Goal: Task Accomplishment & Management: Manage account settings

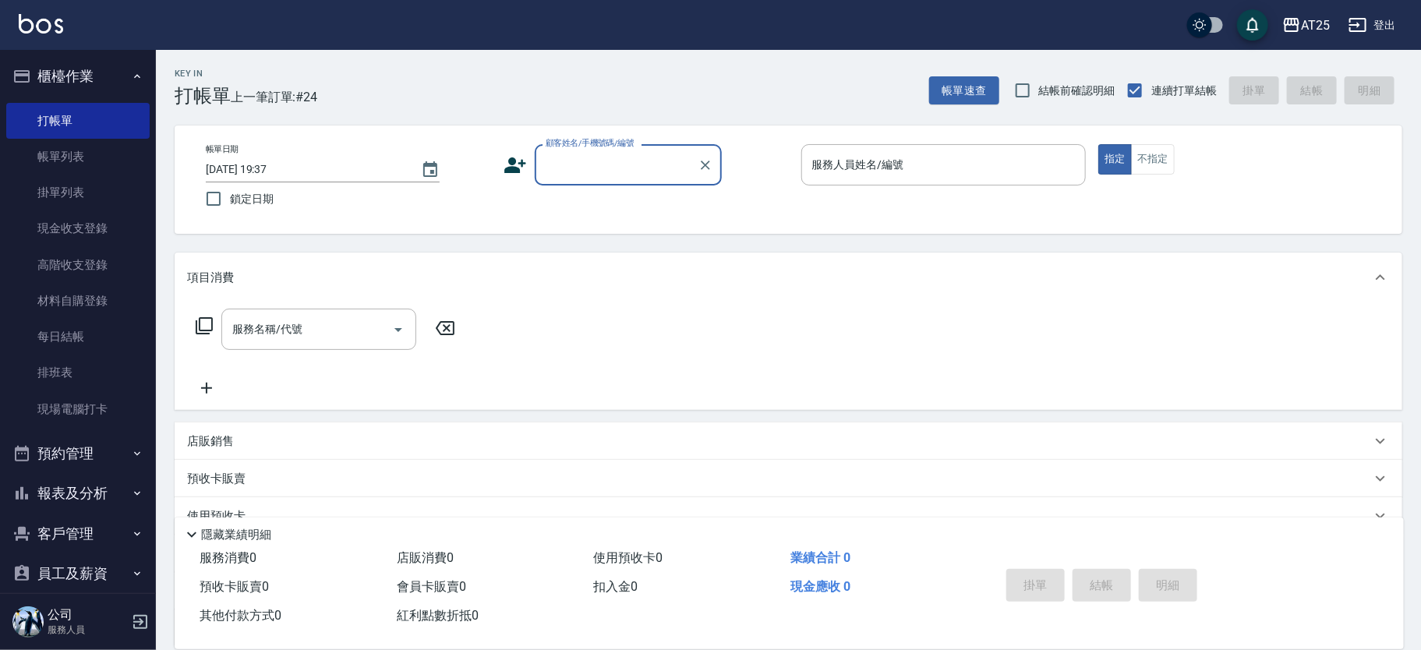
click at [619, 177] on input "顧客姓名/手機號碼/編號" at bounding box center [617, 164] width 150 height 27
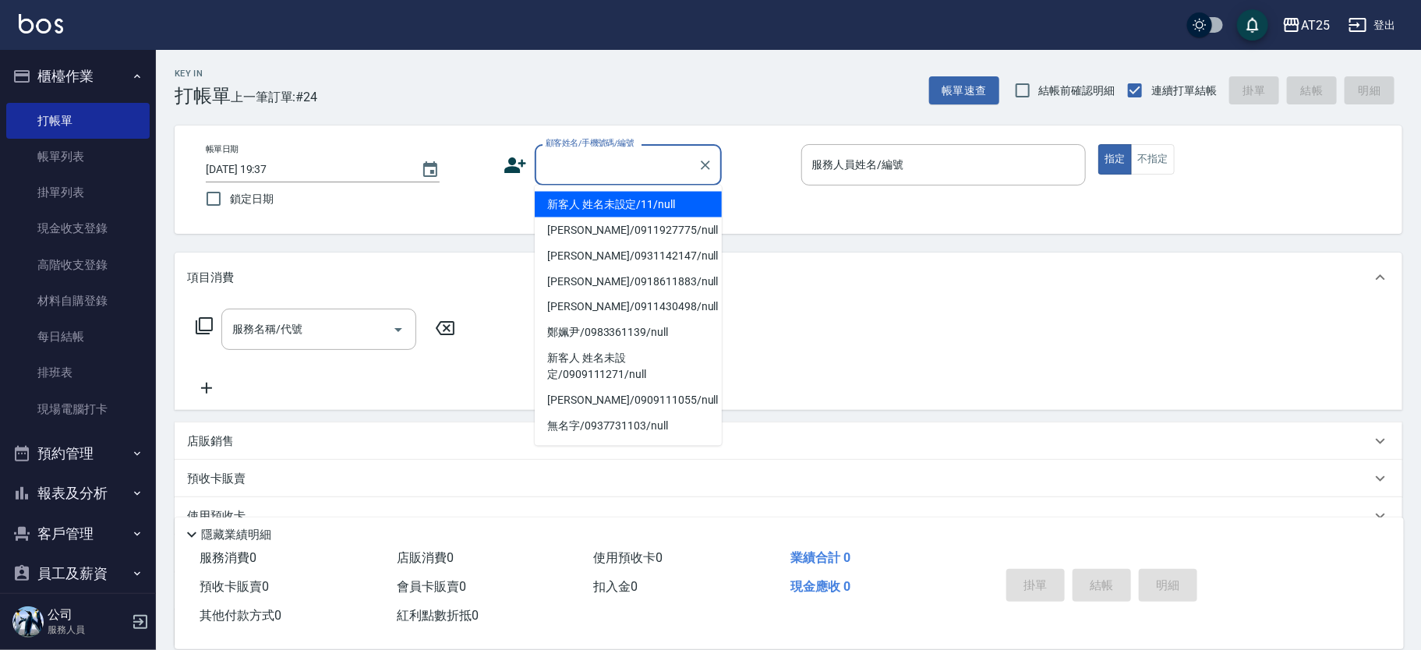
click at [632, 195] on li "新客人 姓名未設定/11/null" at bounding box center [628, 205] width 187 height 26
type input "新客人 姓名未設定/11/null"
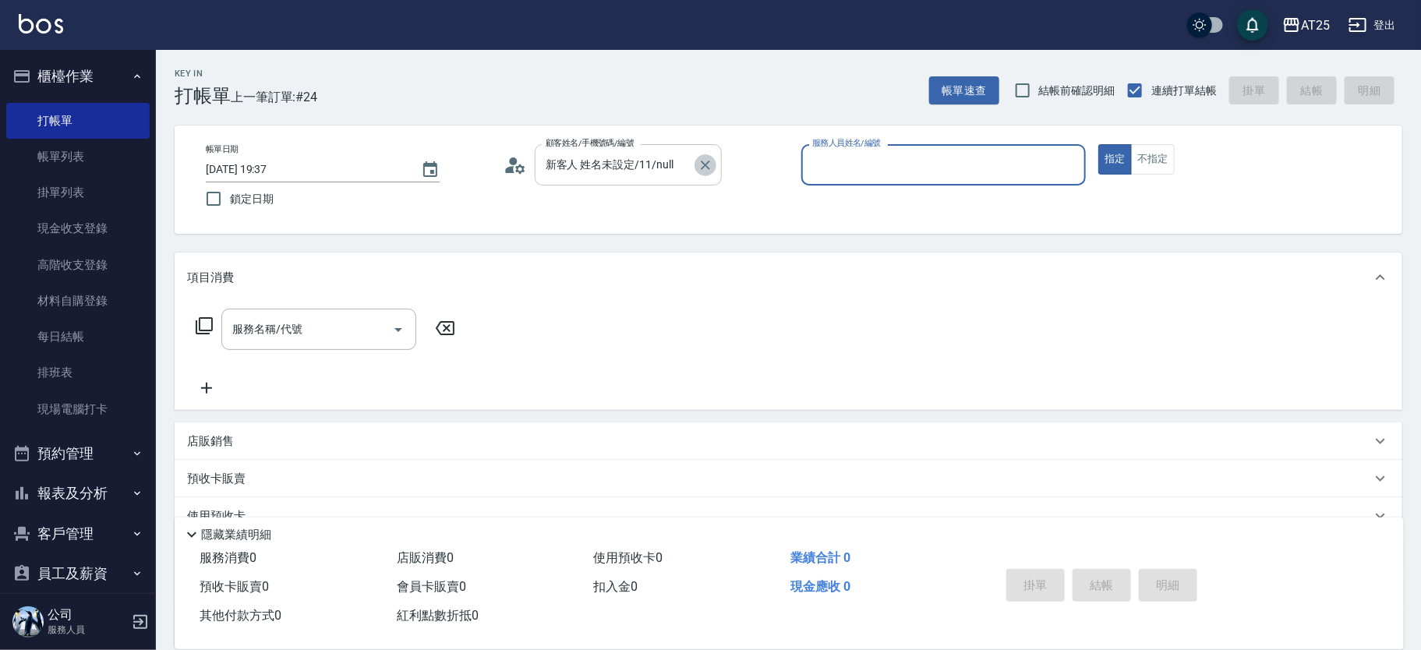
click at [710, 165] on icon "Clear" at bounding box center [705, 165] width 16 height 16
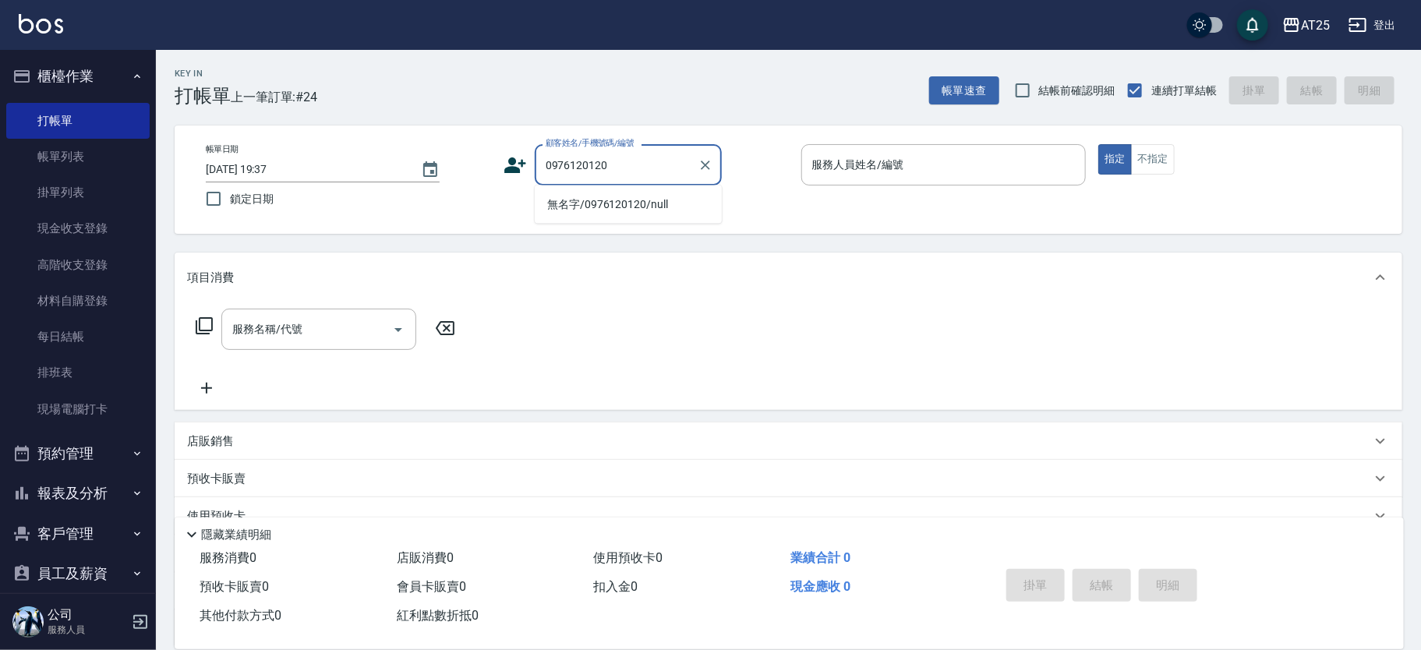
click at [623, 210] on li "無名字/0976120120/null" at bounding box center [628, 205] width 187 height 26
type input "無名字/0976120120/null"
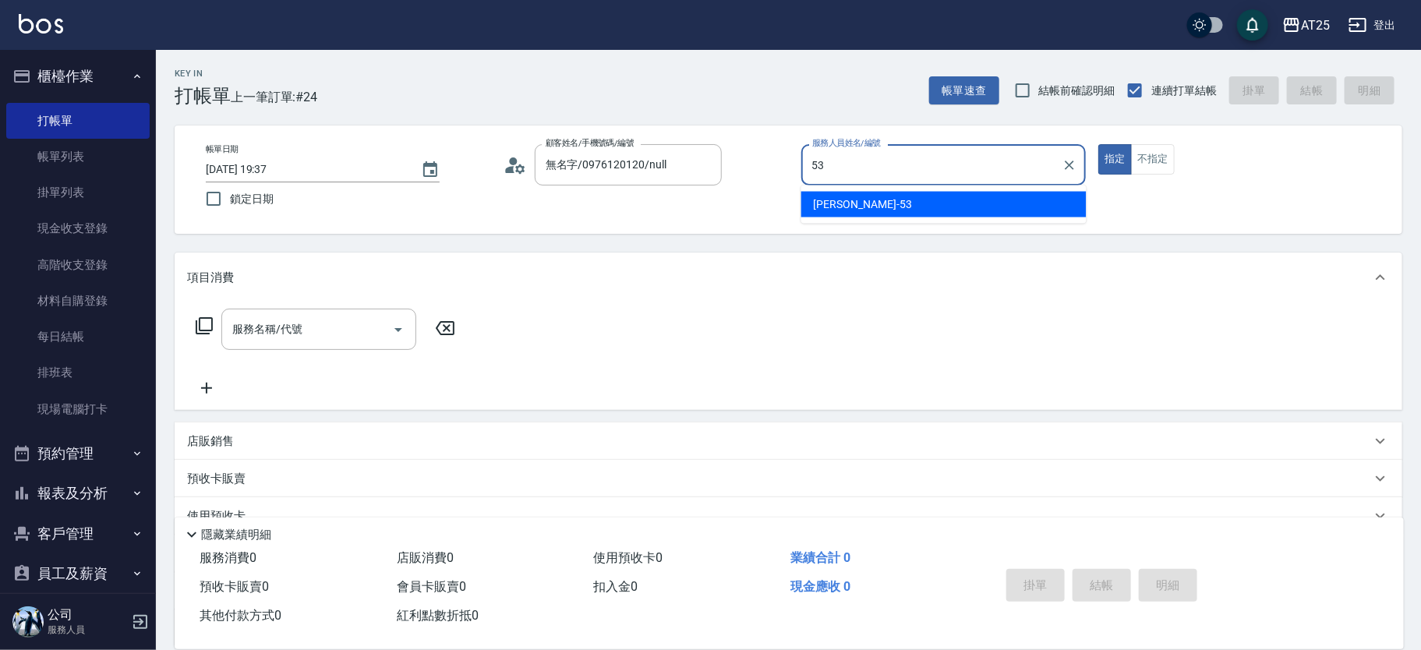
type input "Jerry-53"
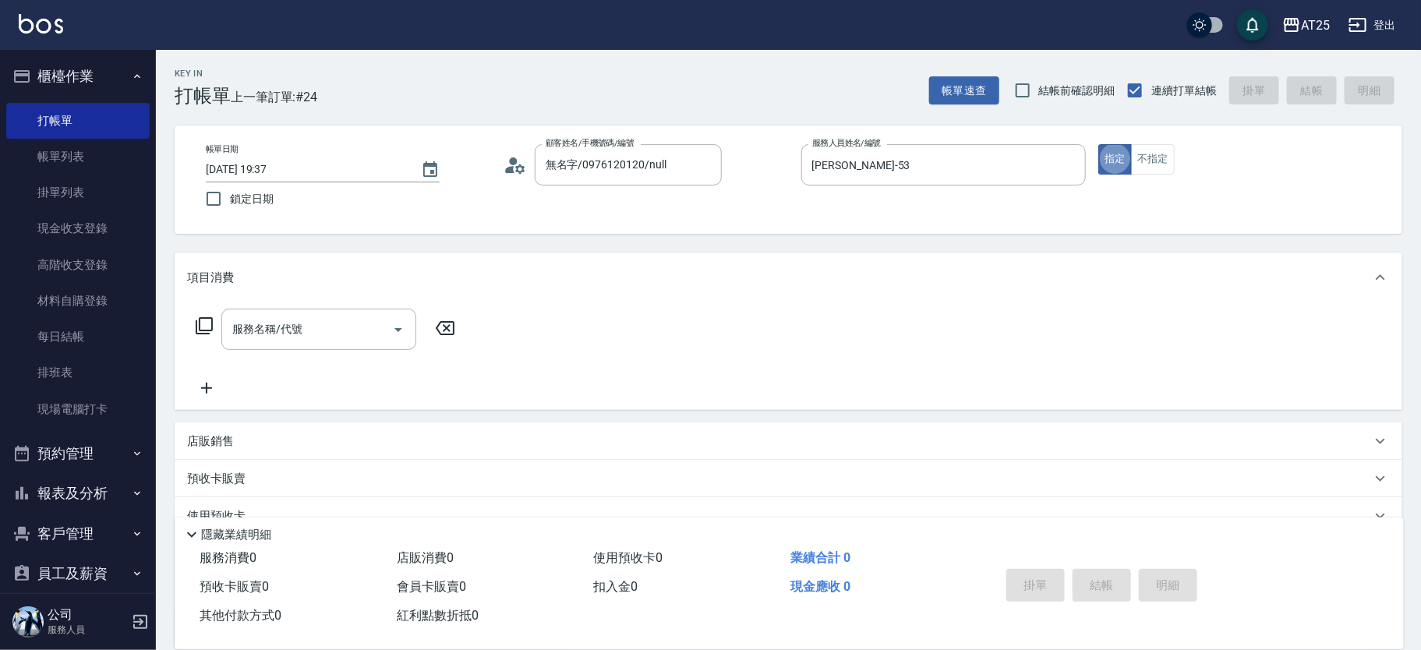
type button "true"
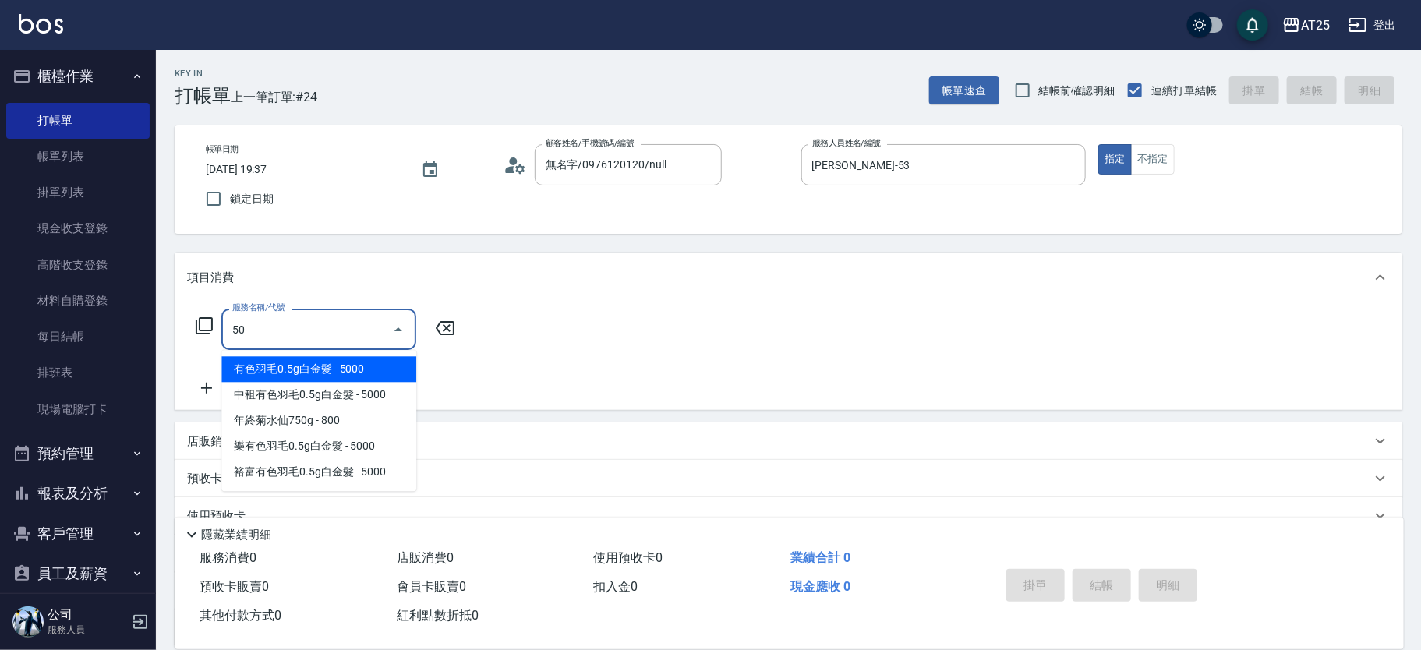
type input "501"
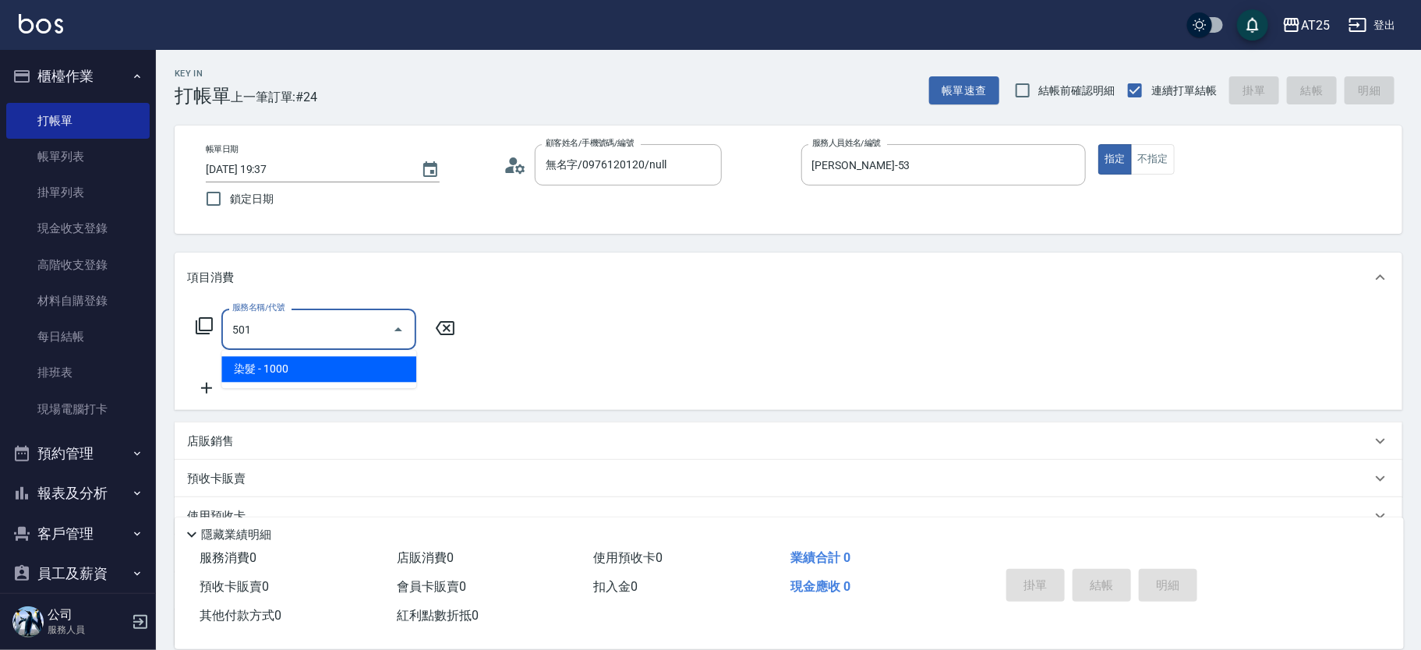
type input "100"
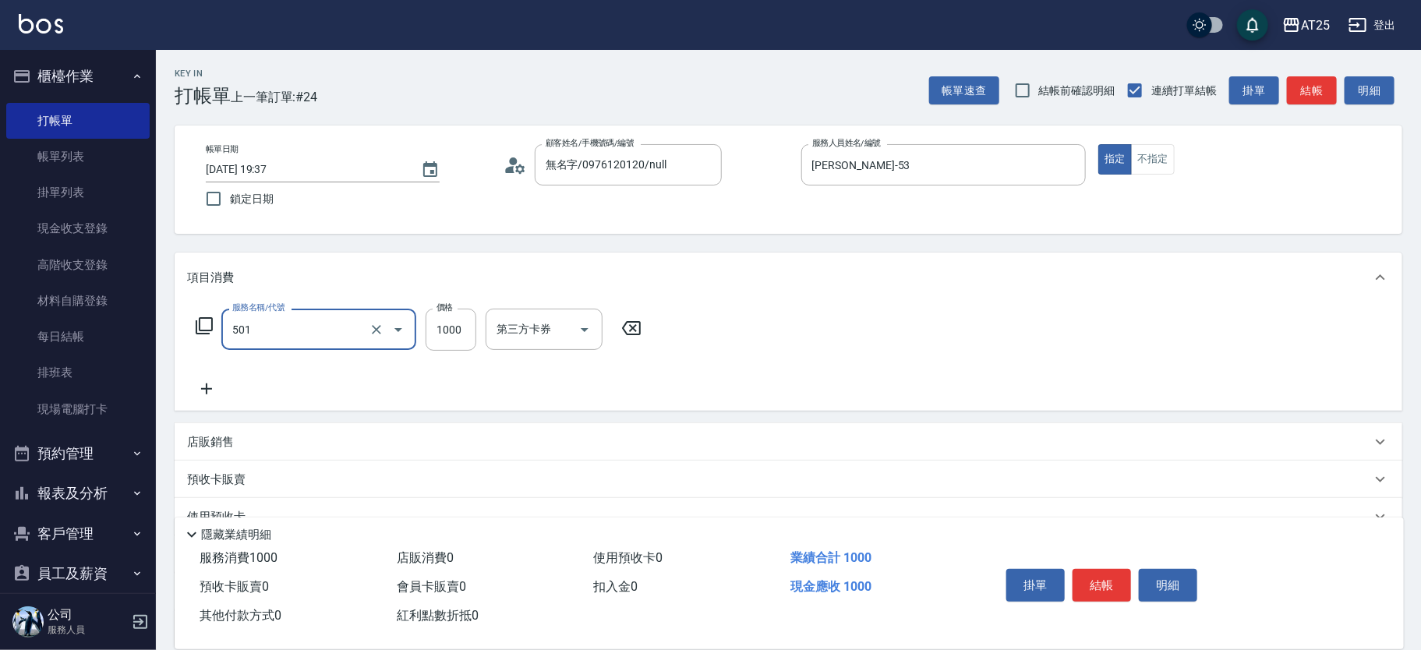
type input "染髮(501)"
type input "0"
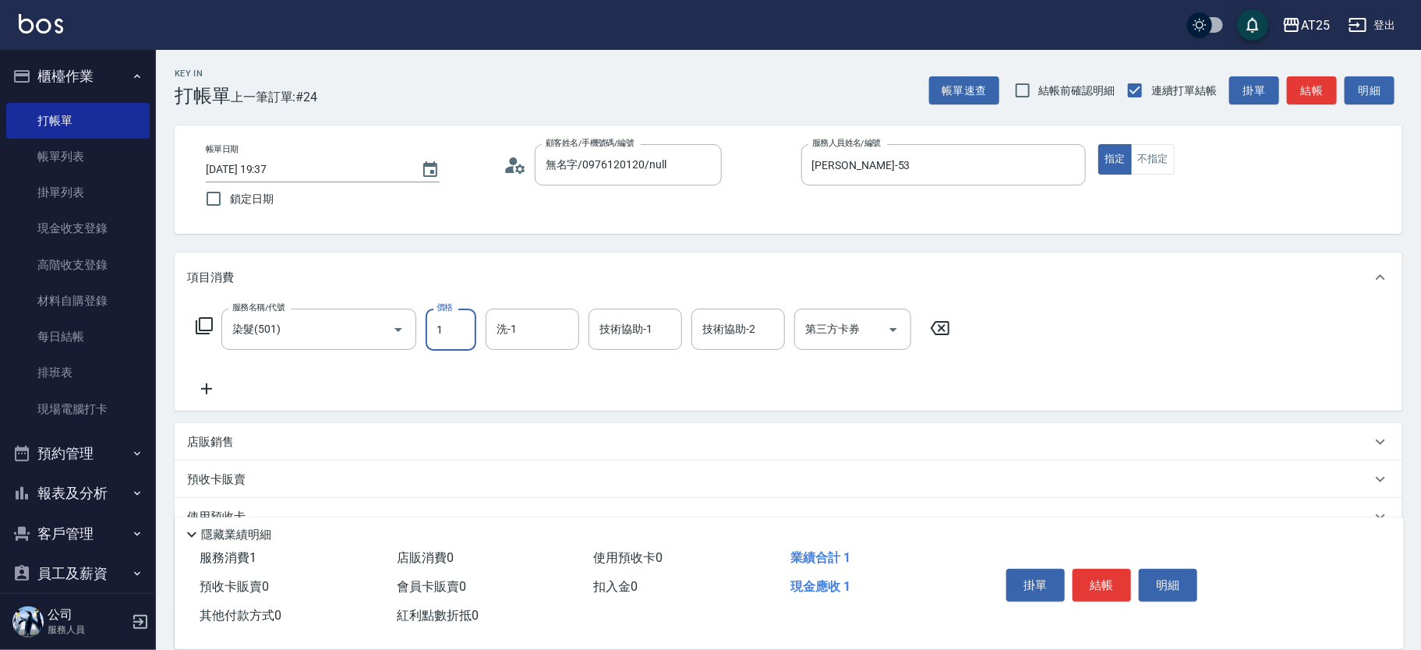
type input "18"
type input "10"
type input "188"
type input "180"
type input "1880"
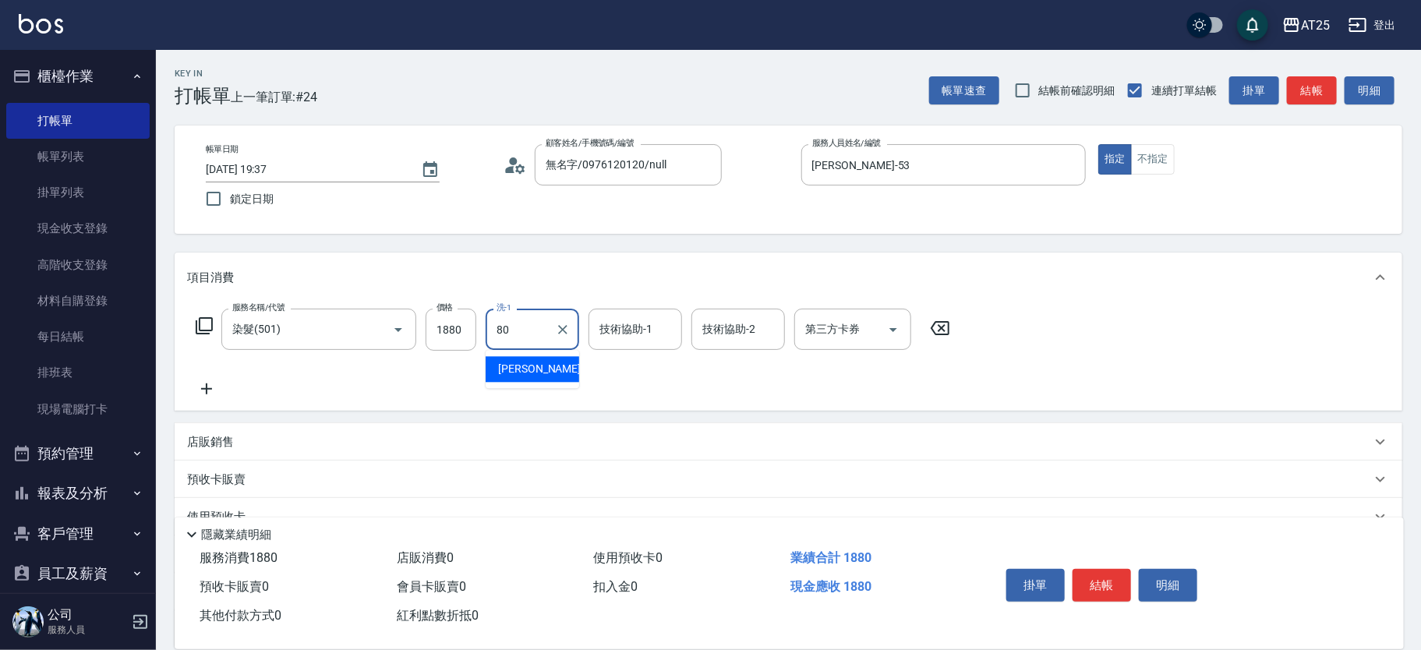
type input "Jessica-80"
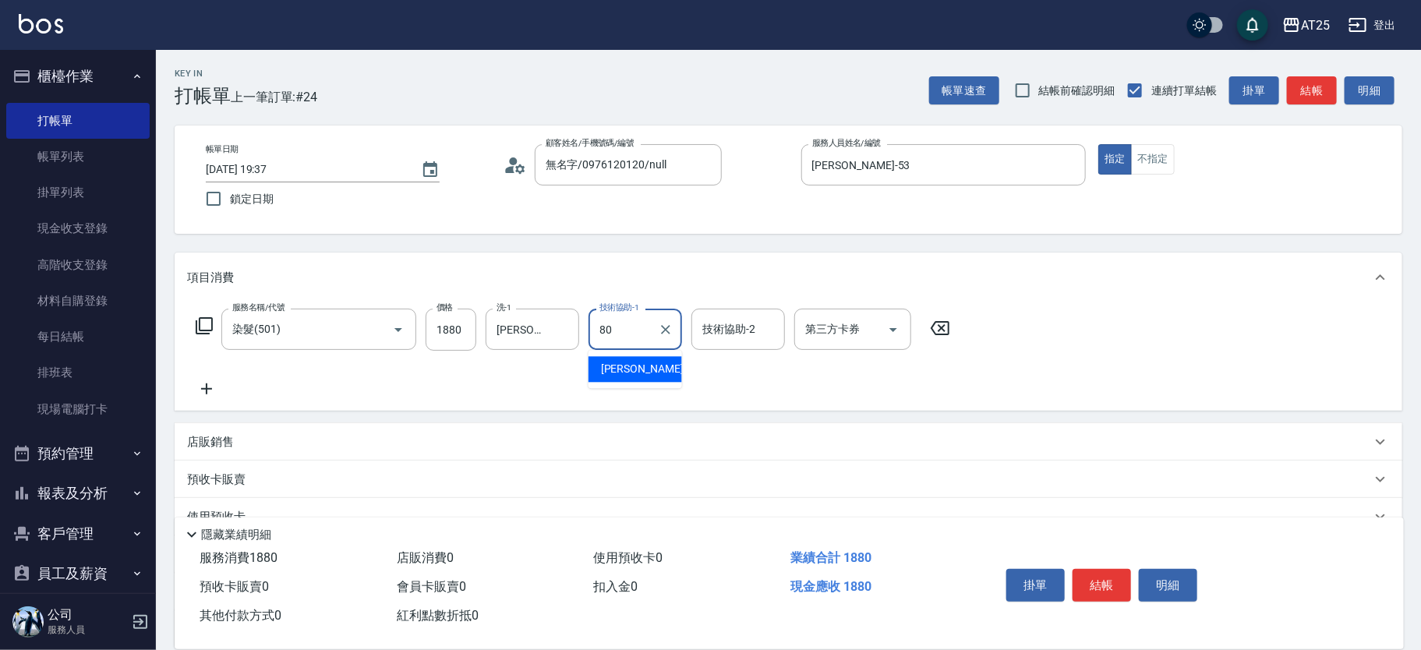
type input "Jessica-80"
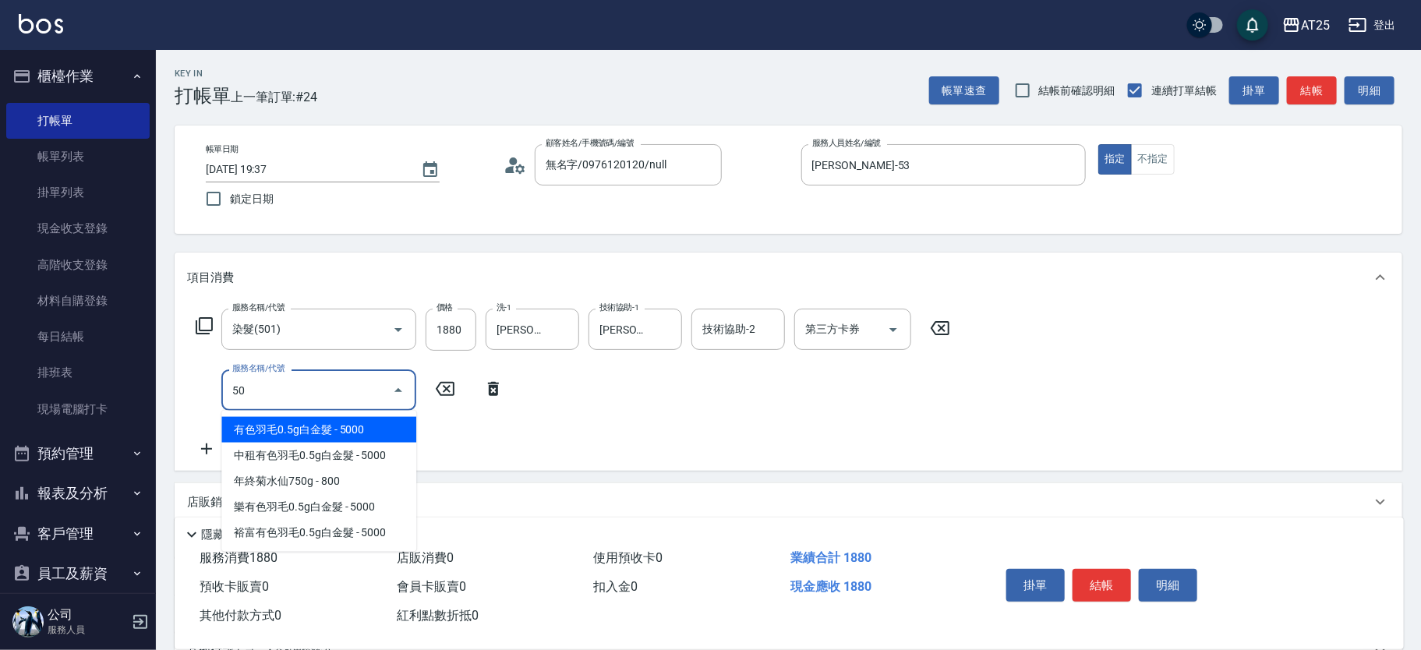
type input "502"
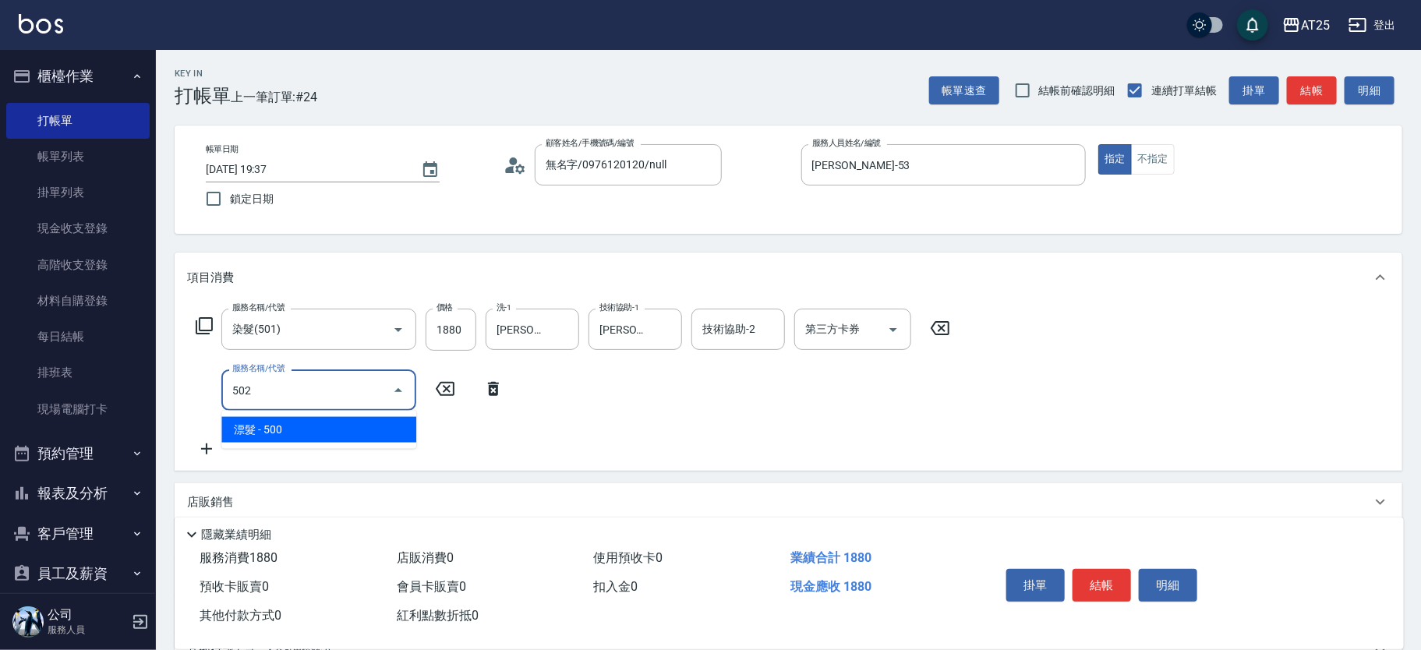
type input "230"
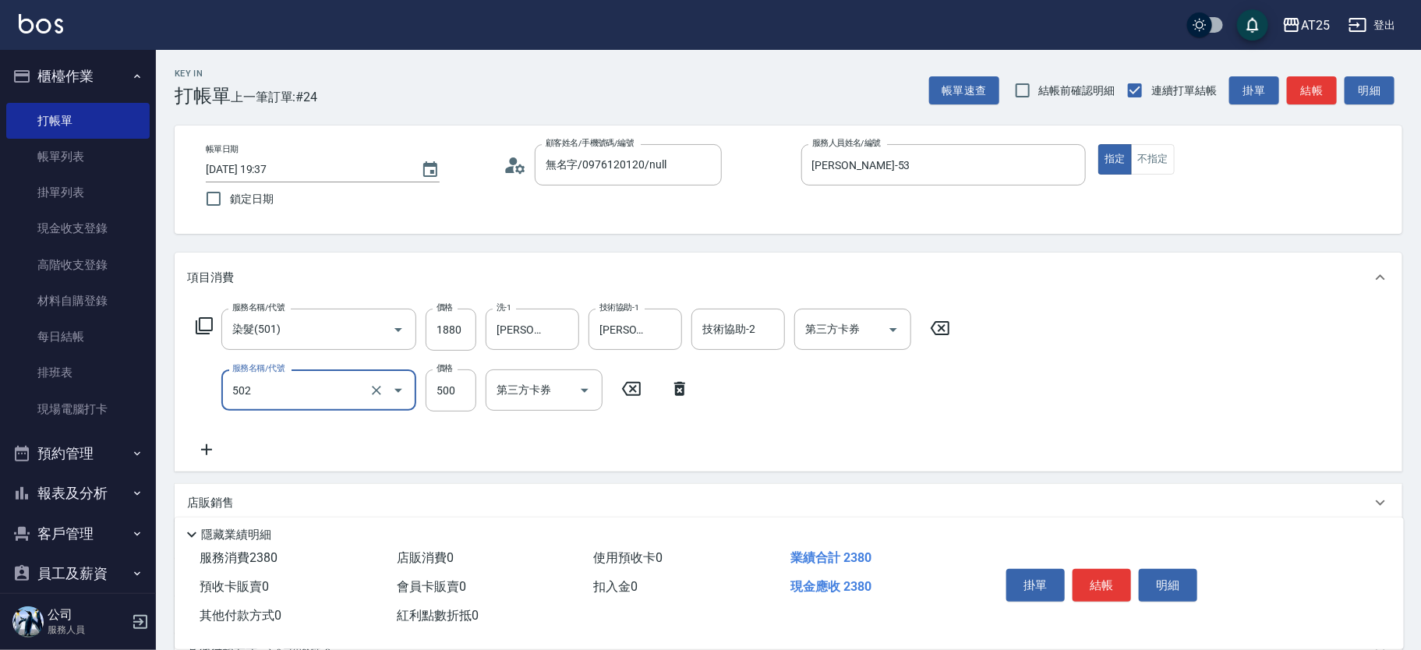
type input "漂髮(502)"
type input "180"
type input "0"
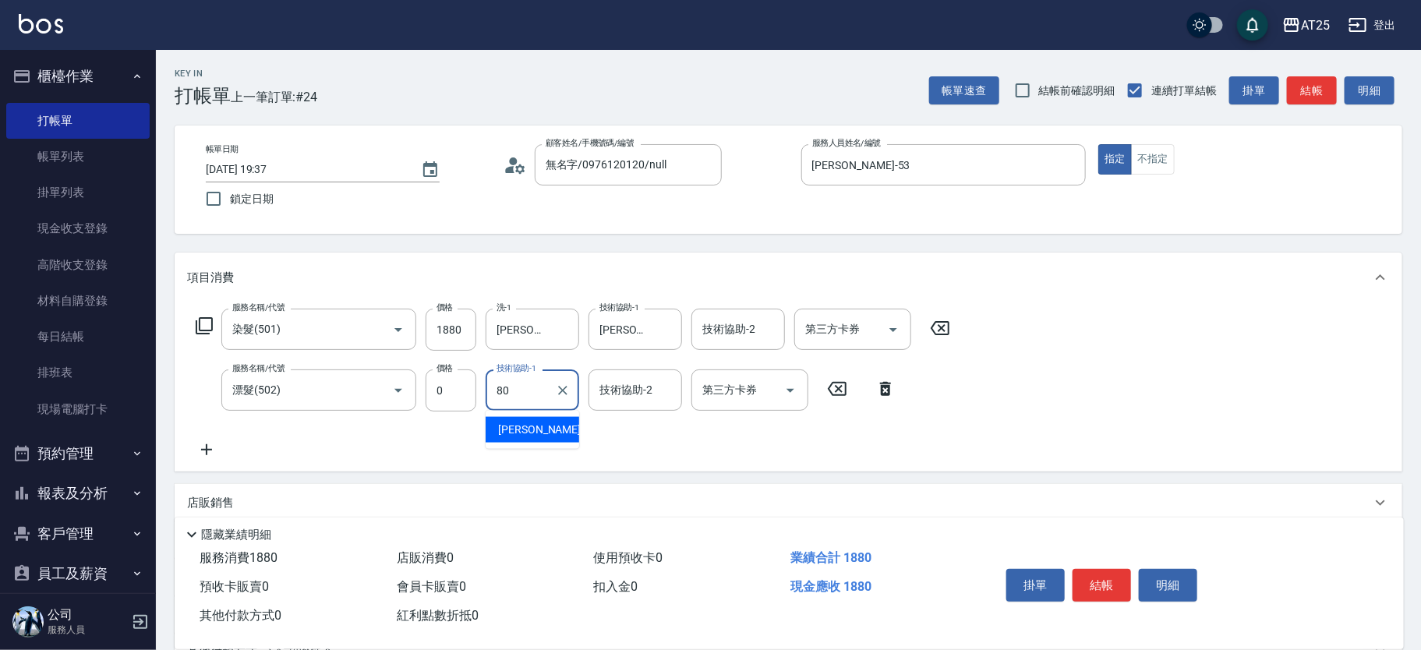
type input "Jessica-80"
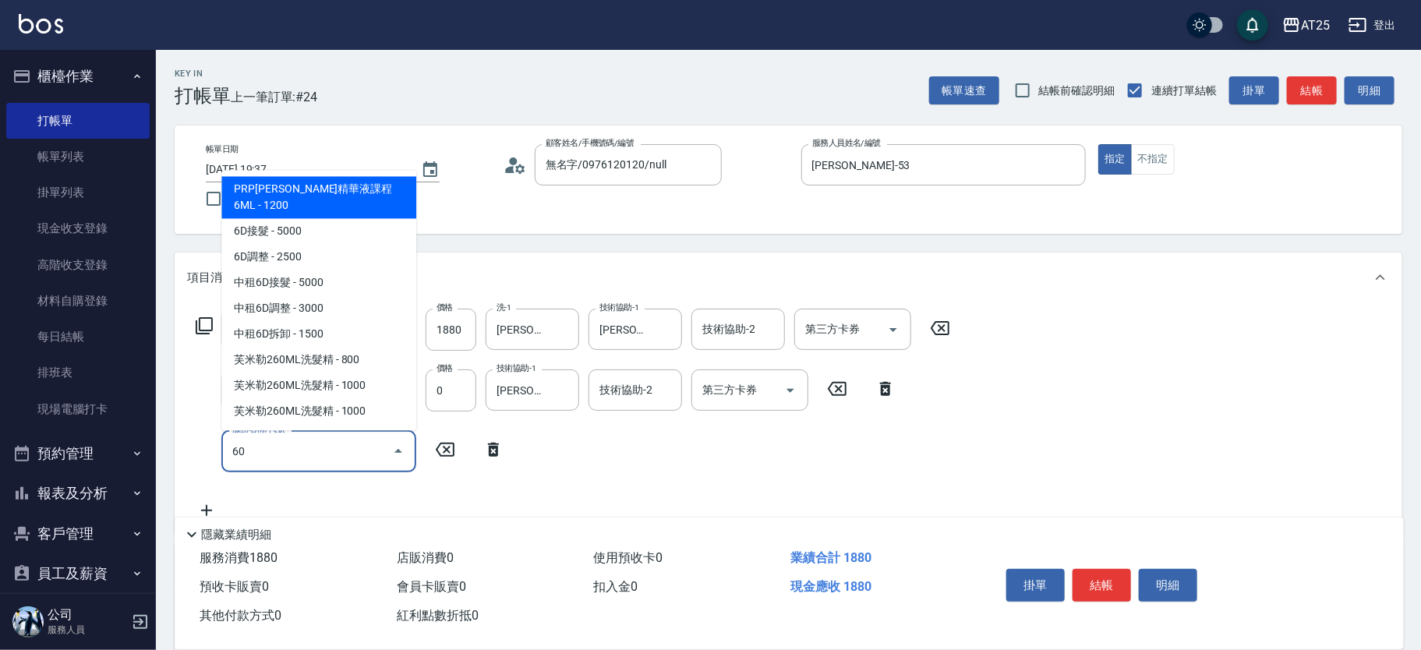
type input "601"
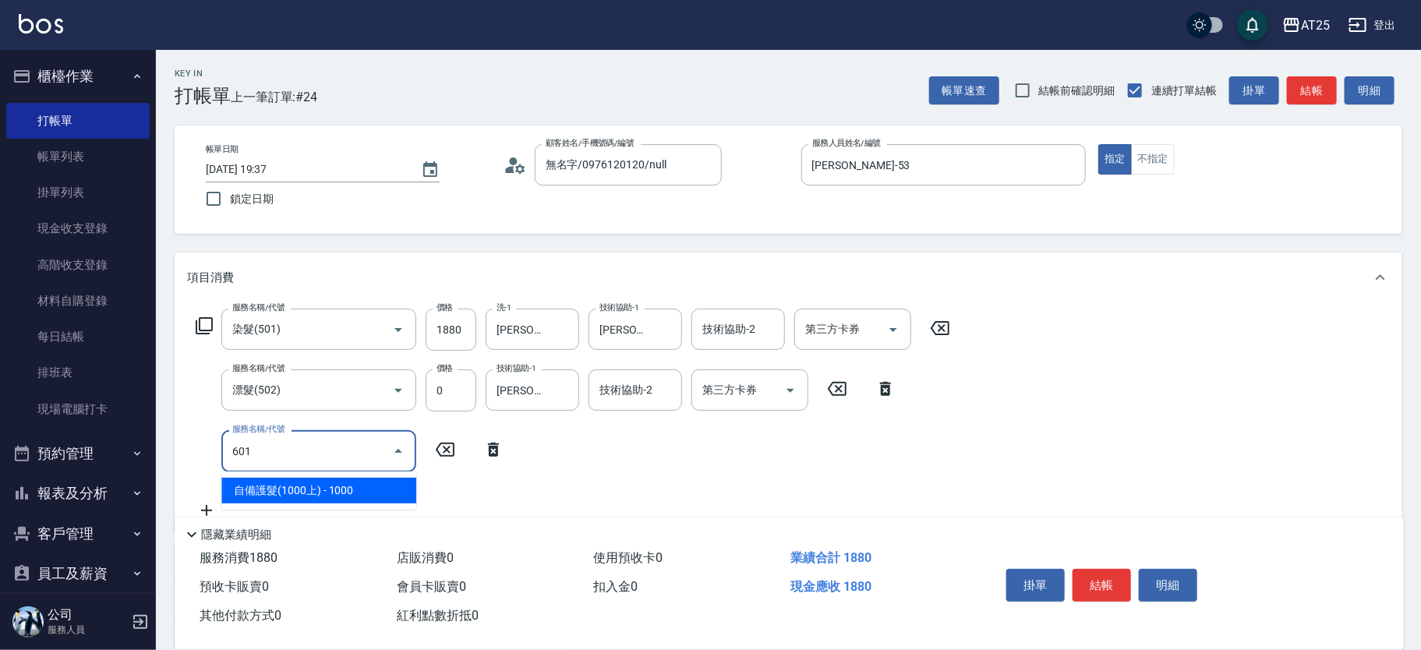
type input "280"
type input "自備護髮(1000上)(601)"
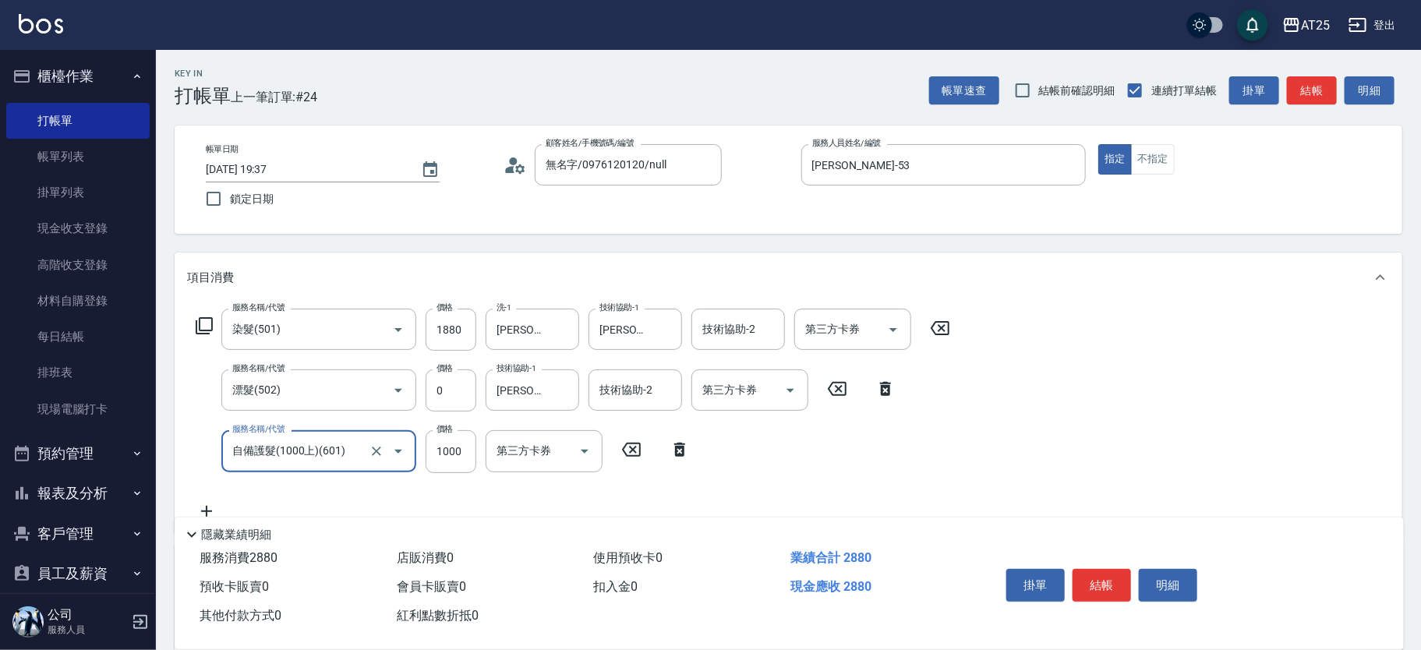
type input "180"
type input "2"
type input "190"
type input "24"
type input "210"
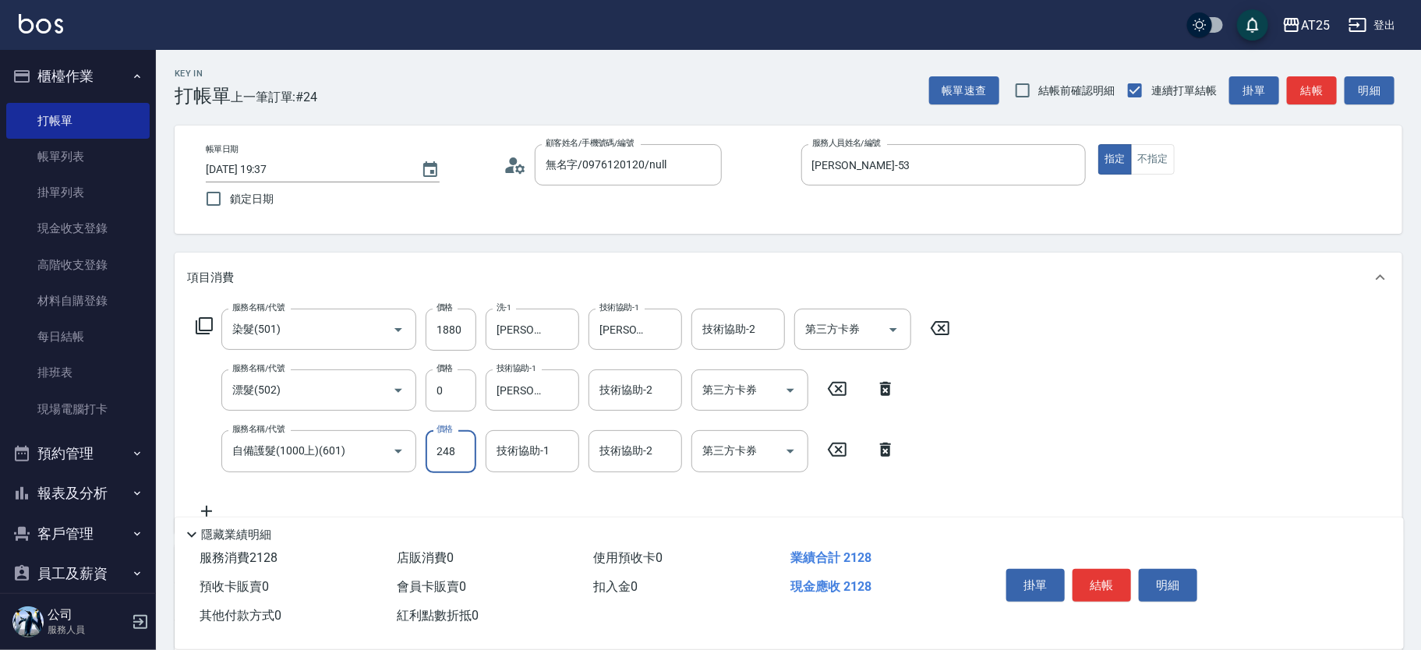
type input "2480"
type input "430"
type input "2480"
type input "Jessica-80"
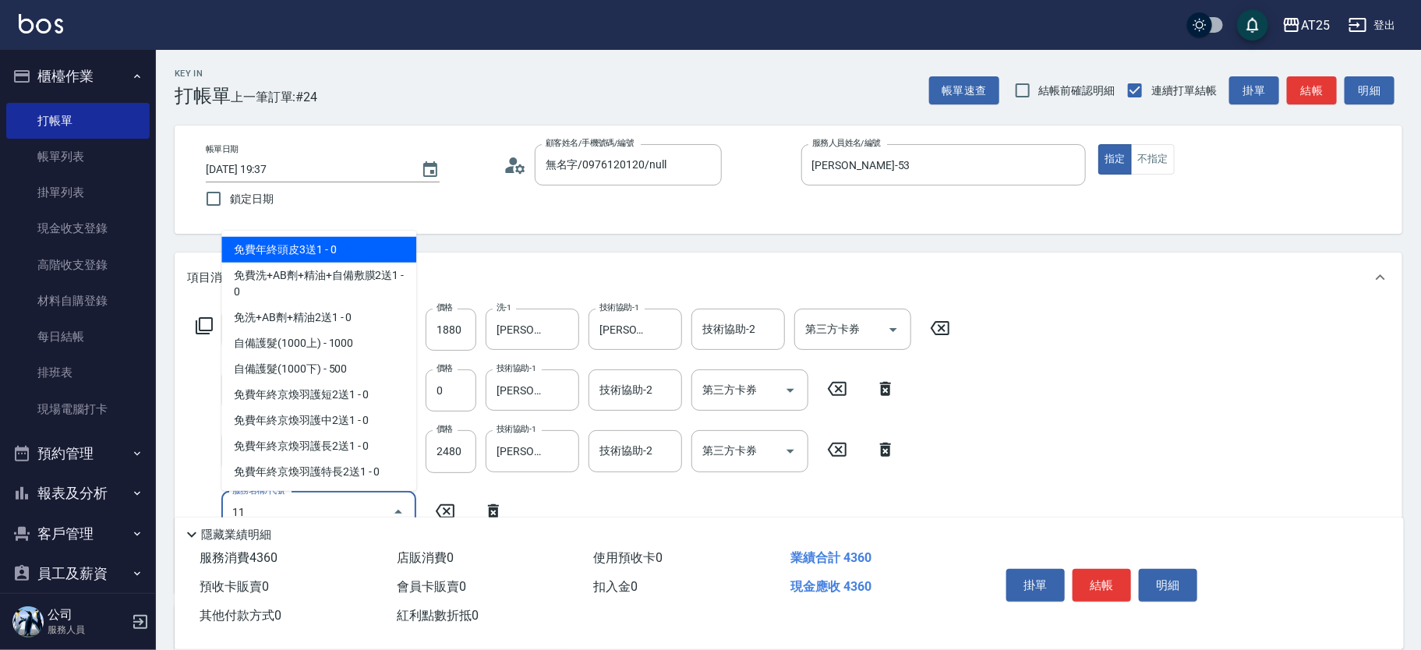
type input "114"
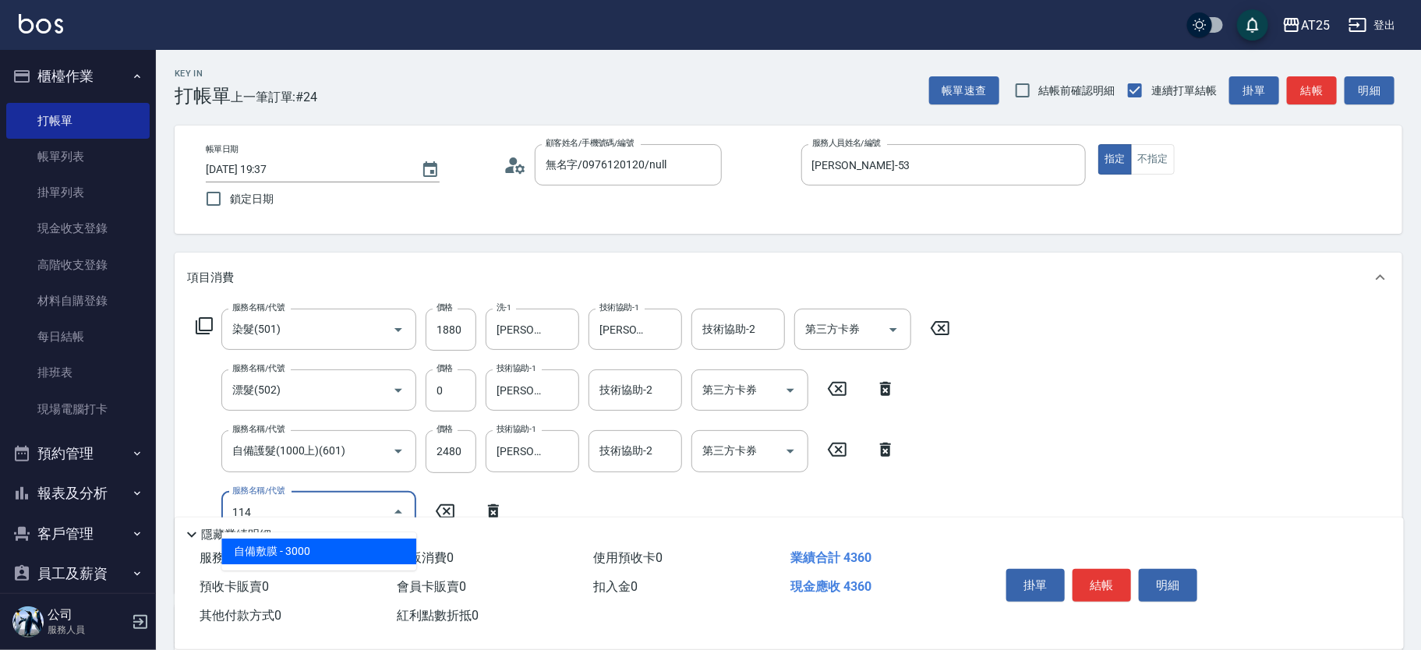
type input "730"
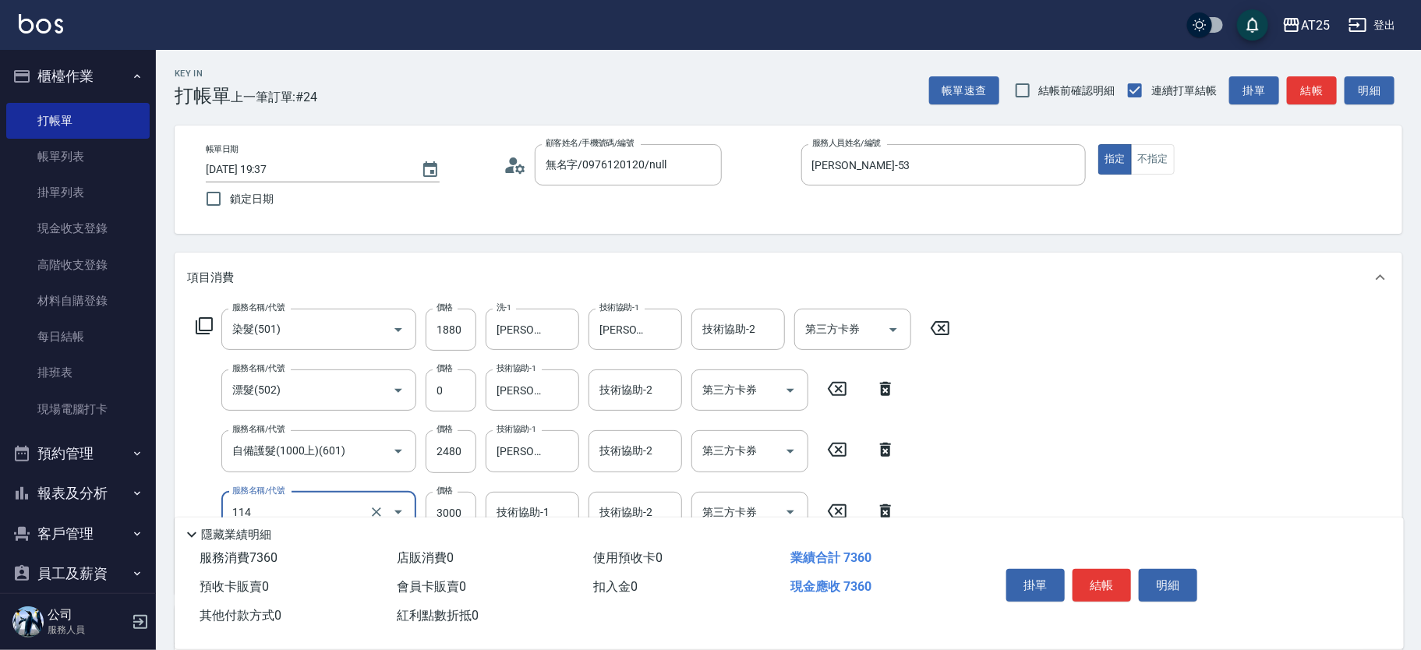
type input "自備敷膜(114)"
type input "430"
type input "0"
type input "Jessica-80"
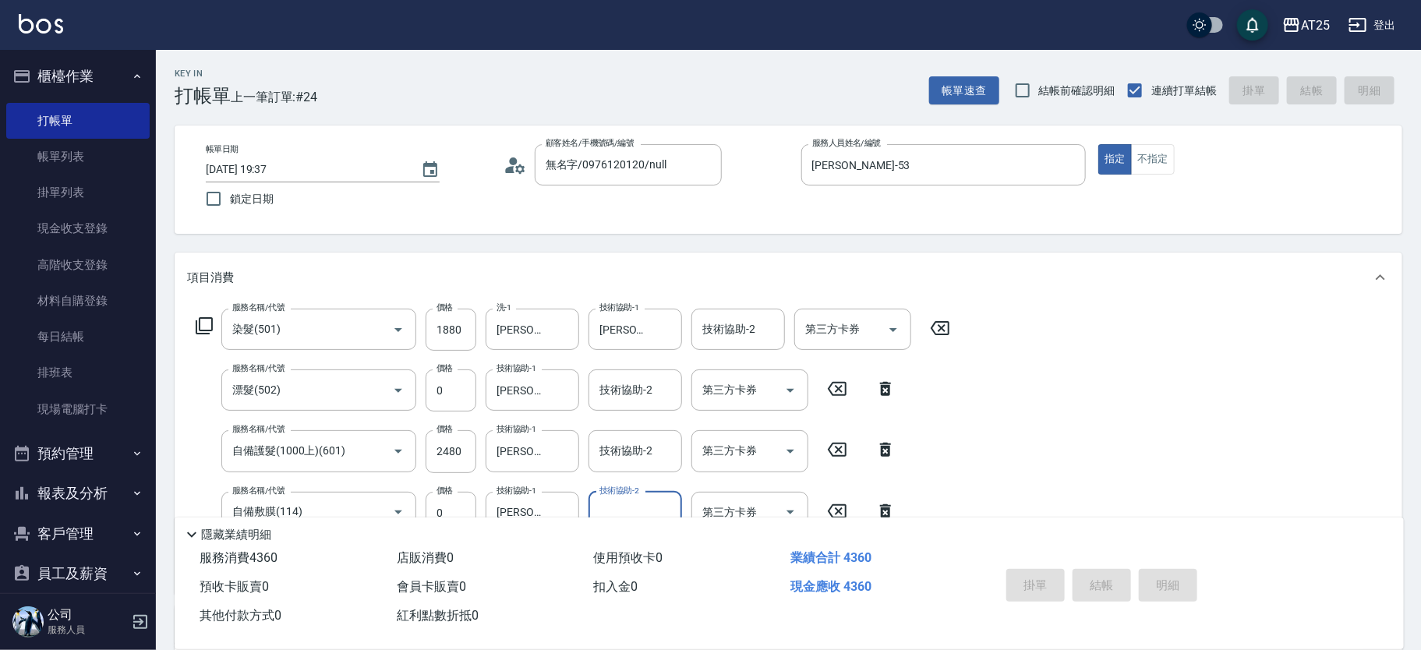
type input "2025/08/14 20:43"
type input "0"
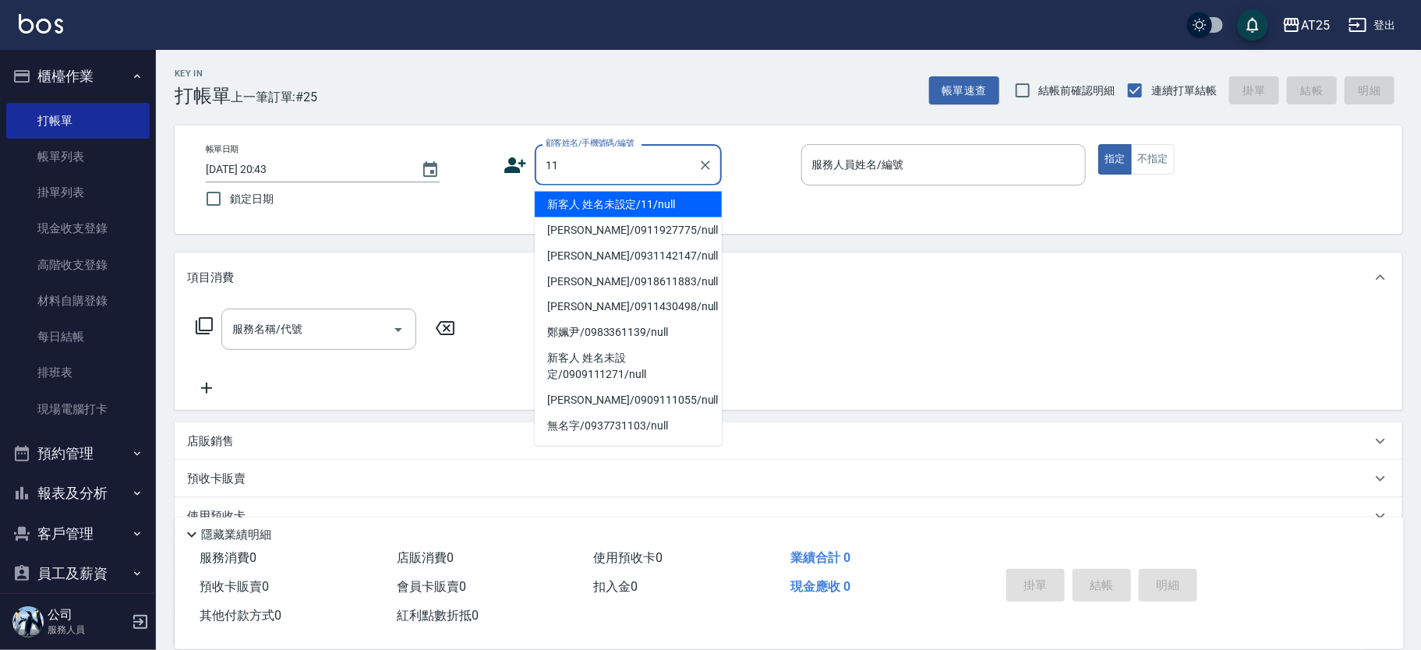
type input "新客人 姓名未設定/11/null"
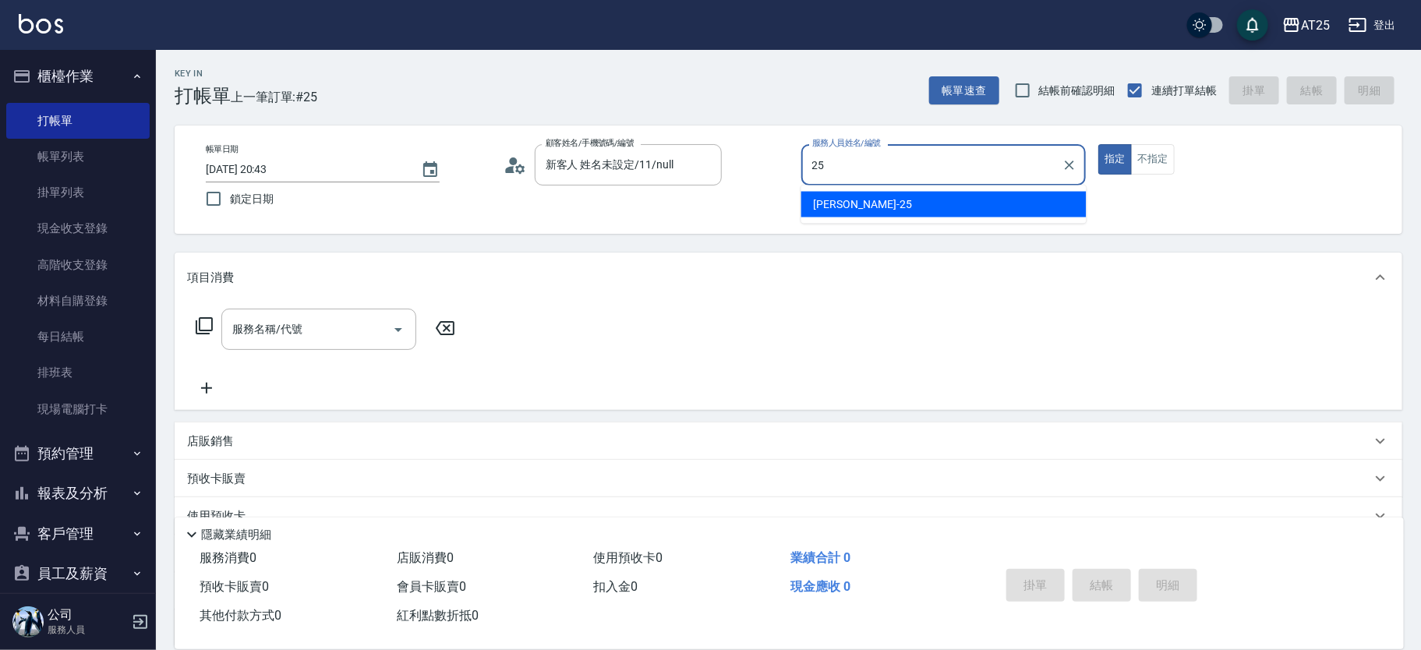
type input "Evan-25"
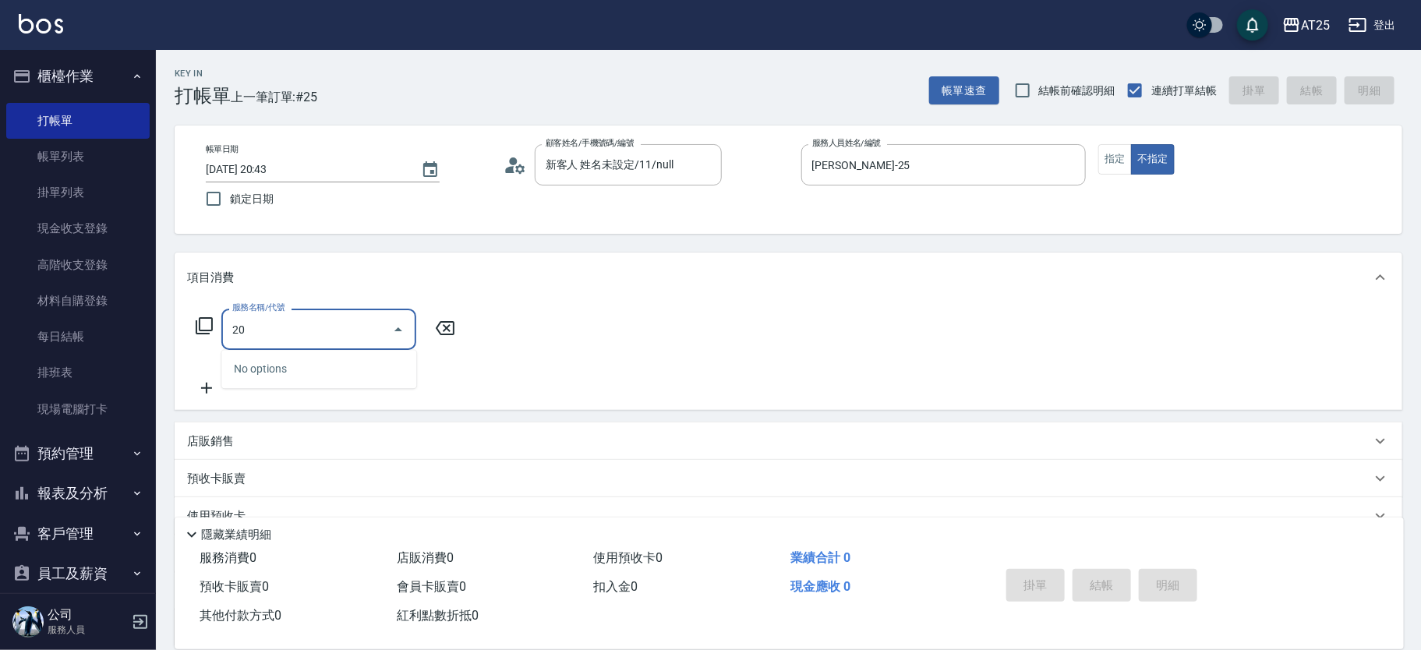
type input "201"
type input "30"
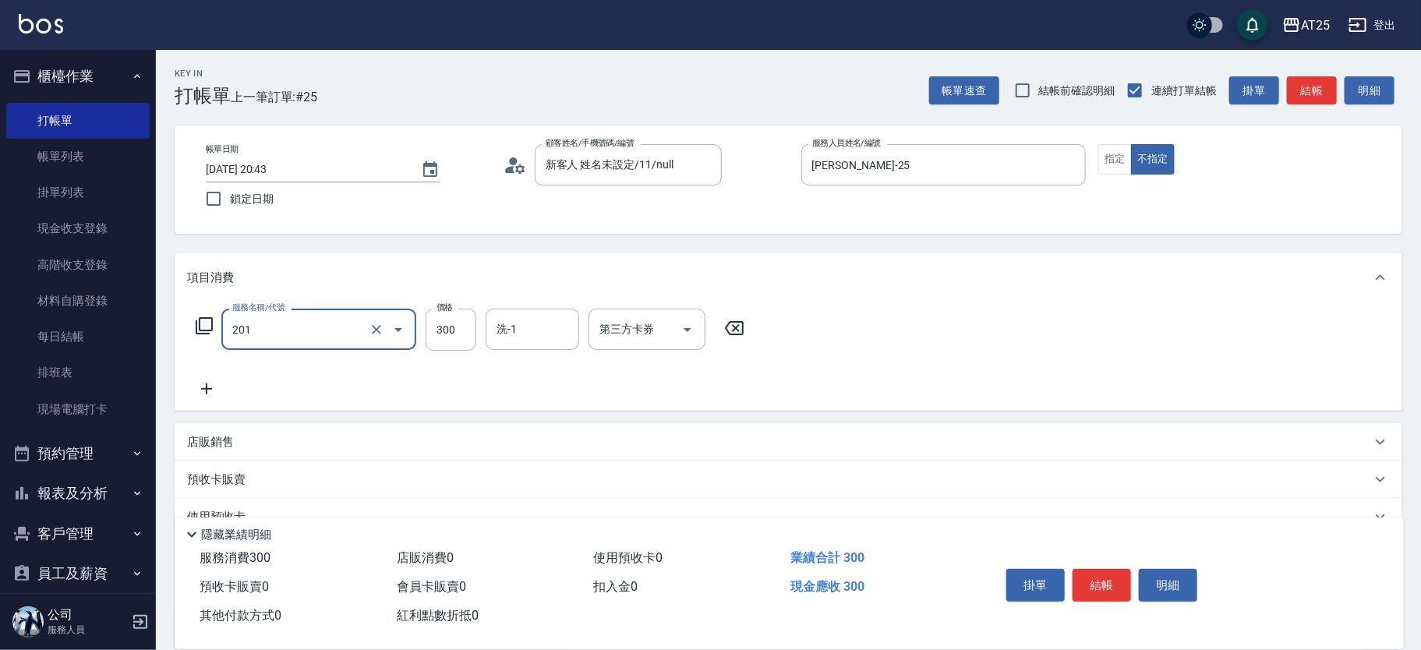
type input "洗髮(201)"
type input "0"
type input "40"
type input "400"
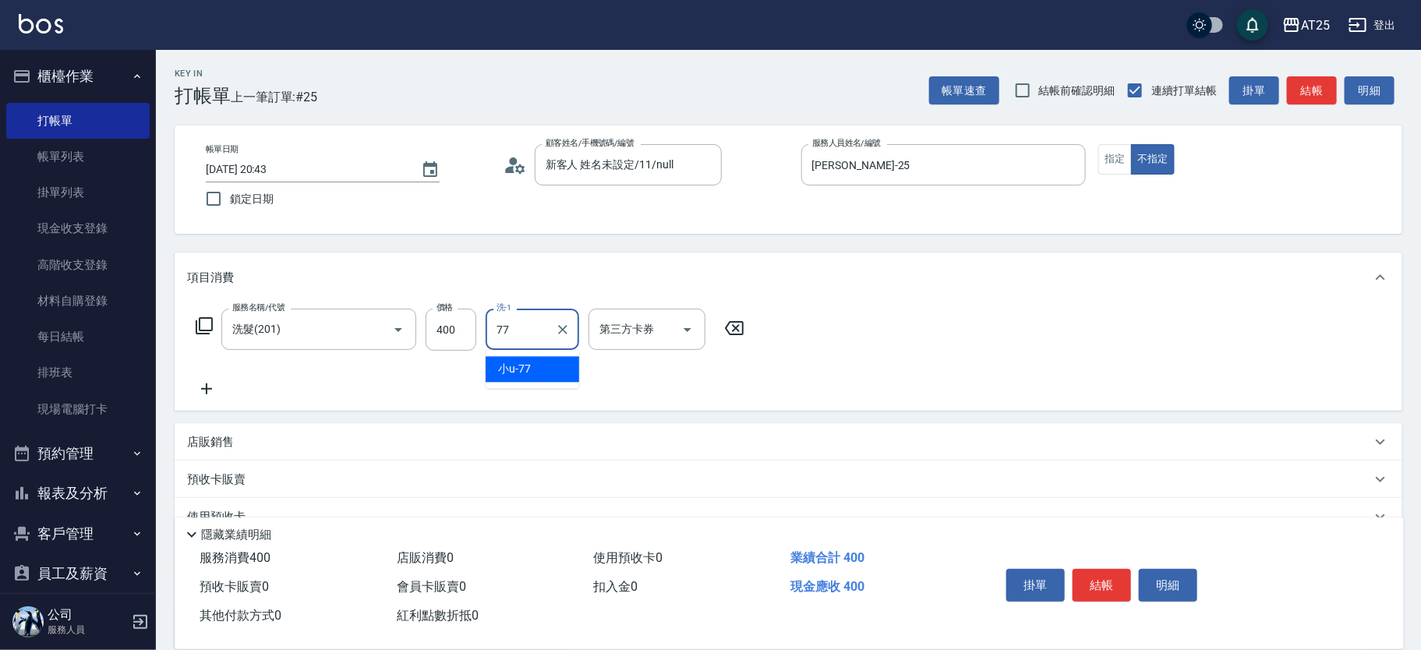
type input "小u-77"
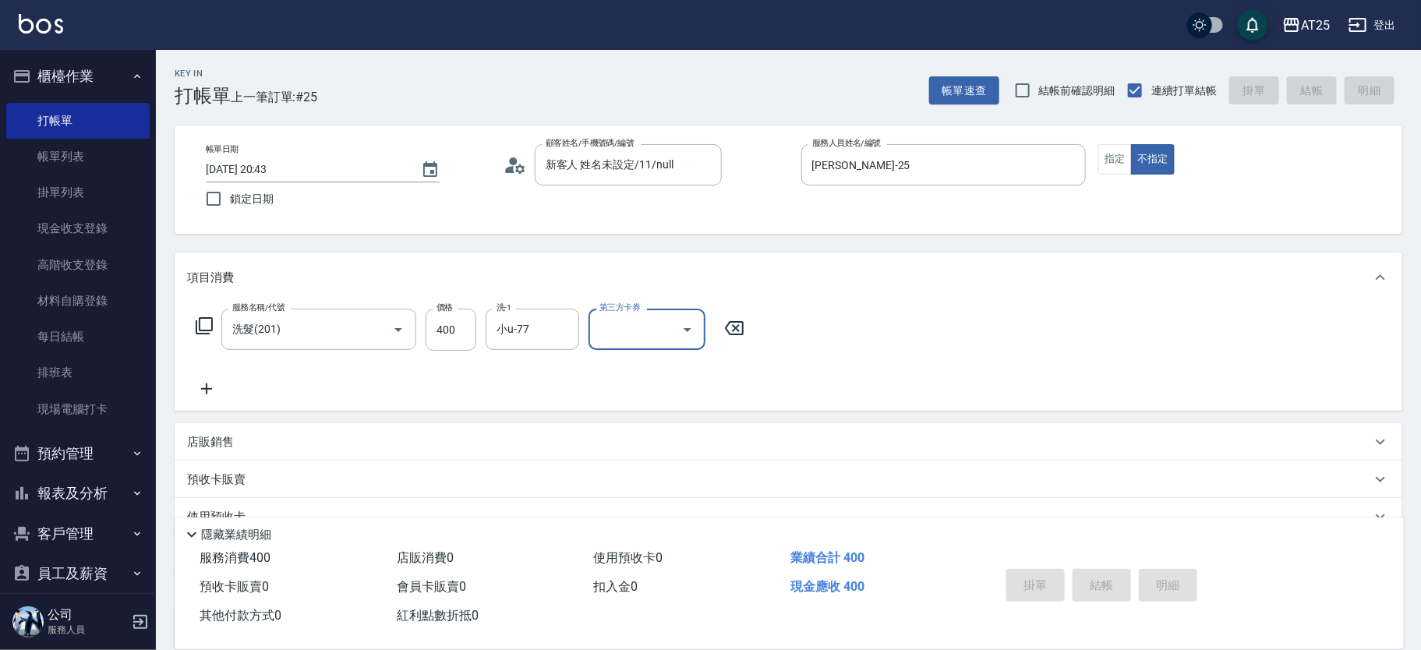
type input "0"
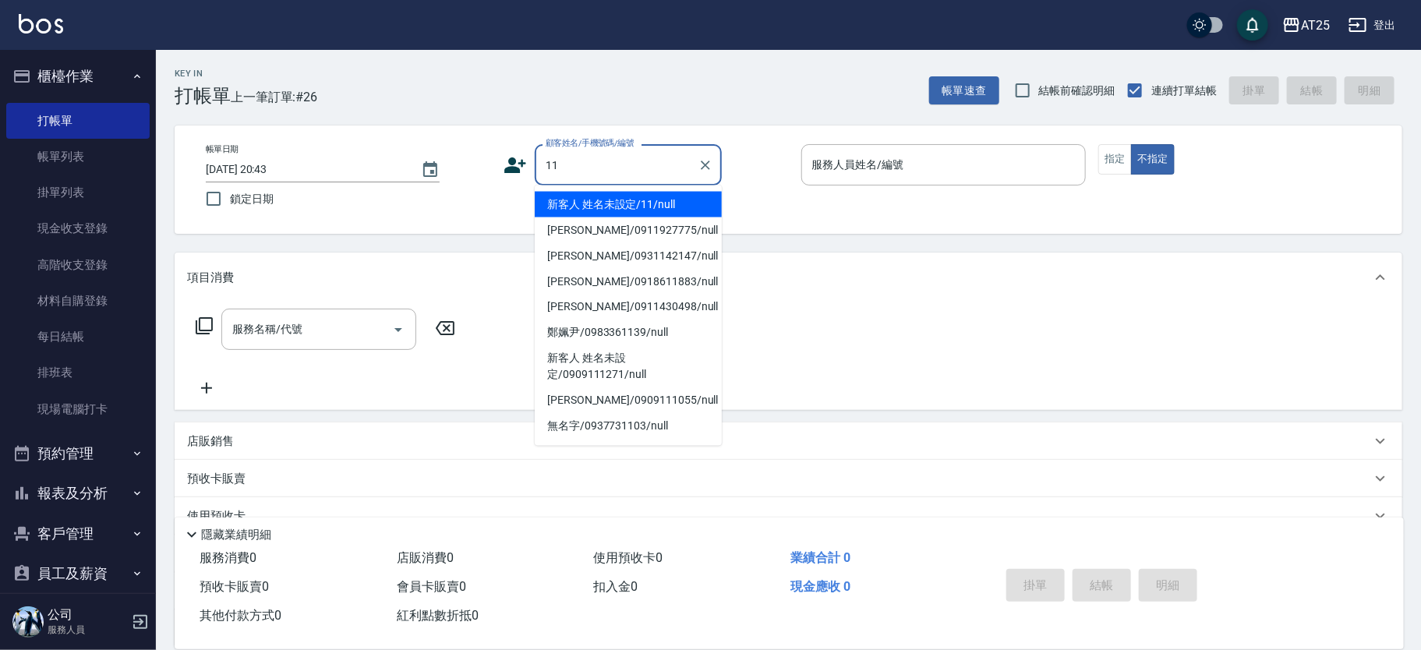
type input "新客人 姓名未設定/11/null"
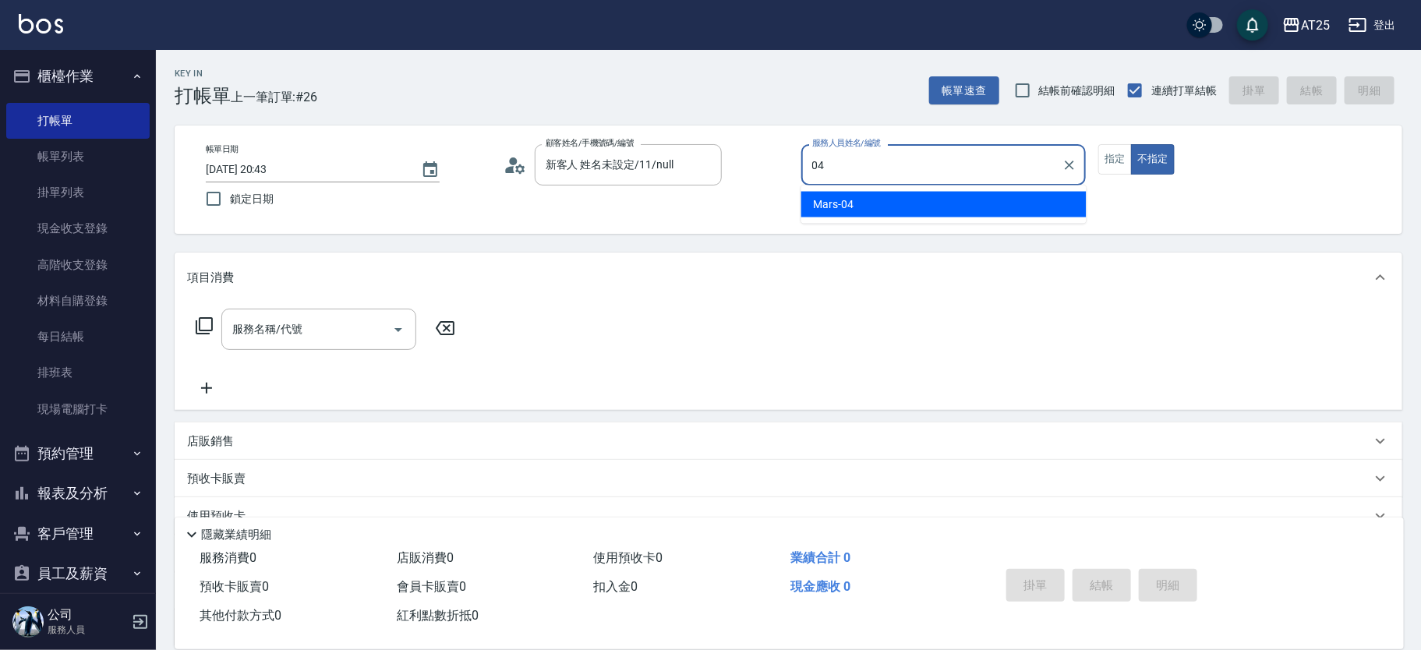
type input "Mars-04"
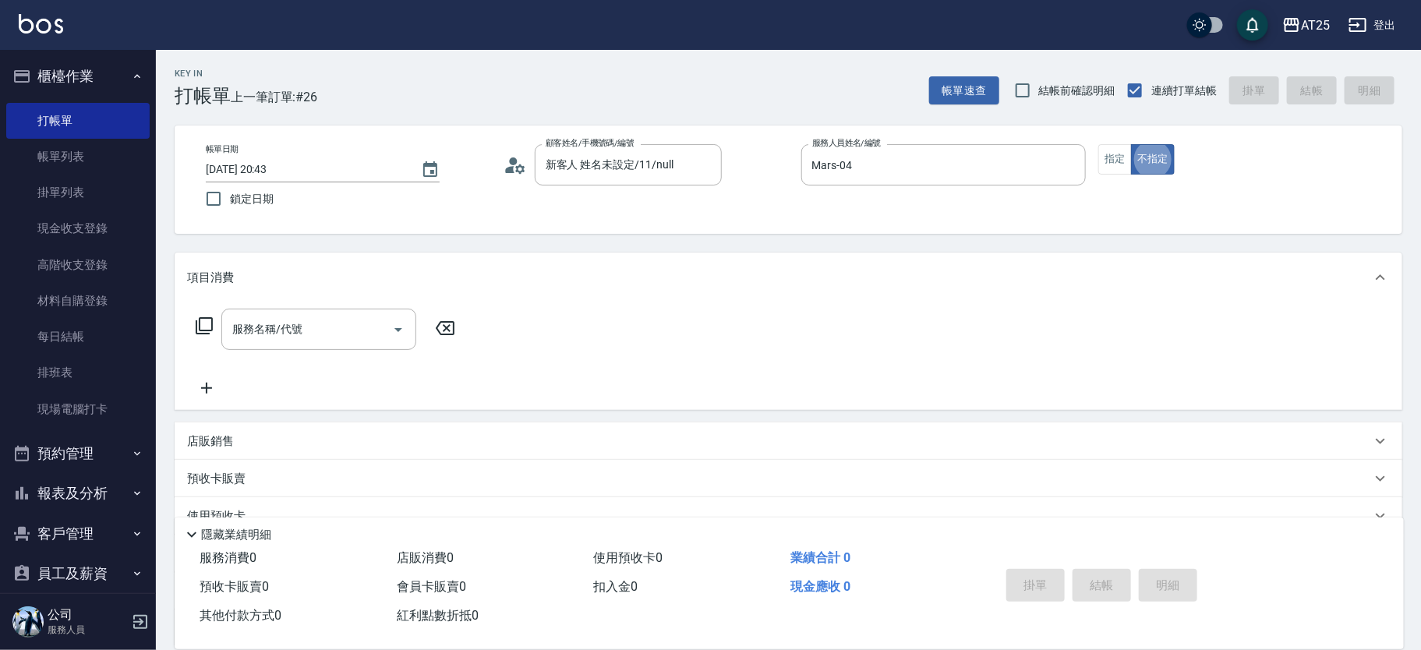
type button "false"
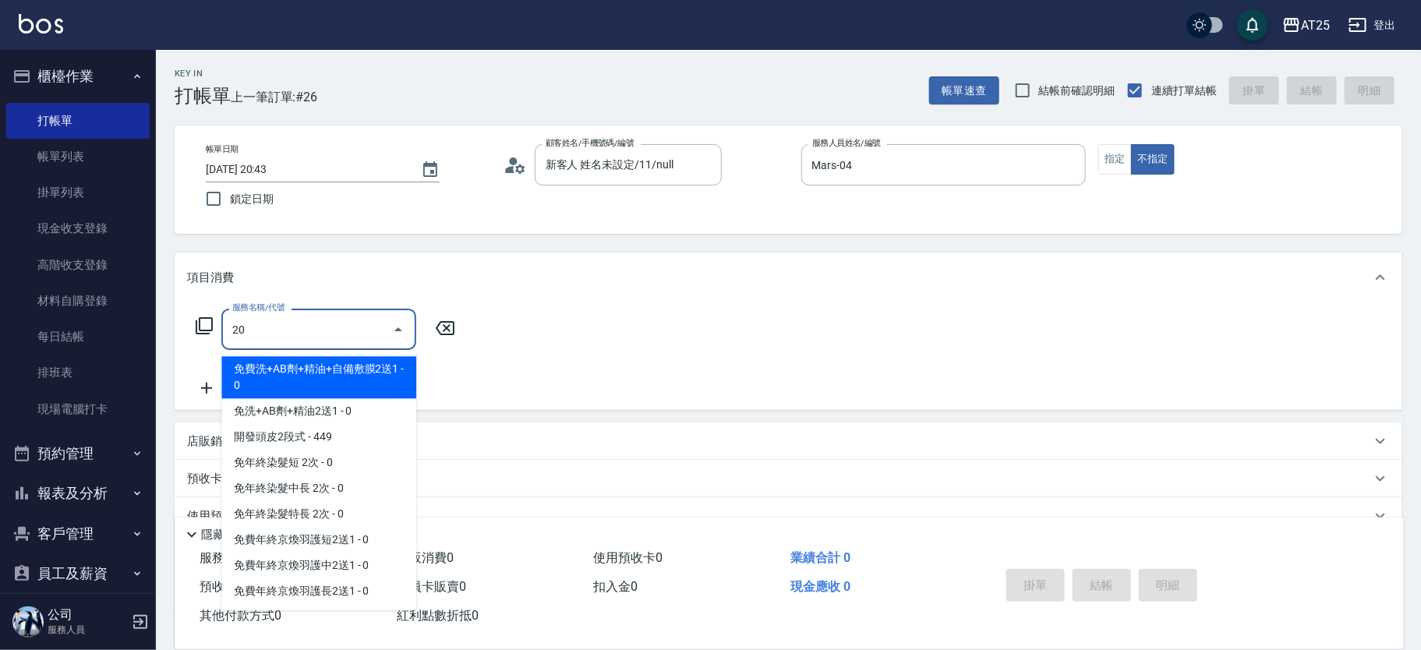
type input "201"
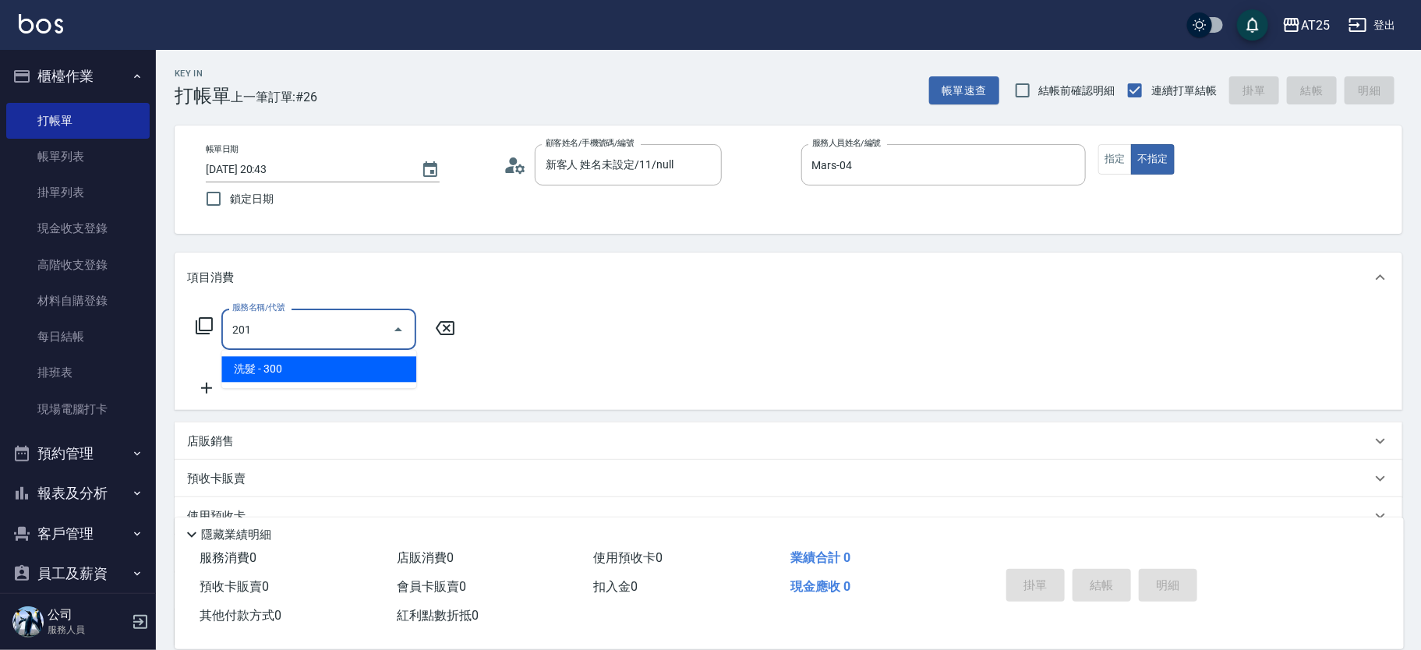
type input "30"
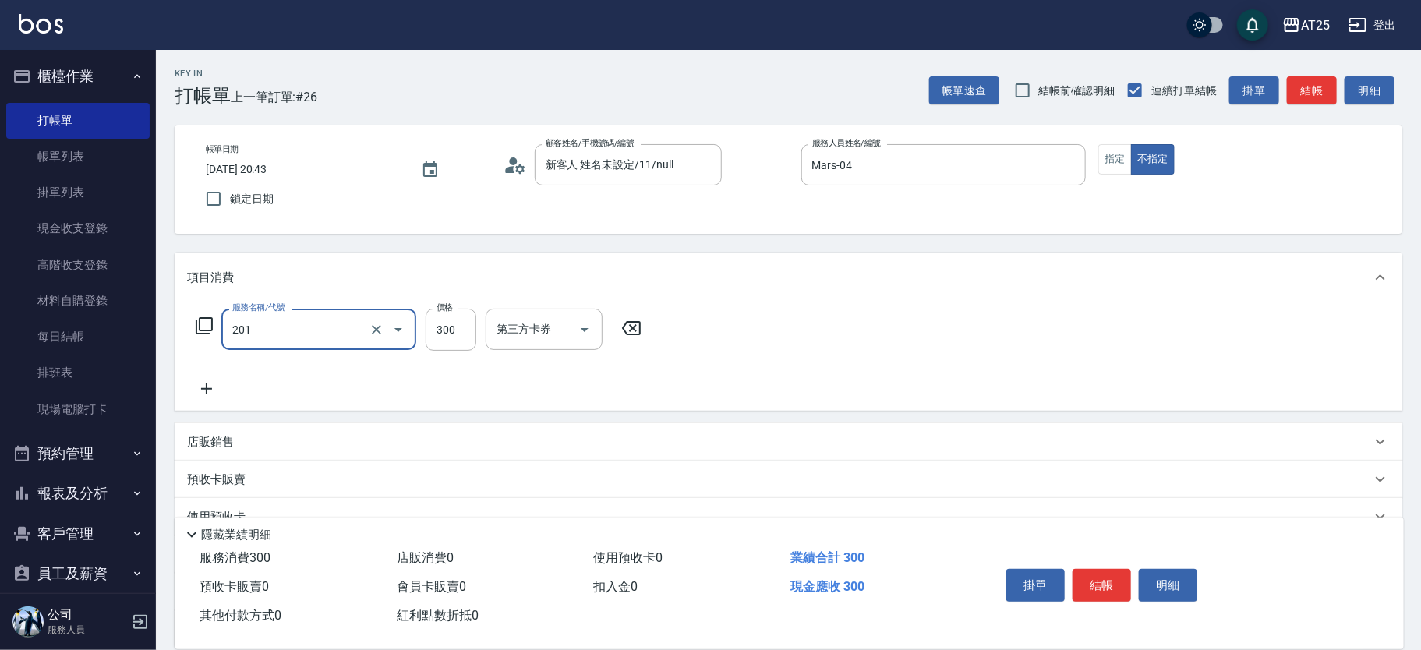
type input "洗髮(201)"
type input "0"
type input "30"
type input "300"
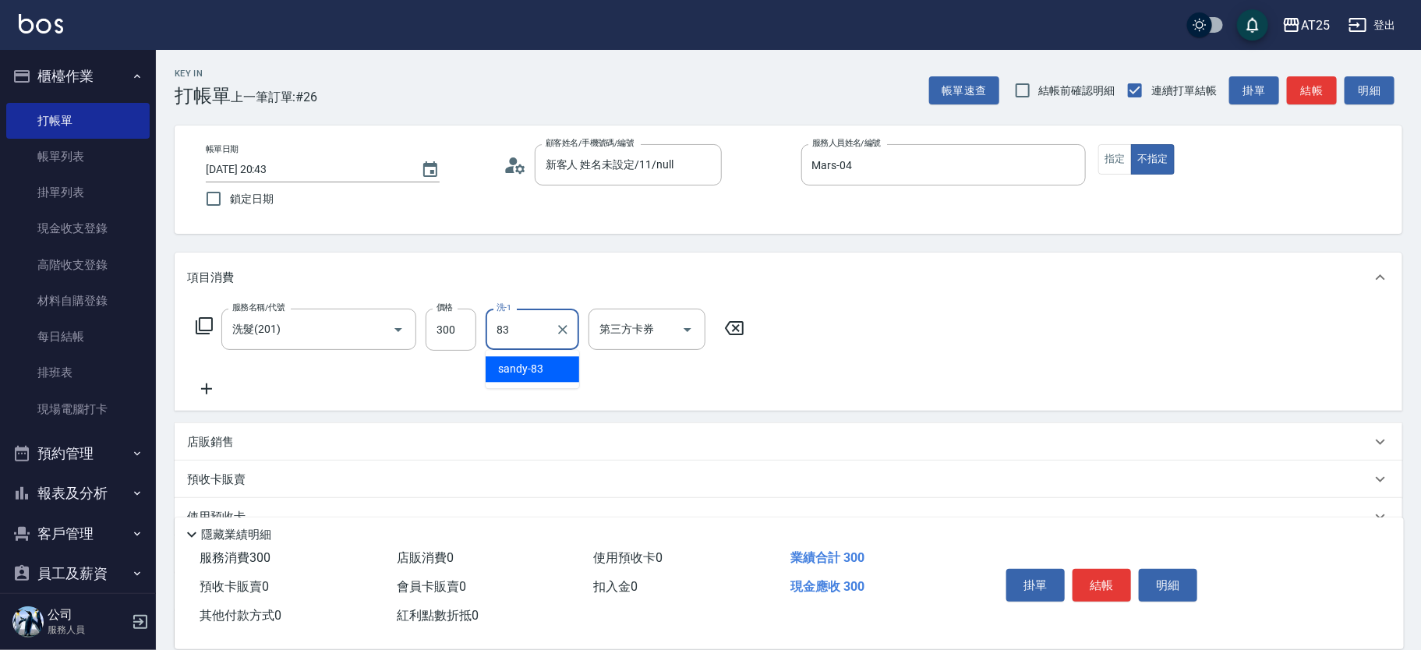
type input "sandy-83"
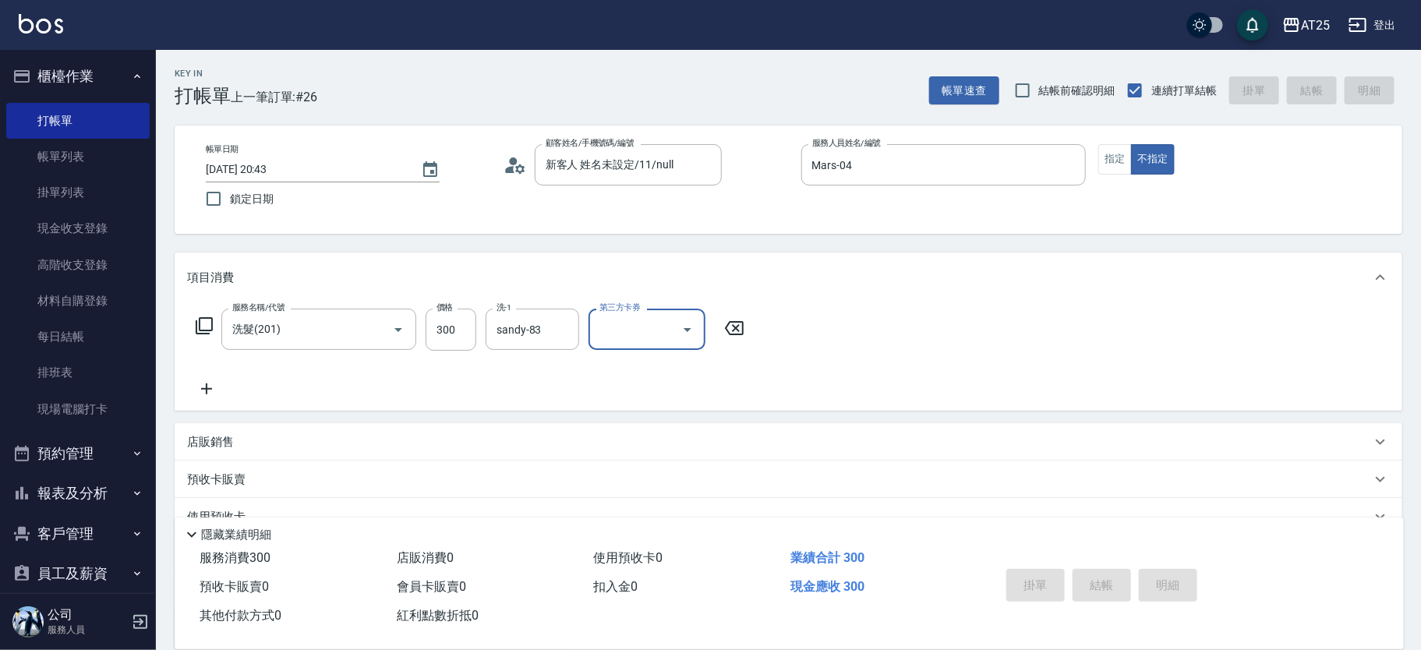
type input "0"
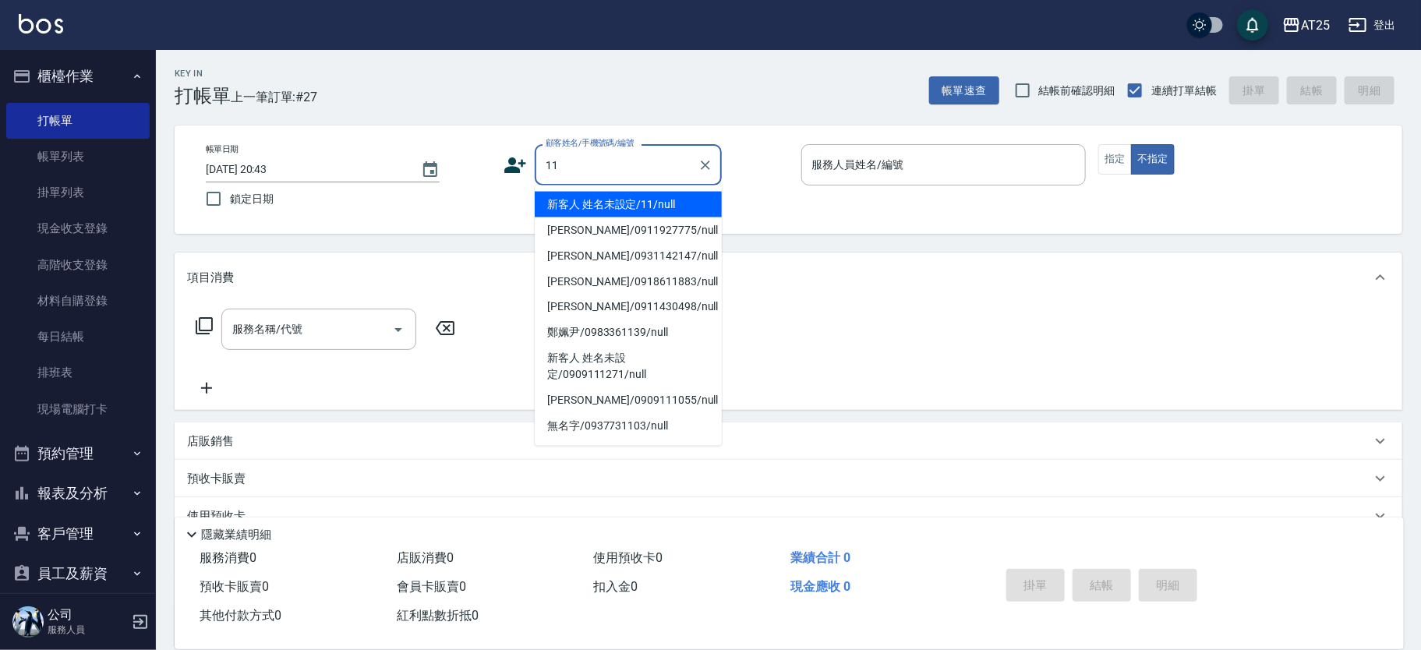
type input "新客人 姓名未設定/11/null"
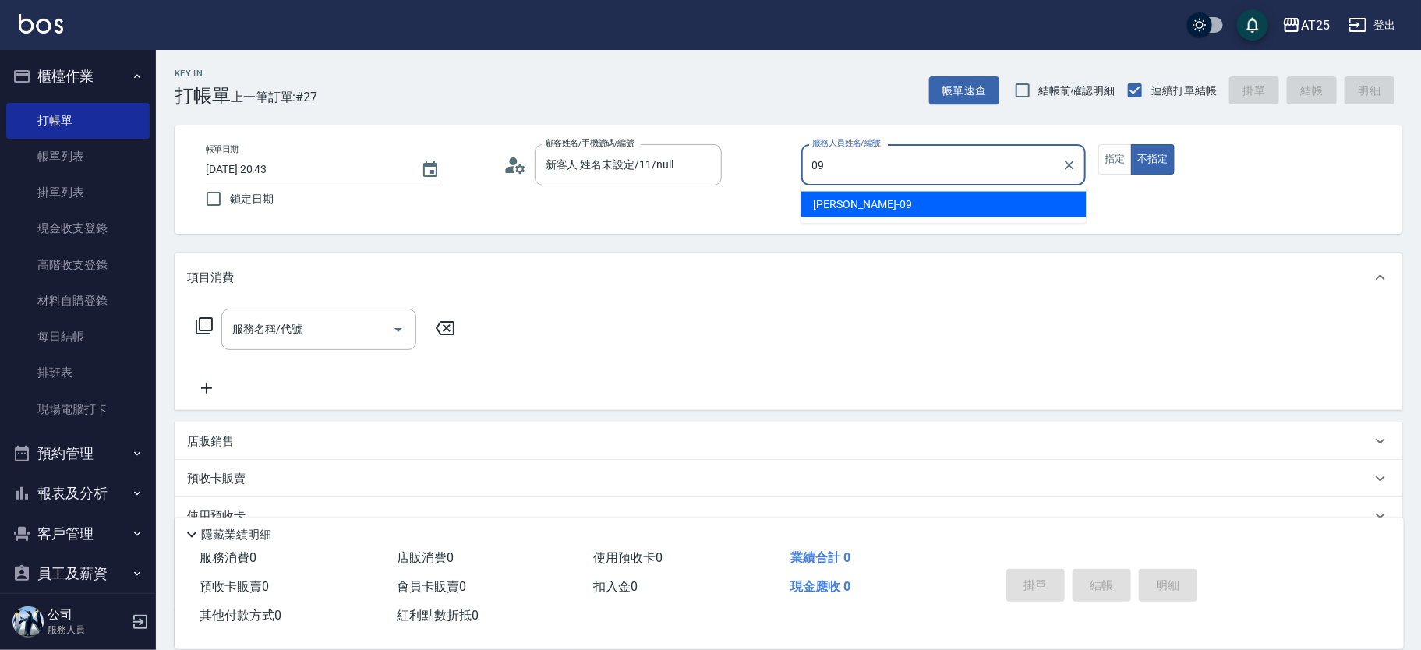
type input "Kevin-09"
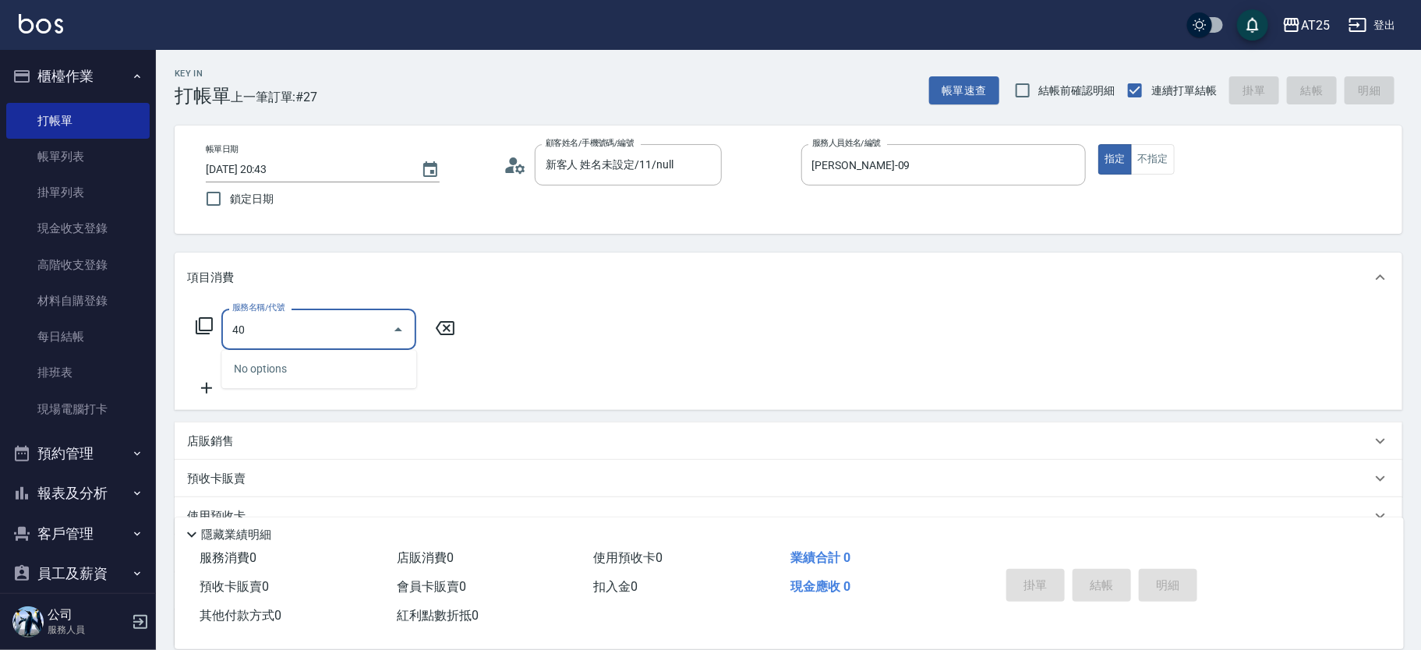
type input "401"
type input "30"
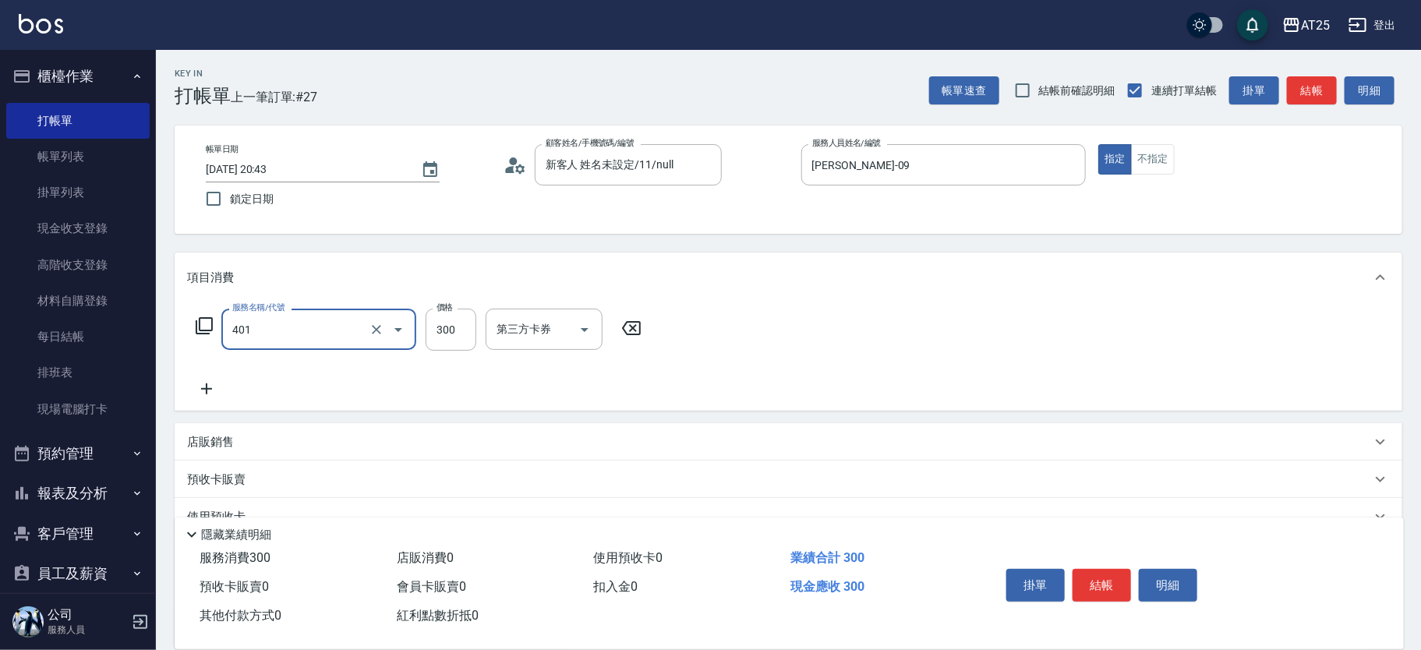
type input "剪髮(401)"
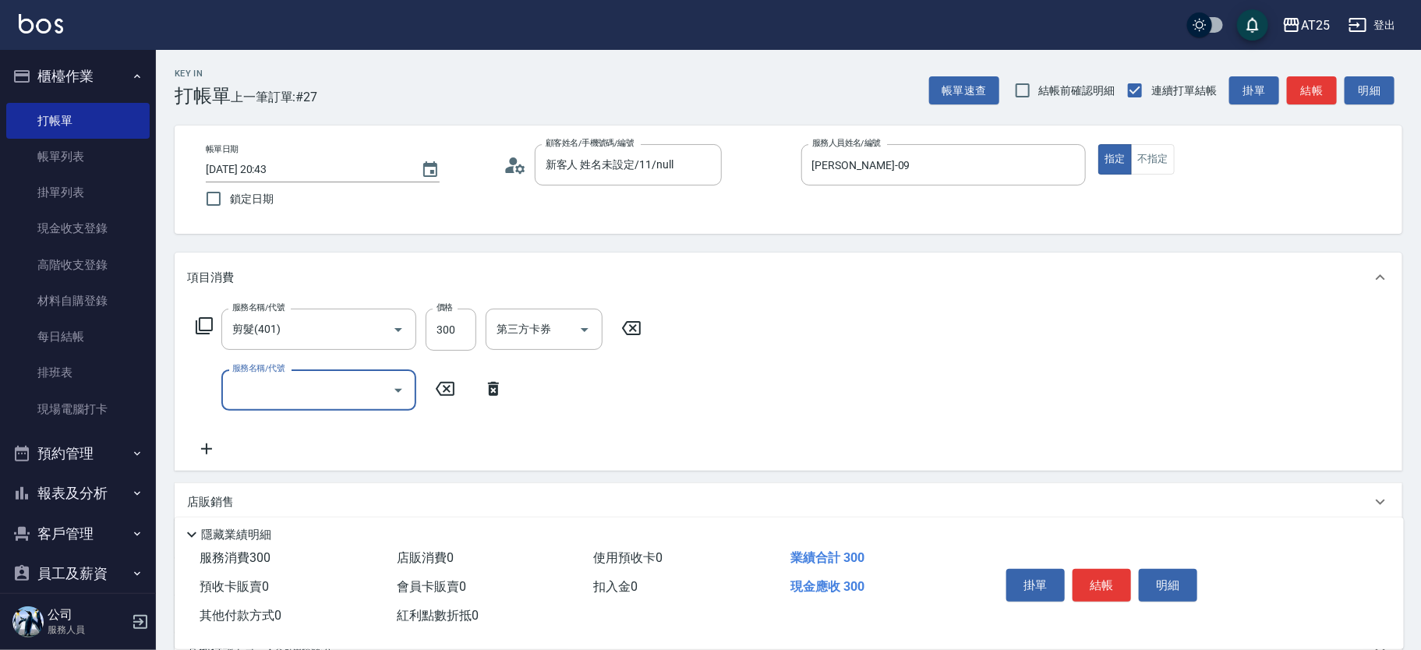
click at [312, 376] on div "服務名稱/代號" at bounding box center [318, 389] width 195 height 41
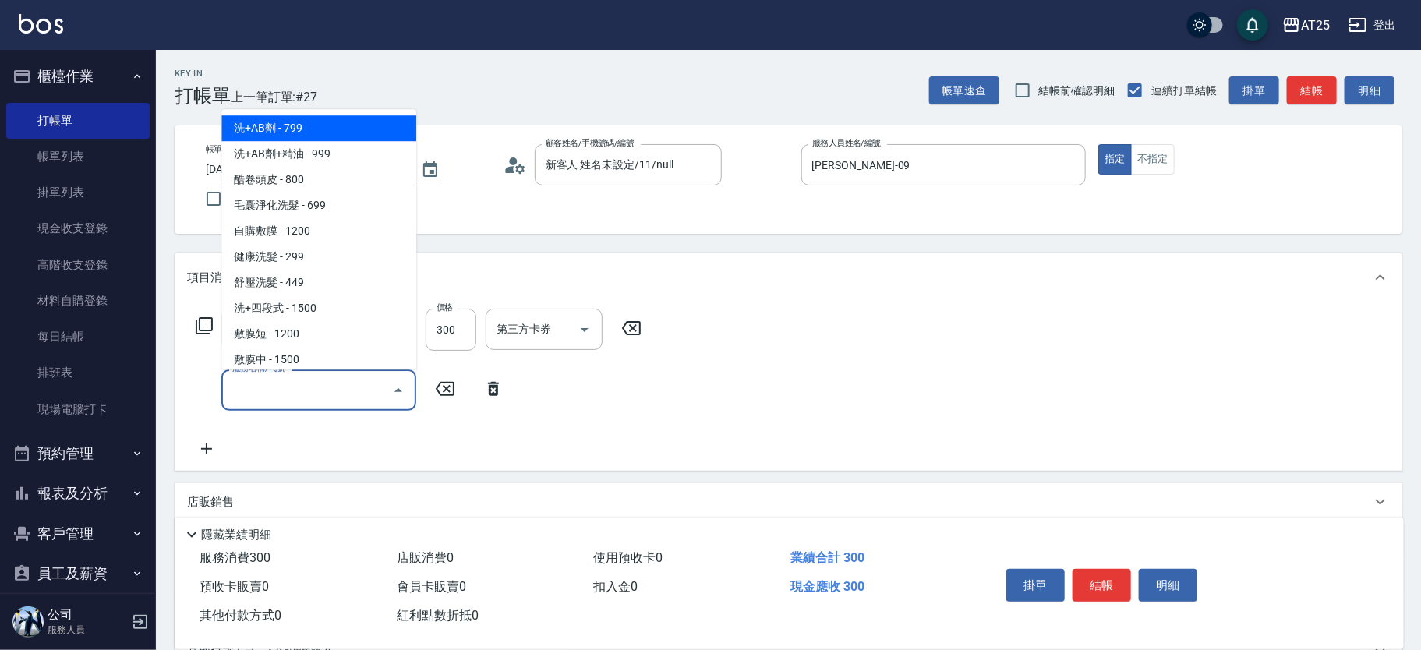
click at [344, 129] on span "洗+AB劑 - 799" at bounding box center [318, 129] width 195 height 26
type input "100"
type input "洗+AB劑(101)"
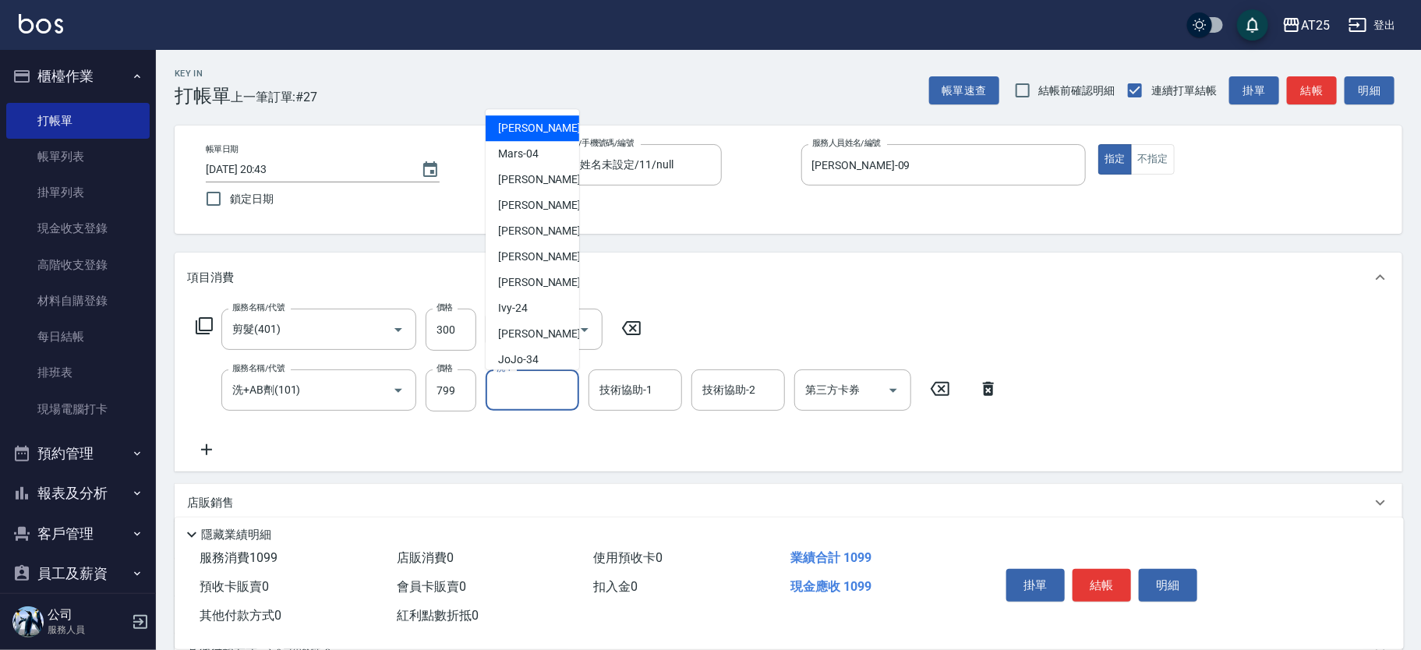
click at [508, 392] on input "洗-1" at bounding box center [531, 389] width 79 height 27
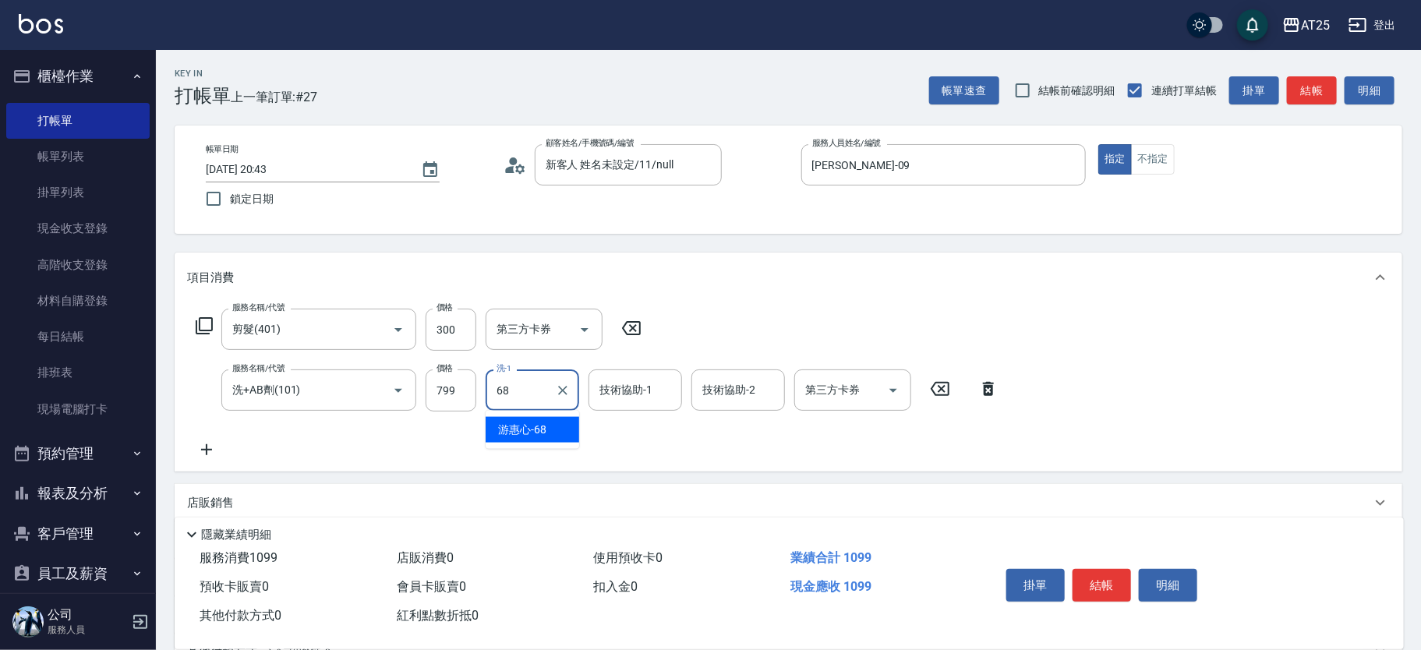
type input "游惠心-68"
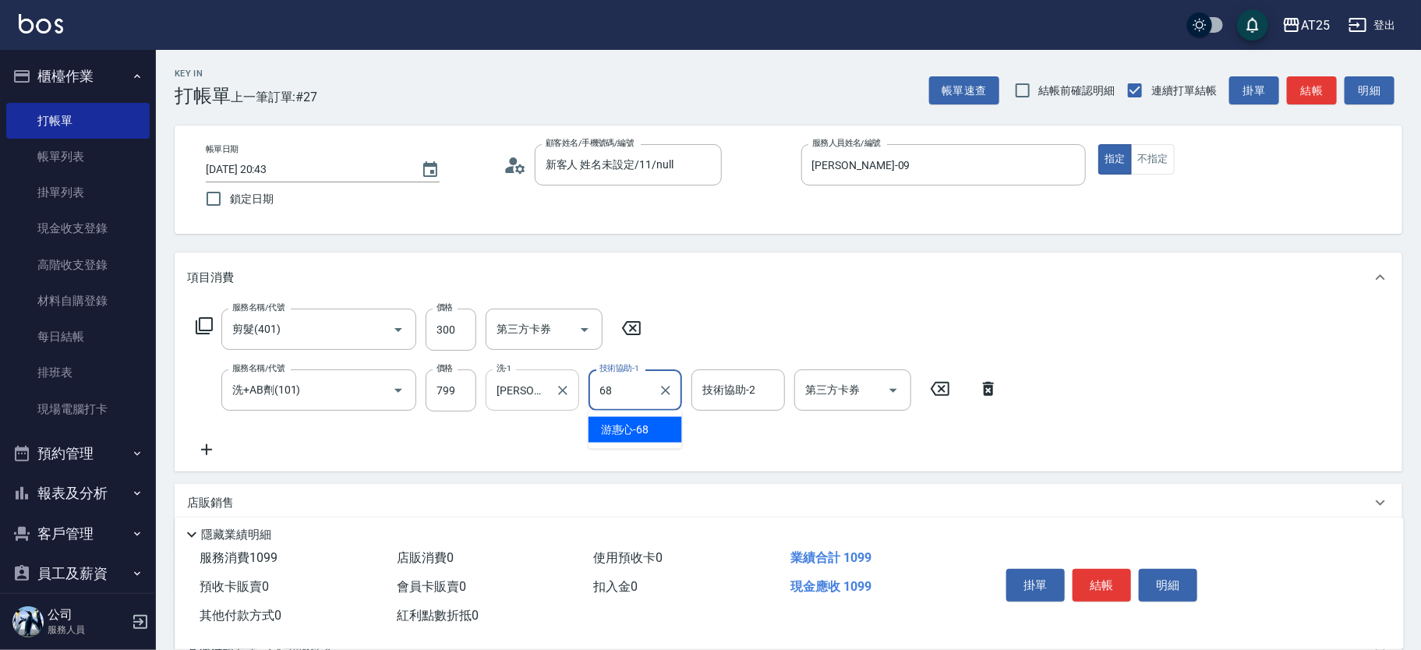
type input "游惠心-68"
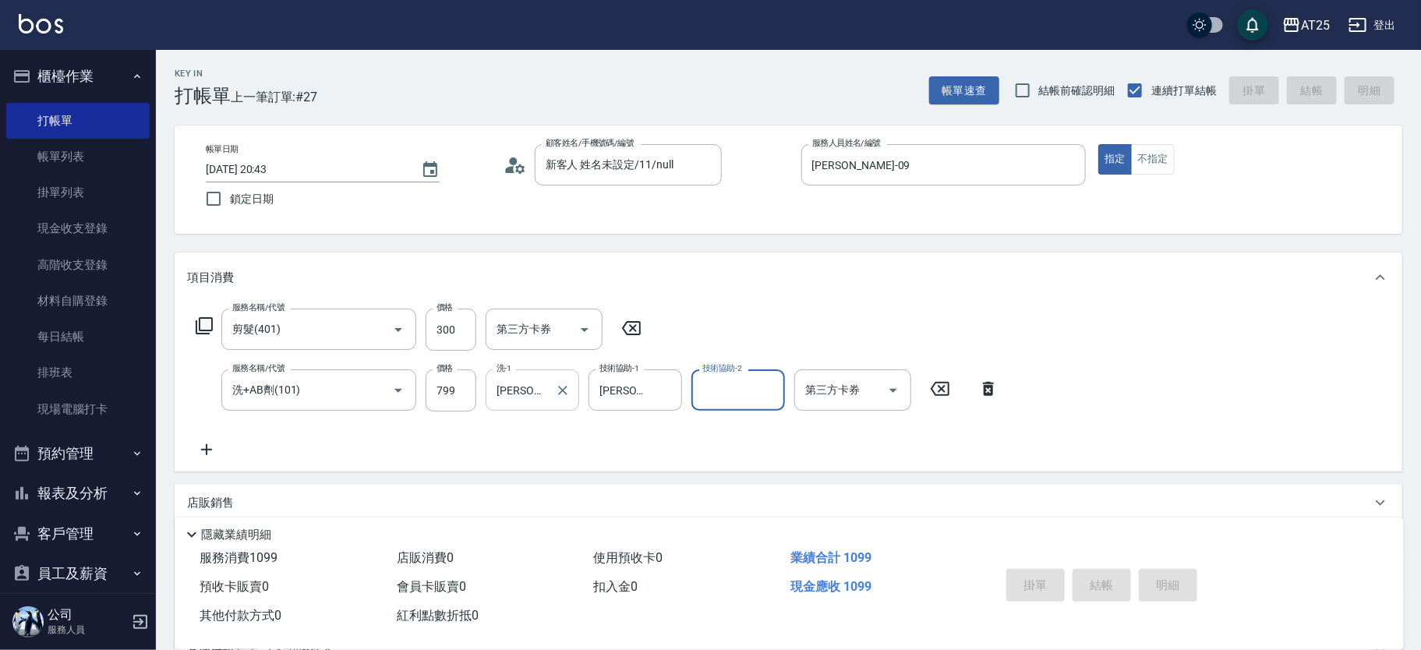
type input "0"
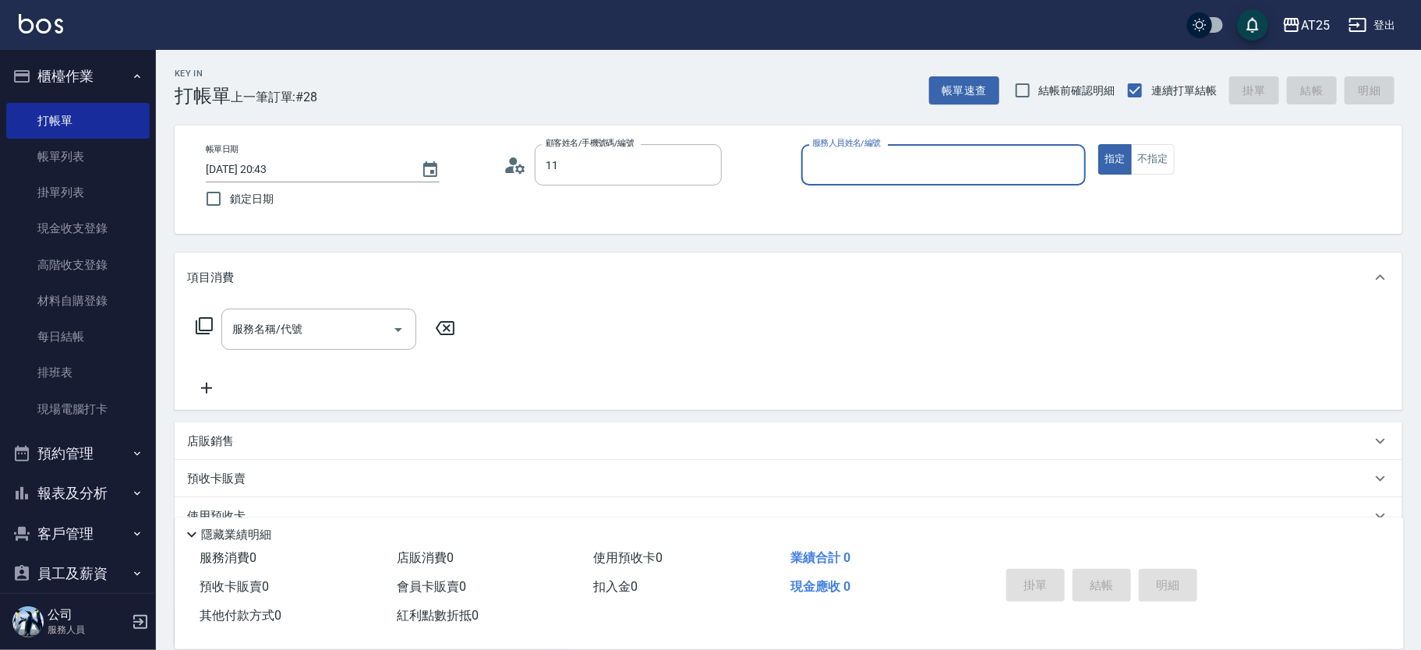
type input "新客人 姓名未設定/11/null"
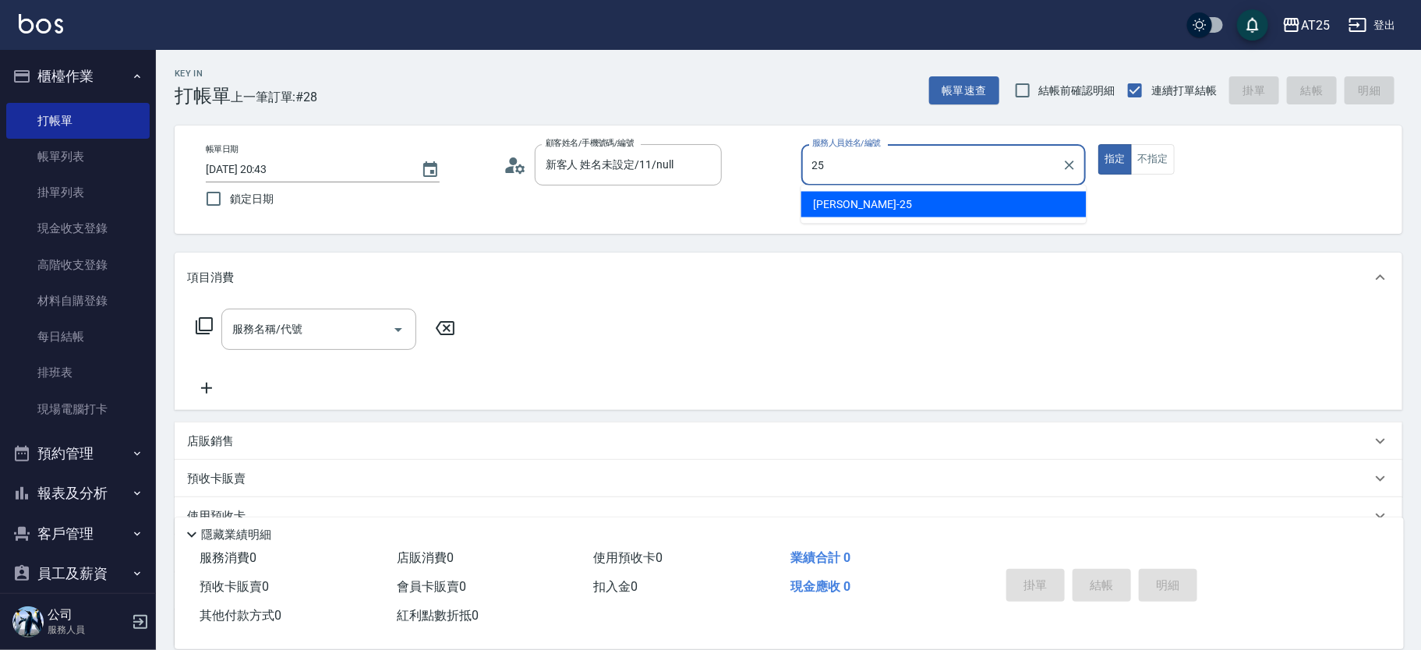
type input "Evan-25"
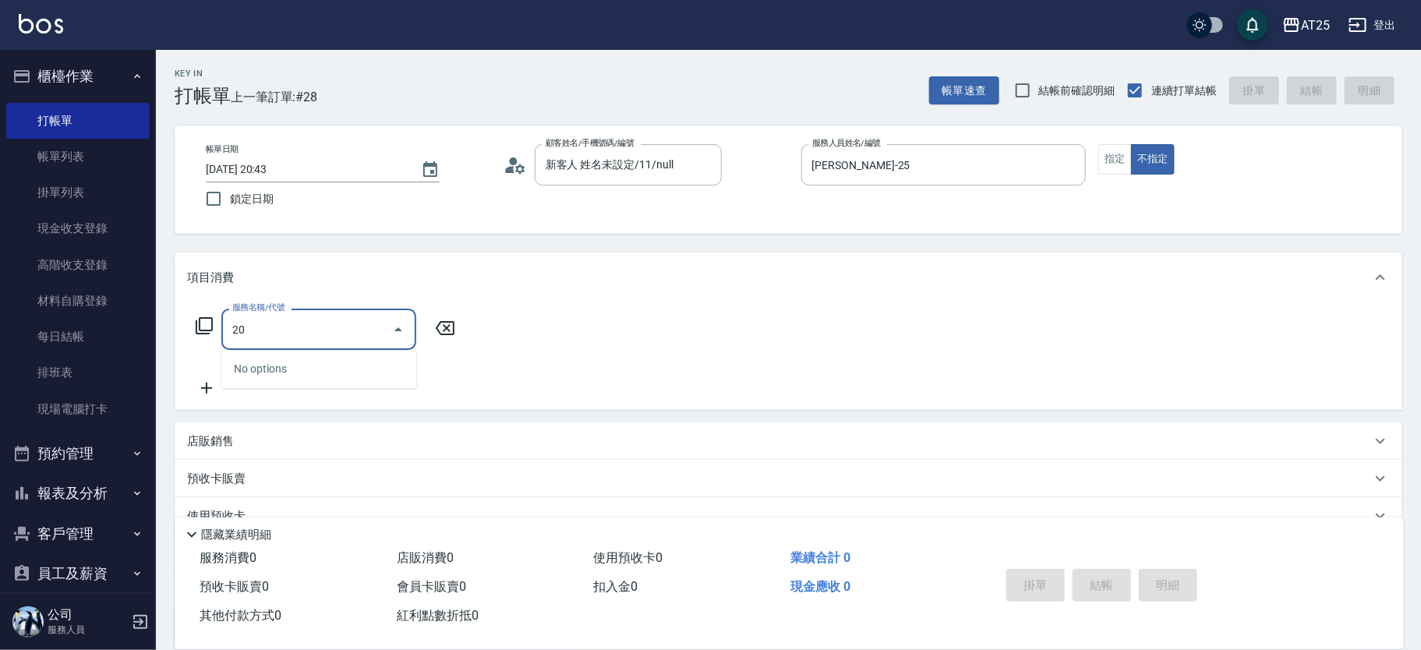
type input "201"
type input "30"
type input "洗髮(201)"
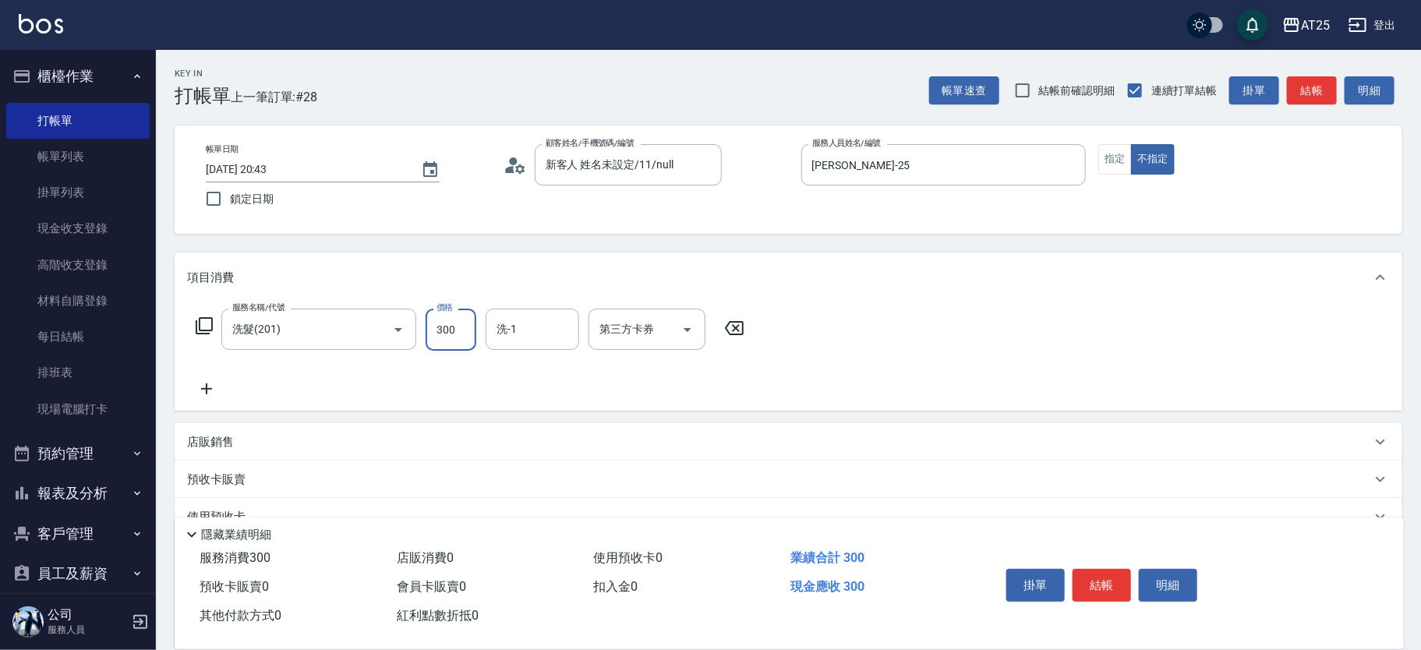
type input "0"
type input "40"
type input "400"
type input "小曼-82"
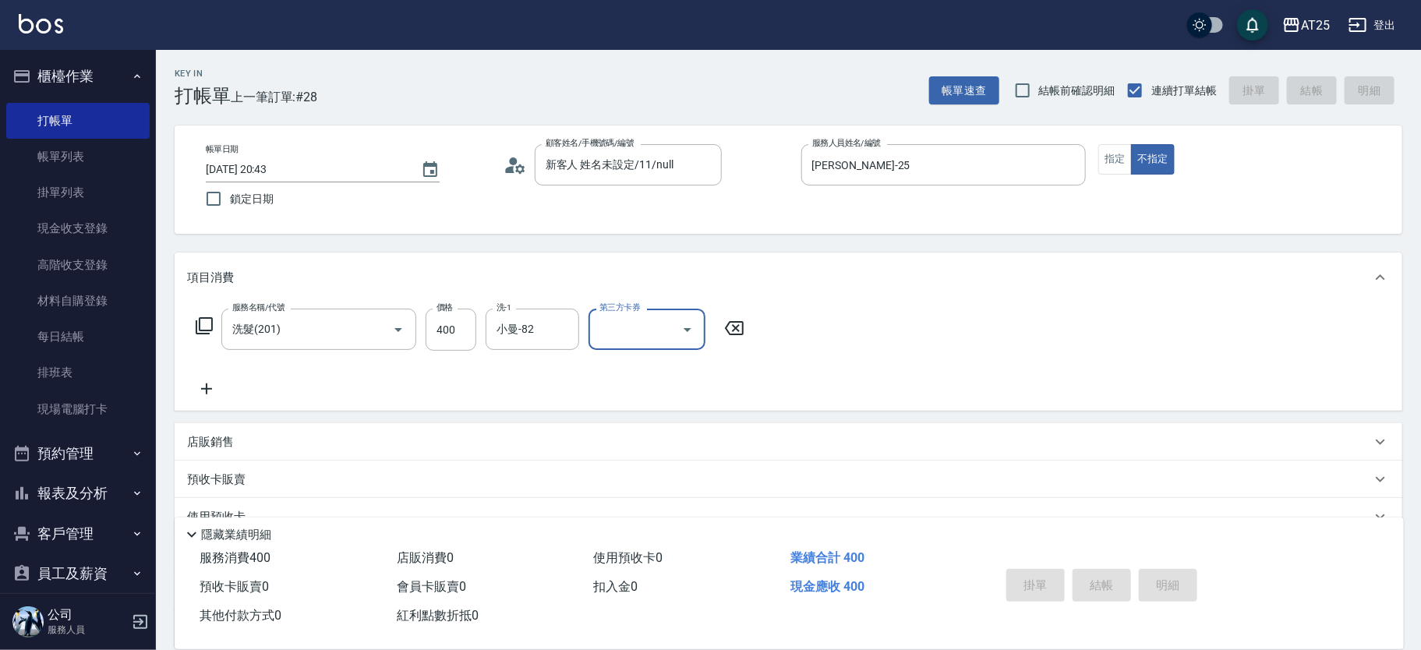
type input "0"
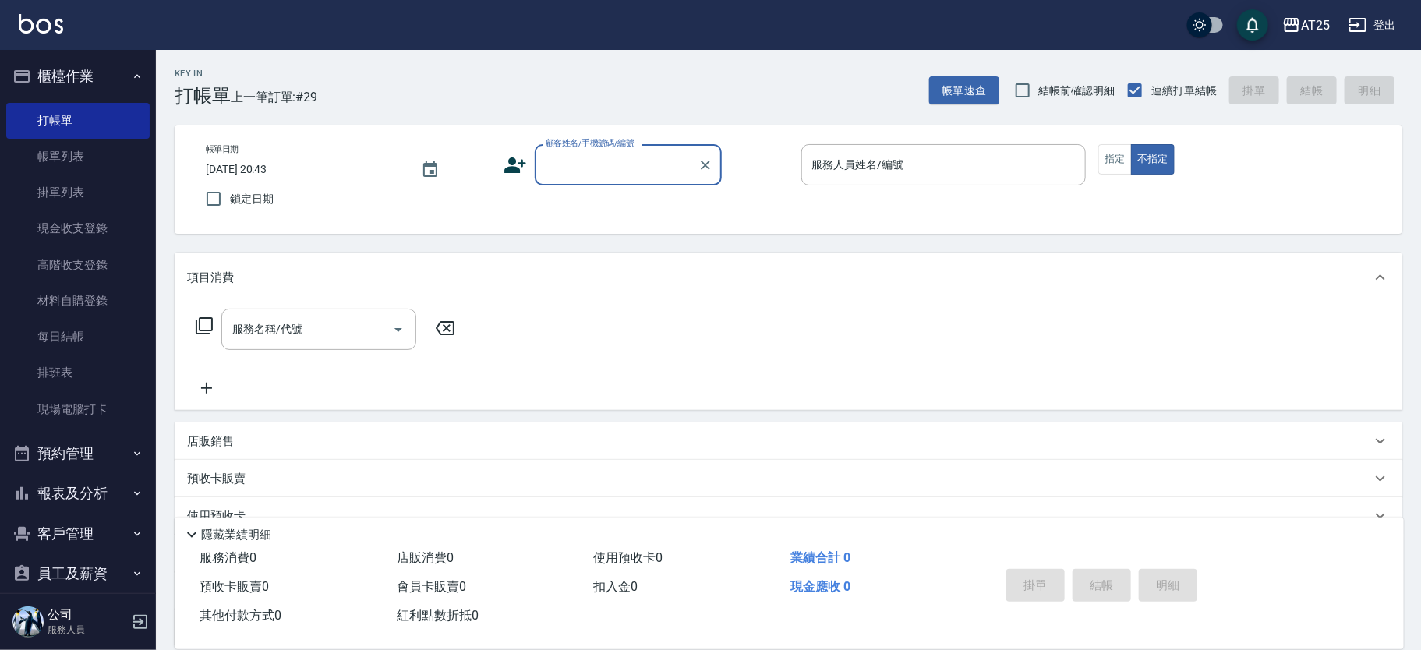
click at [585, 183] on div "顧客姓名/手機號碼/編號" at bounding box center [628, 164] width 187 height 41
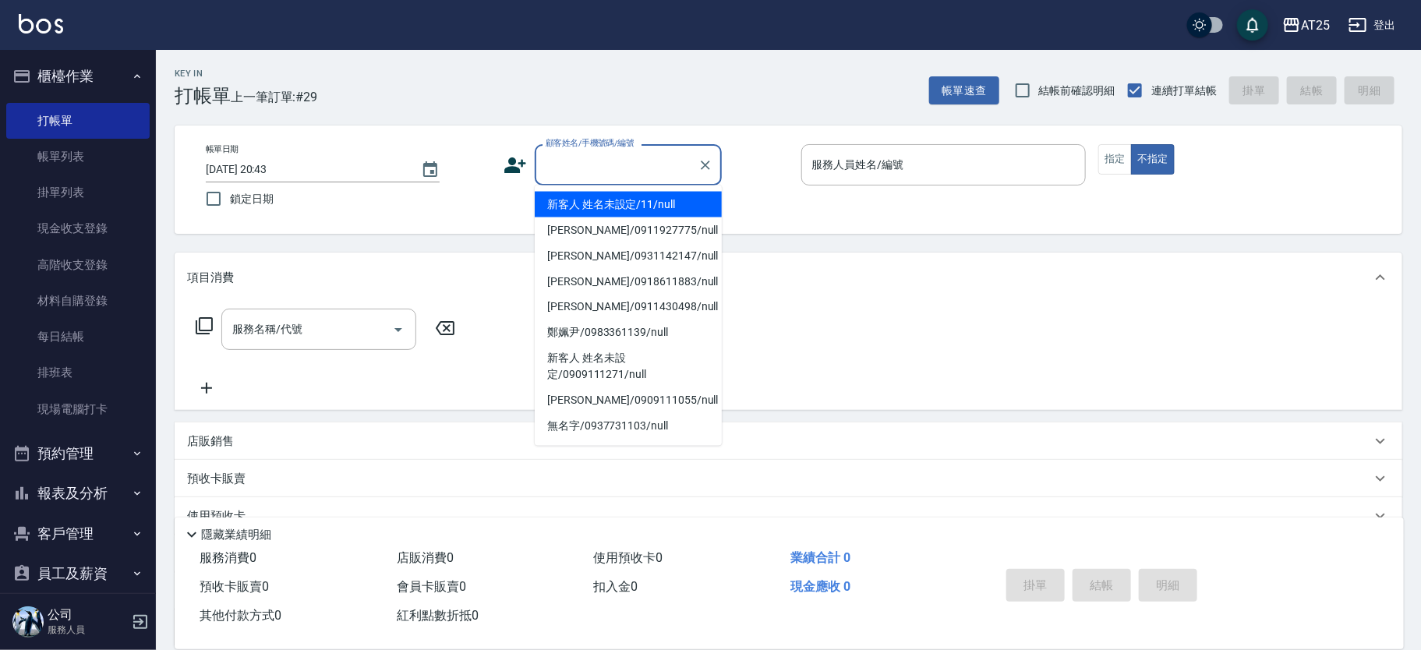
click at [609, 198] on li "新客人 姓名未設定/11/null" at bounding box center [628, 205] width 187 height 26
type input "新客人 姓名未設定/11/null"
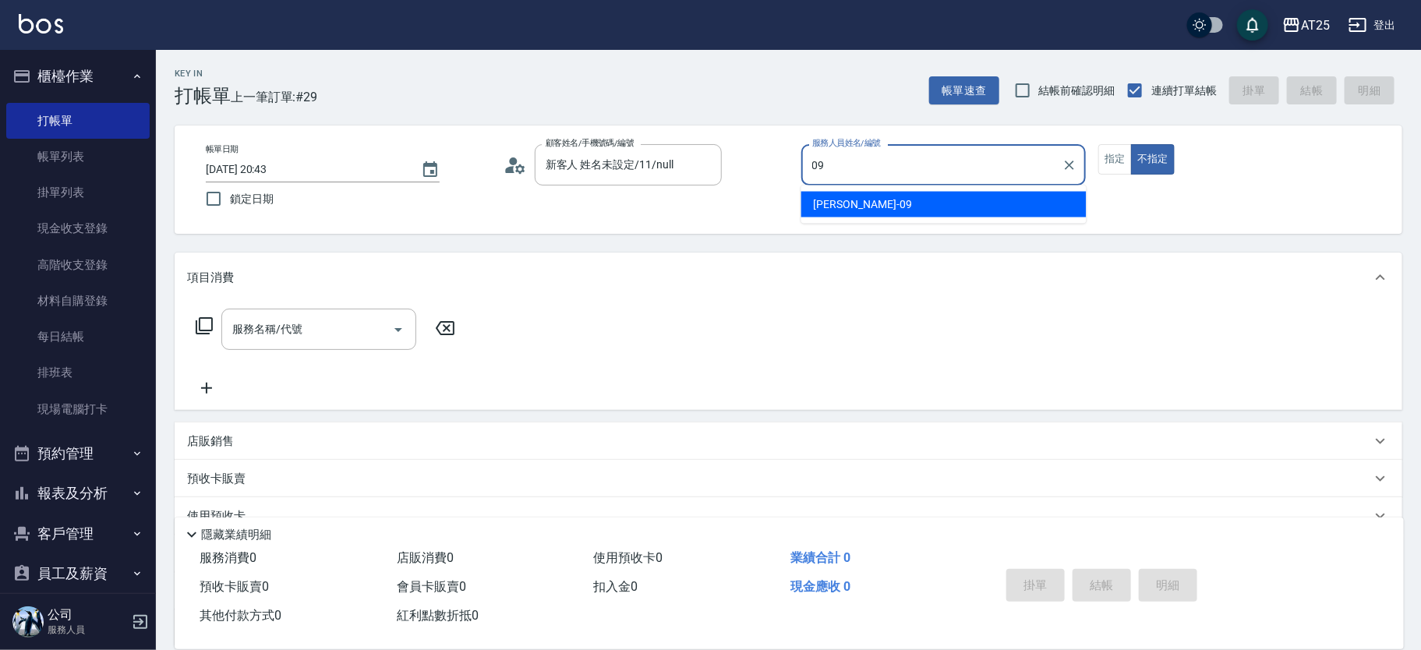
type input "Kevin-09"
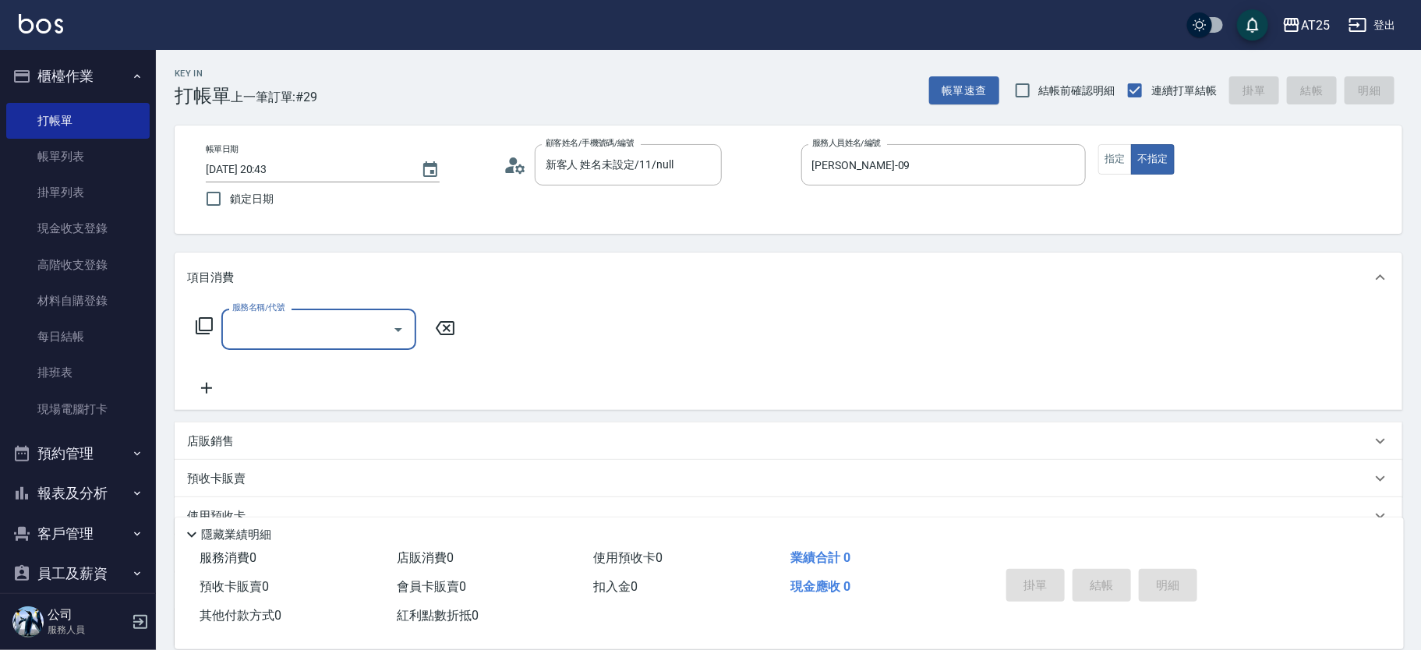
type input "0"
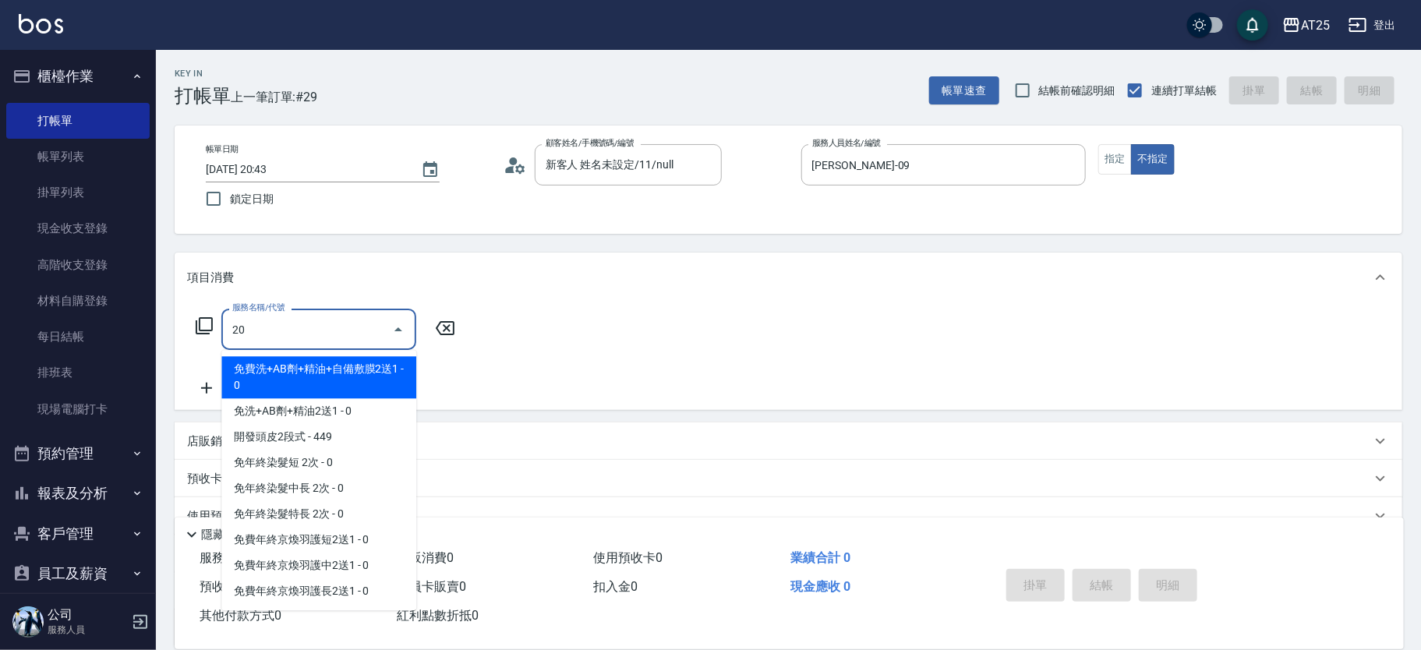
type input "201"
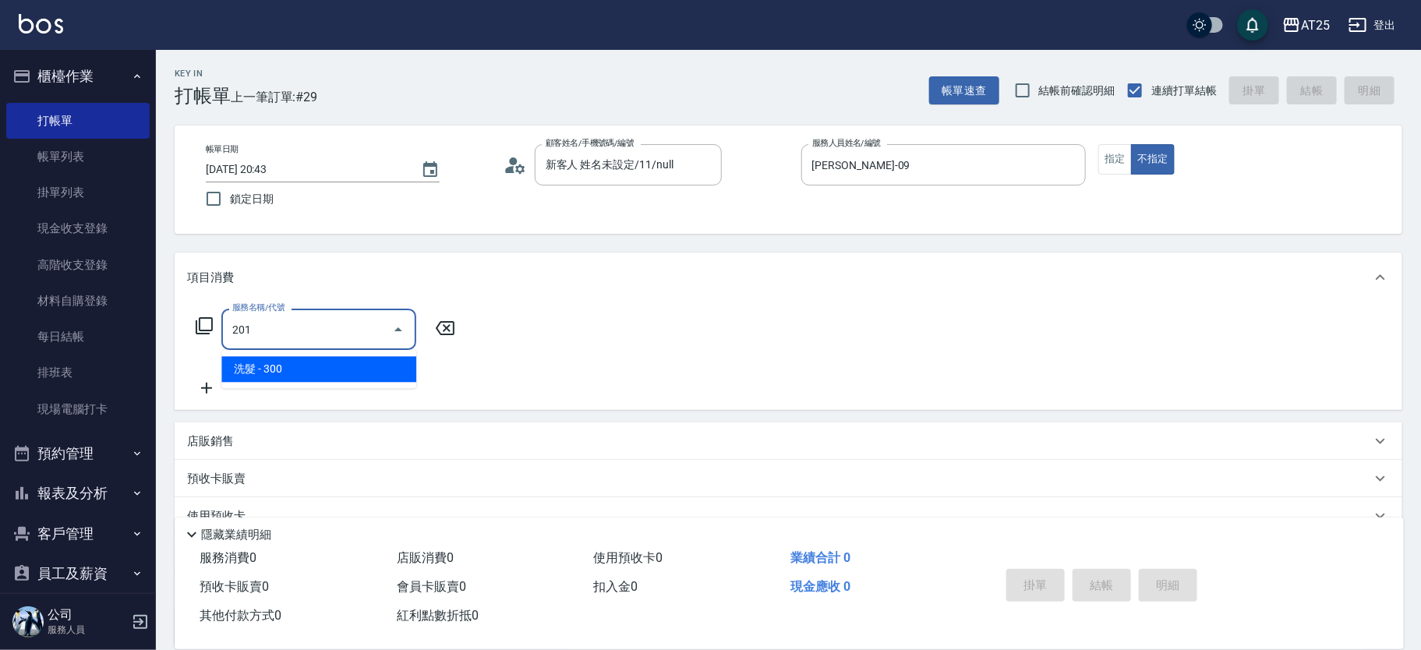
type input "30"
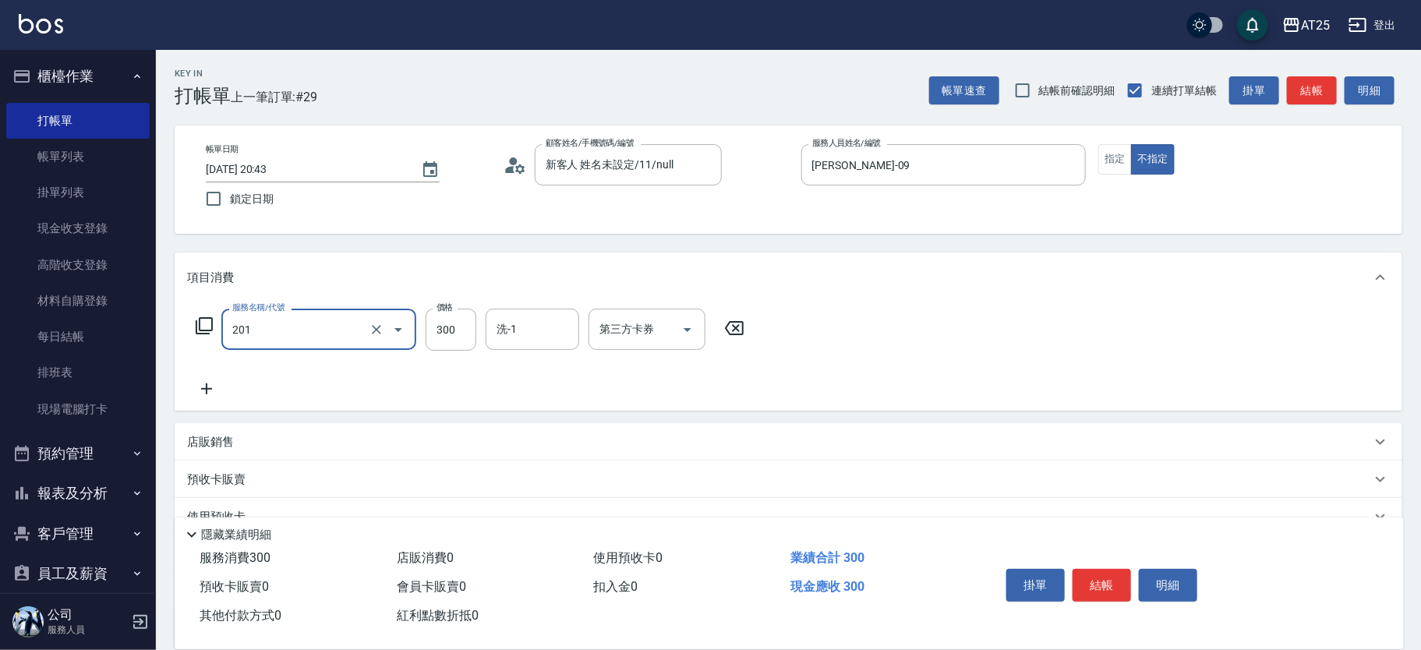
type input "洗髮(201)"
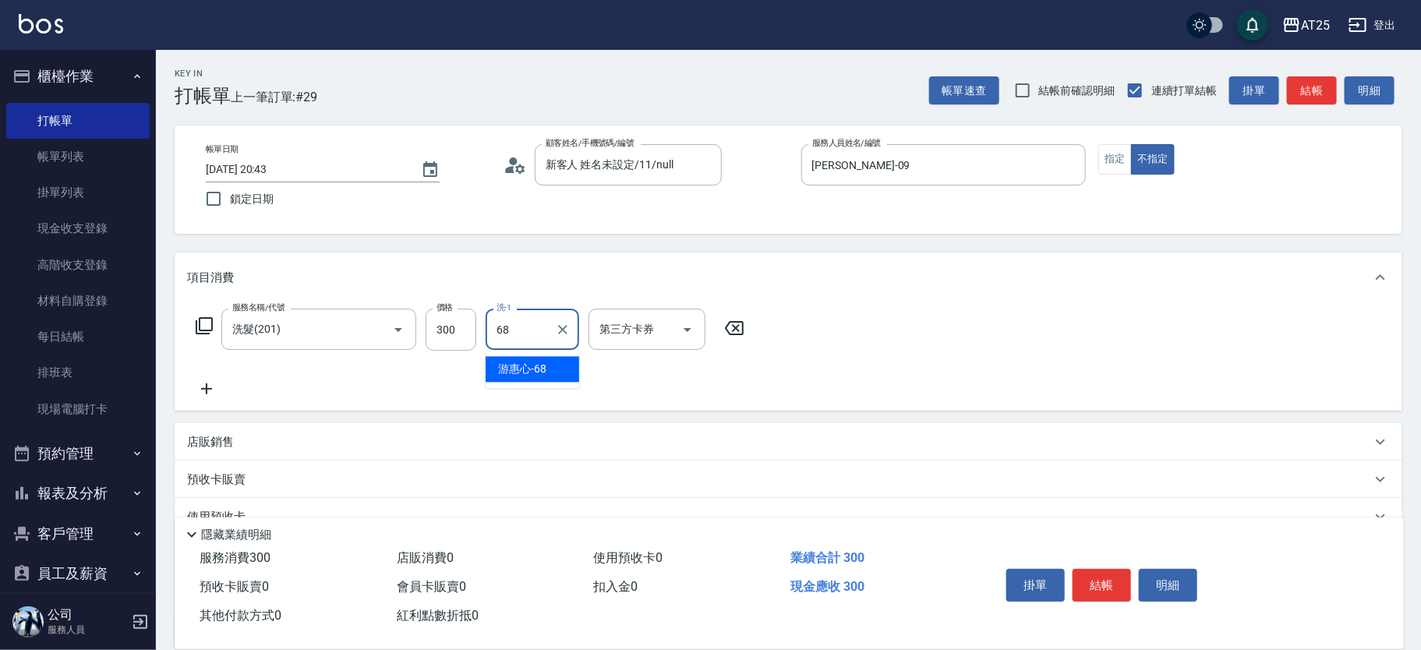
type input "游惠心-68"
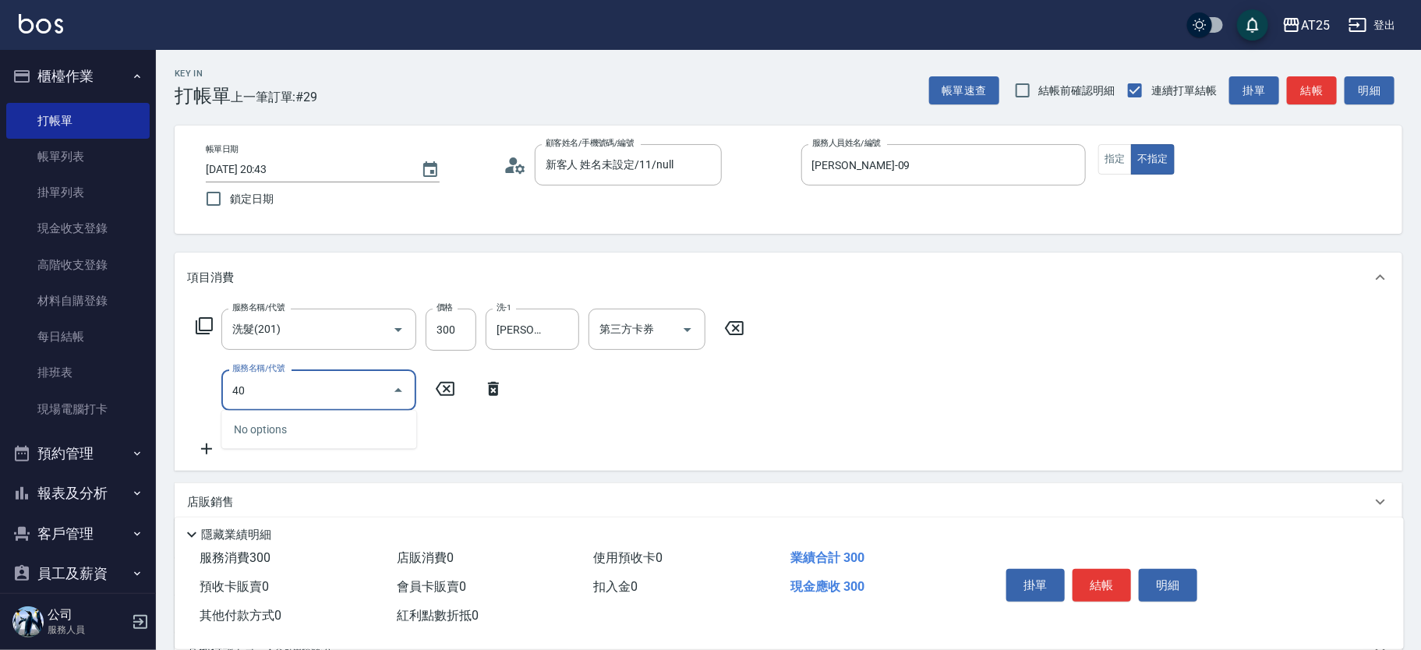
type input "401"
type input "60"
type input "剪髮(401)"
type input "30"
type input "29"
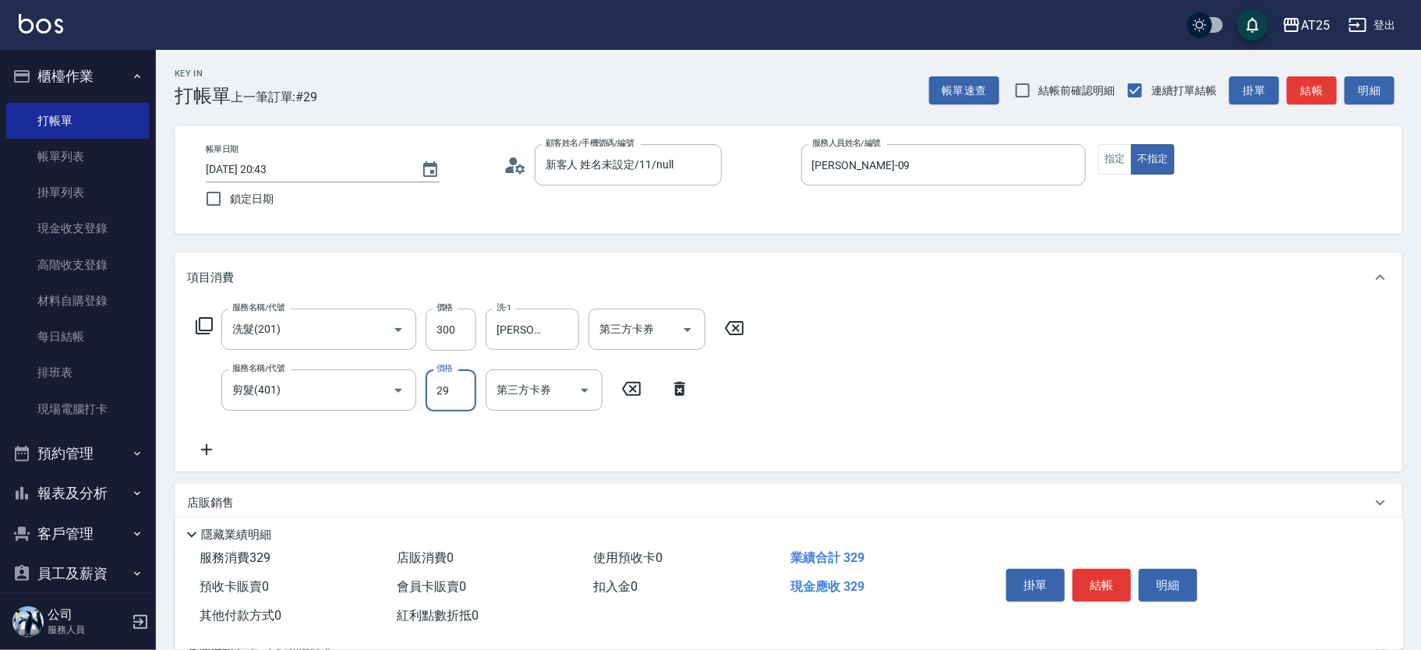
type input "50"
type input "299"
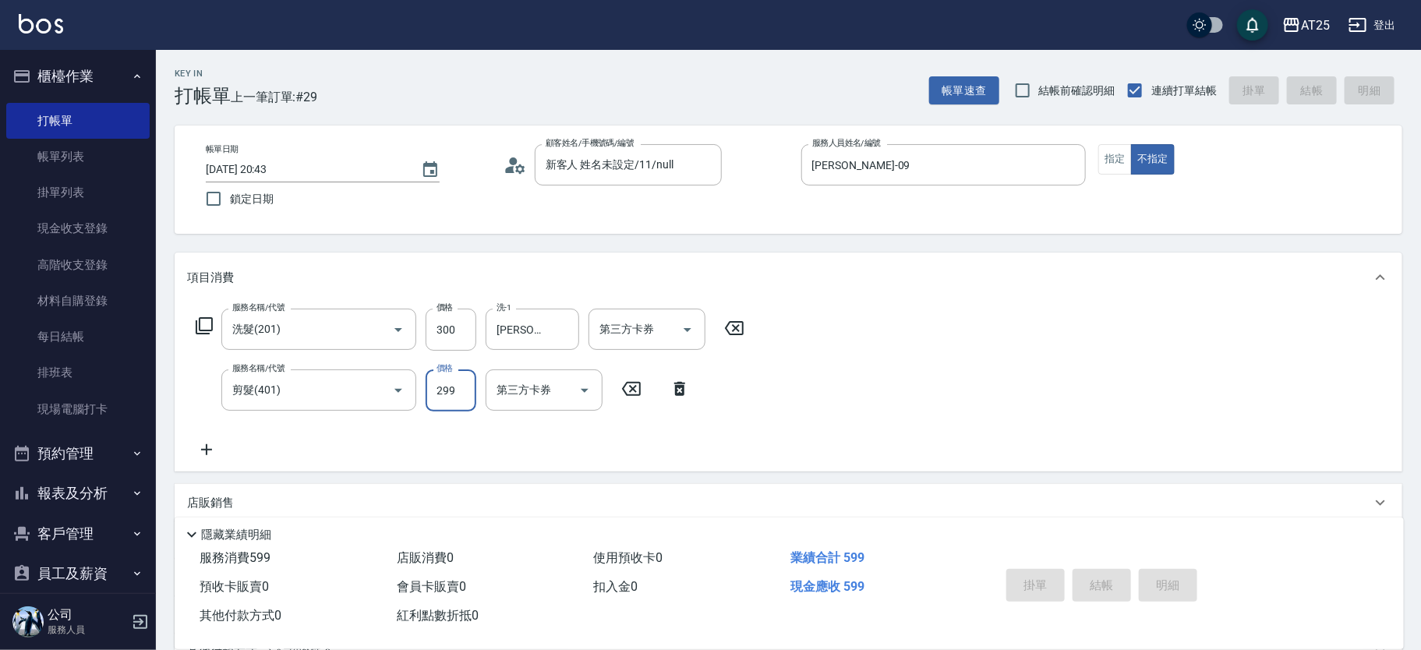
type input "2025/08/14 20:52"
type input "0"
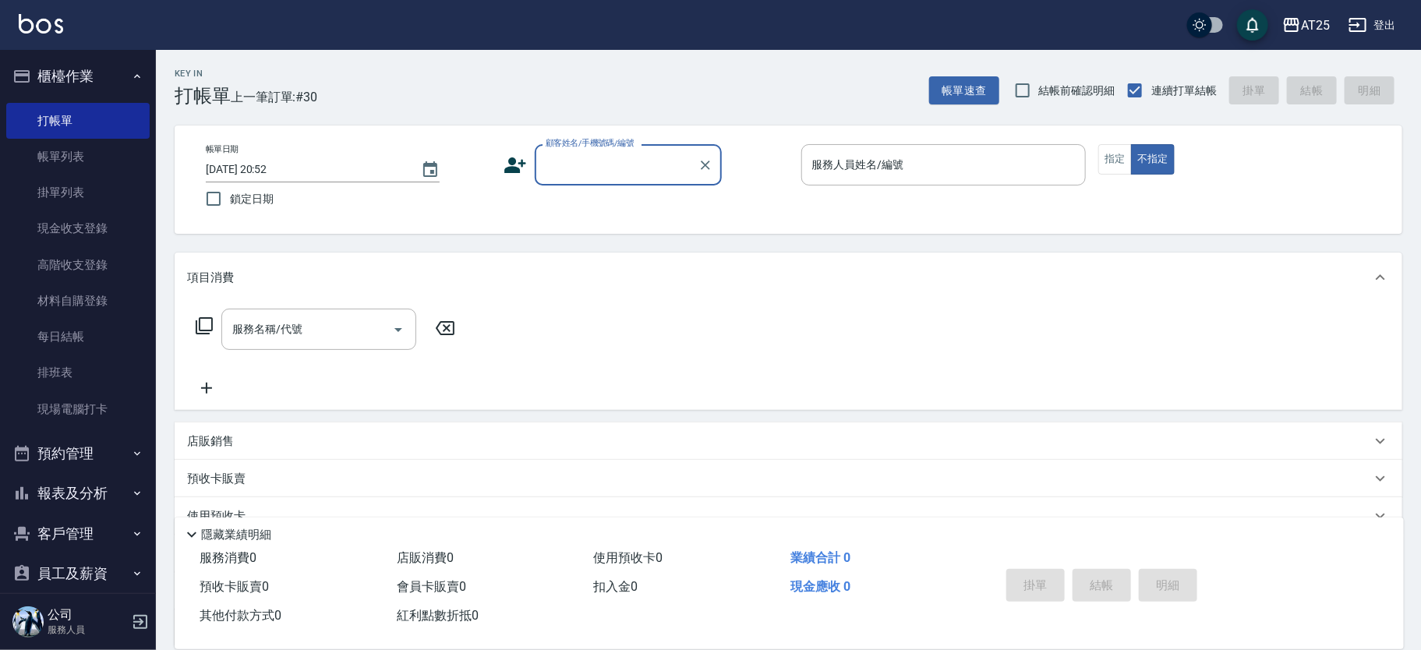
click at [111, 72] on button "櫃檯作業" at bounding box center [77, 76] width 143 height 41
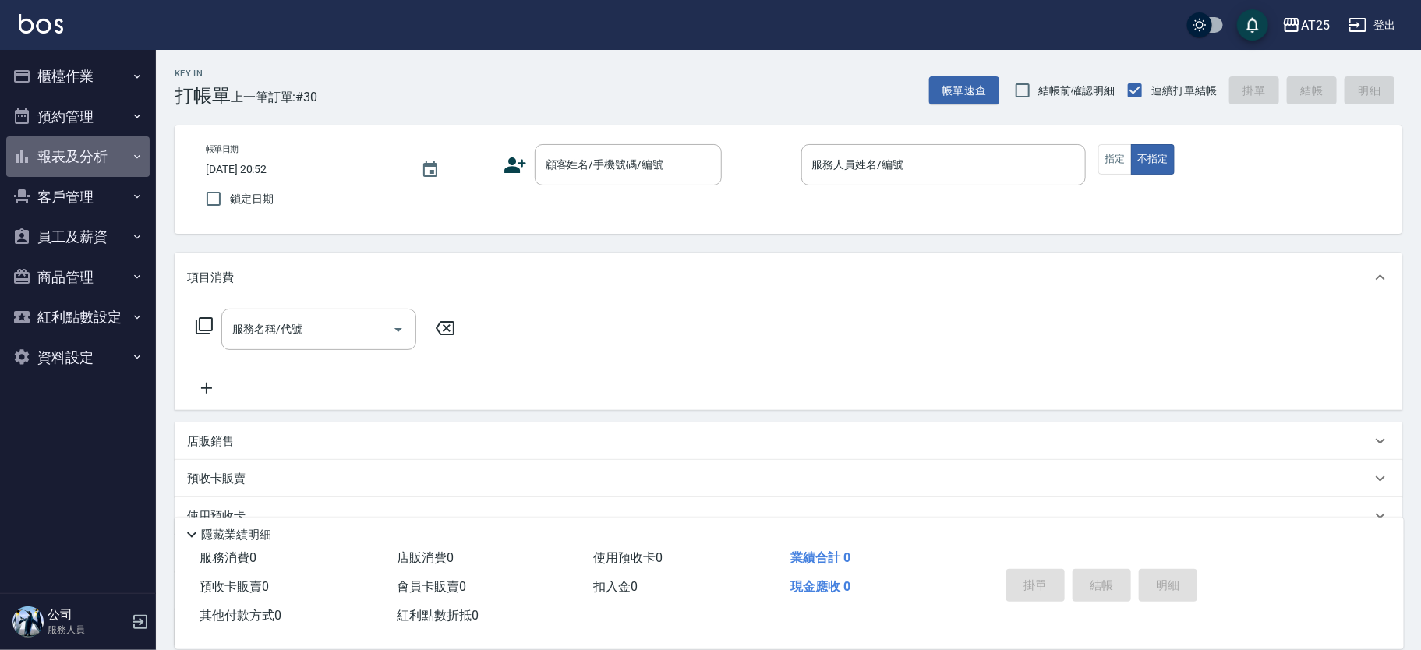
click at [104, 147] on button "報表及分析" at bounding box center [77, 156] width 143 height 41
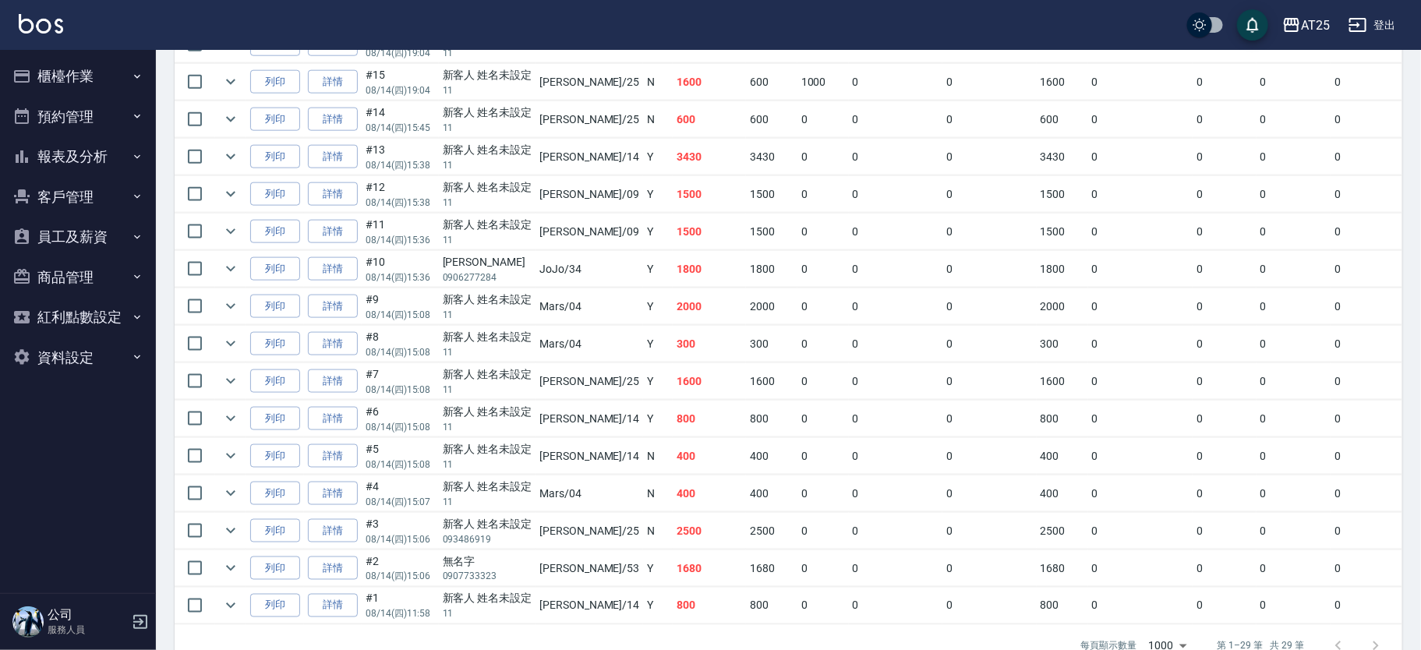
scroll to position [905, 0]
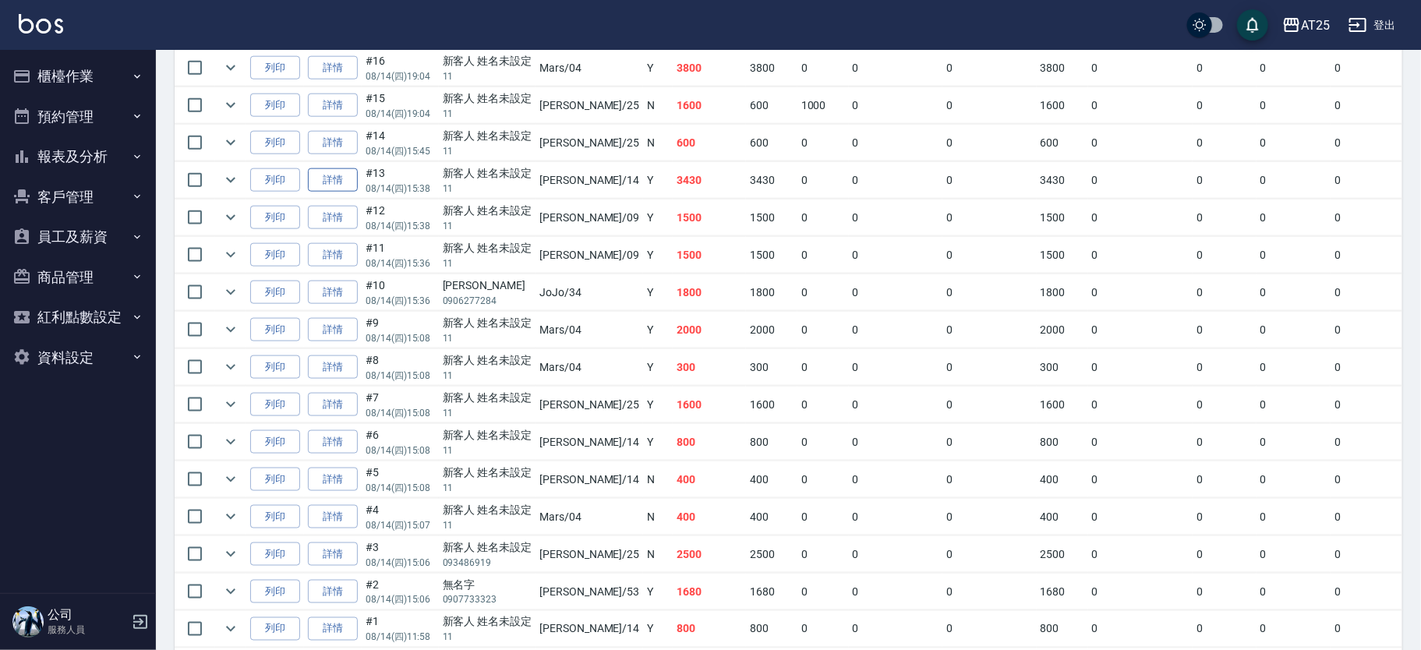
click at [348, 178] on link "詳情" at bounding box center [333, 180] width 50 height 24
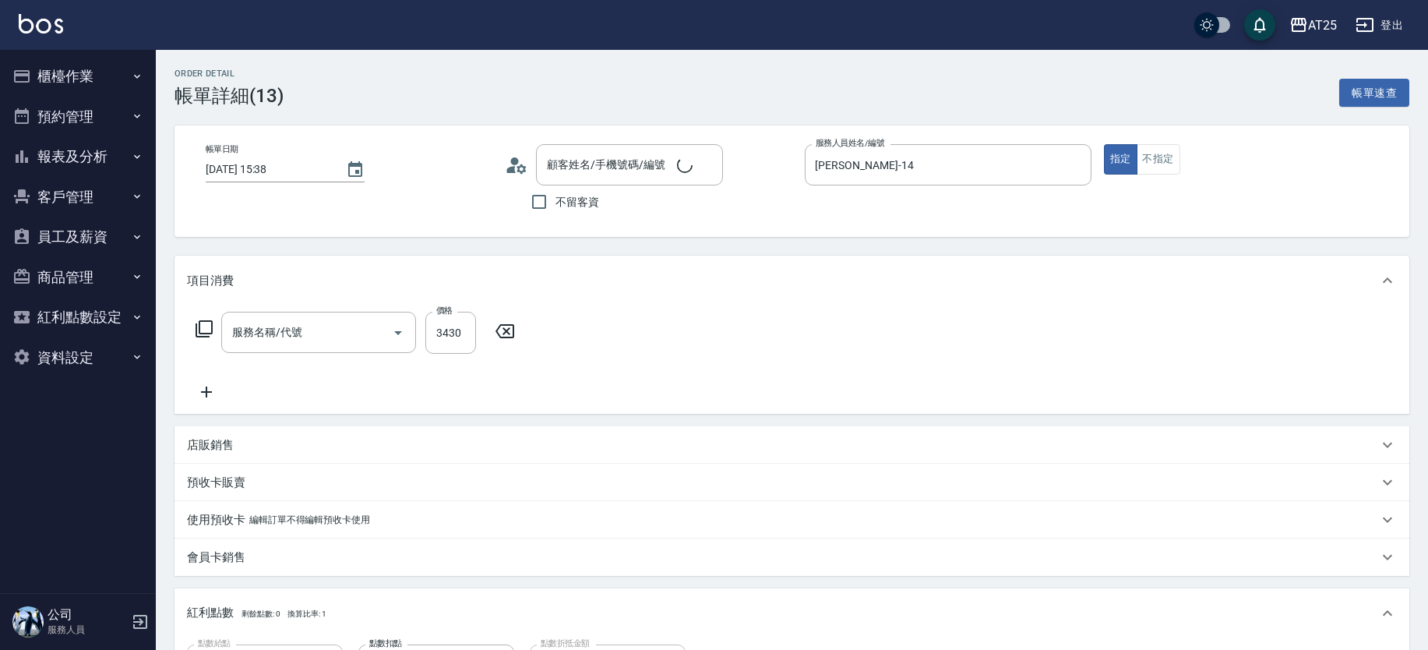
type input "2025/08/14 15:38"
type input "Ken-14"
type input "340"
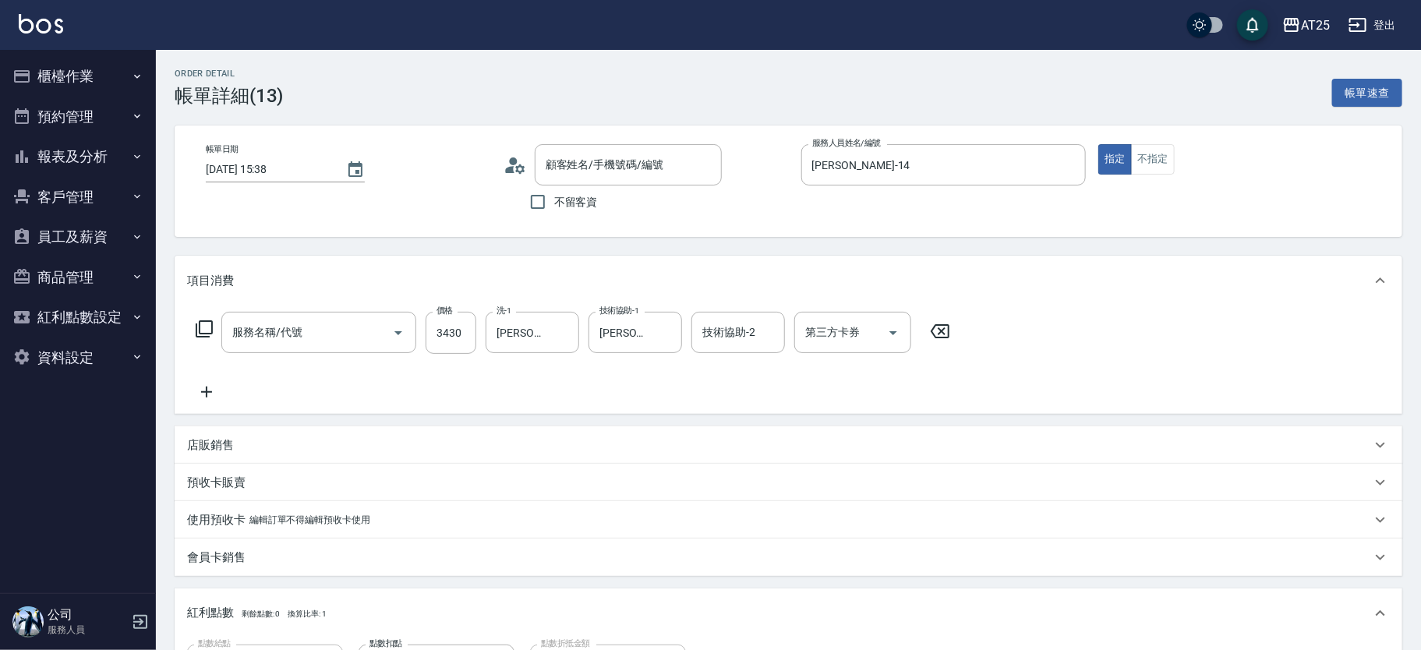
type input "新客人 姓名未設定/11/null"
type input "燙髮(301)"
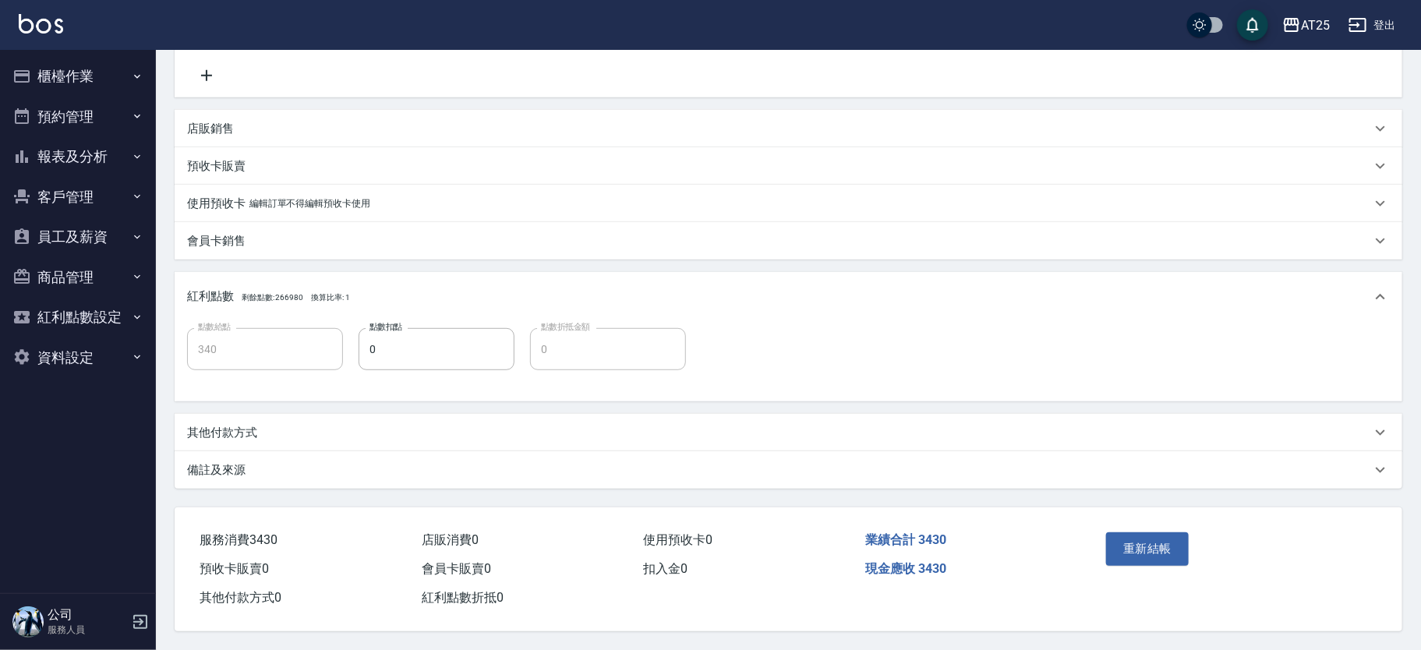
click at [270, 425] on div "其他付款方式" at bounding box center [779, 433] width 1184 height 16
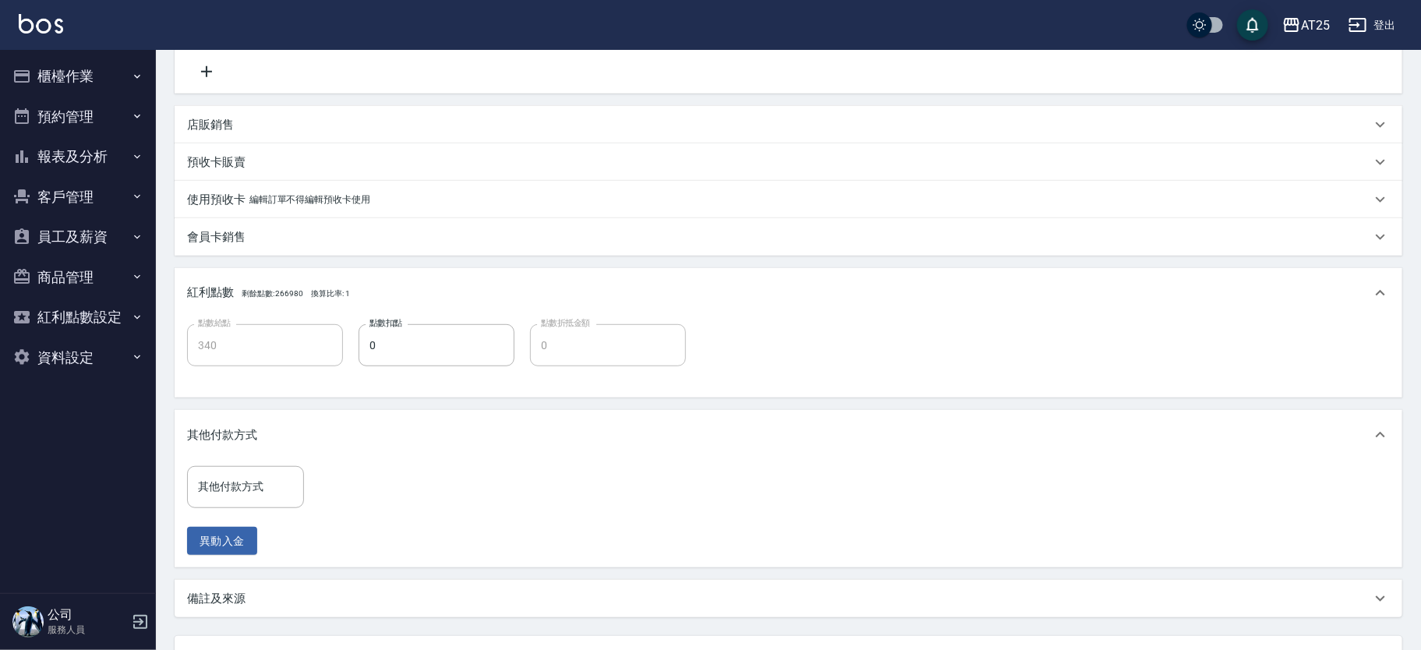
scroll to position [453, 0]
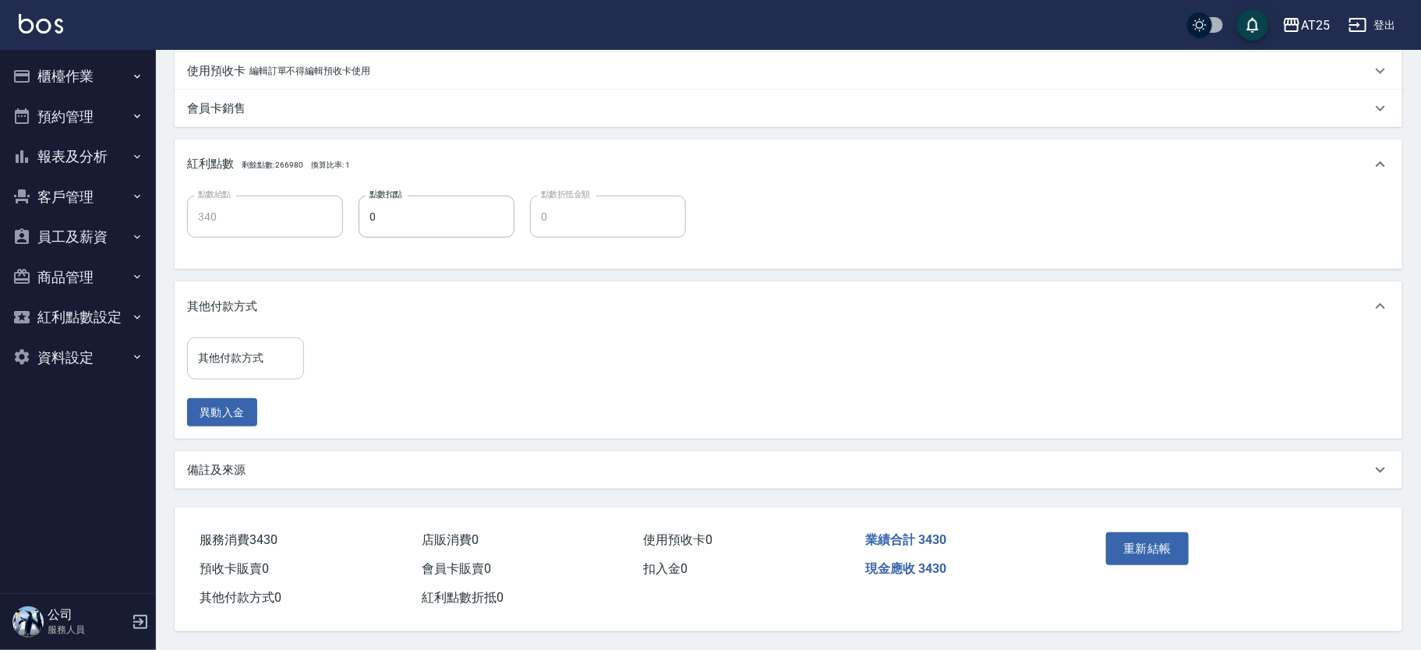
click at [228, 337] on div "其他付款方式" at bounding box center [245, 357] width 117 height 41
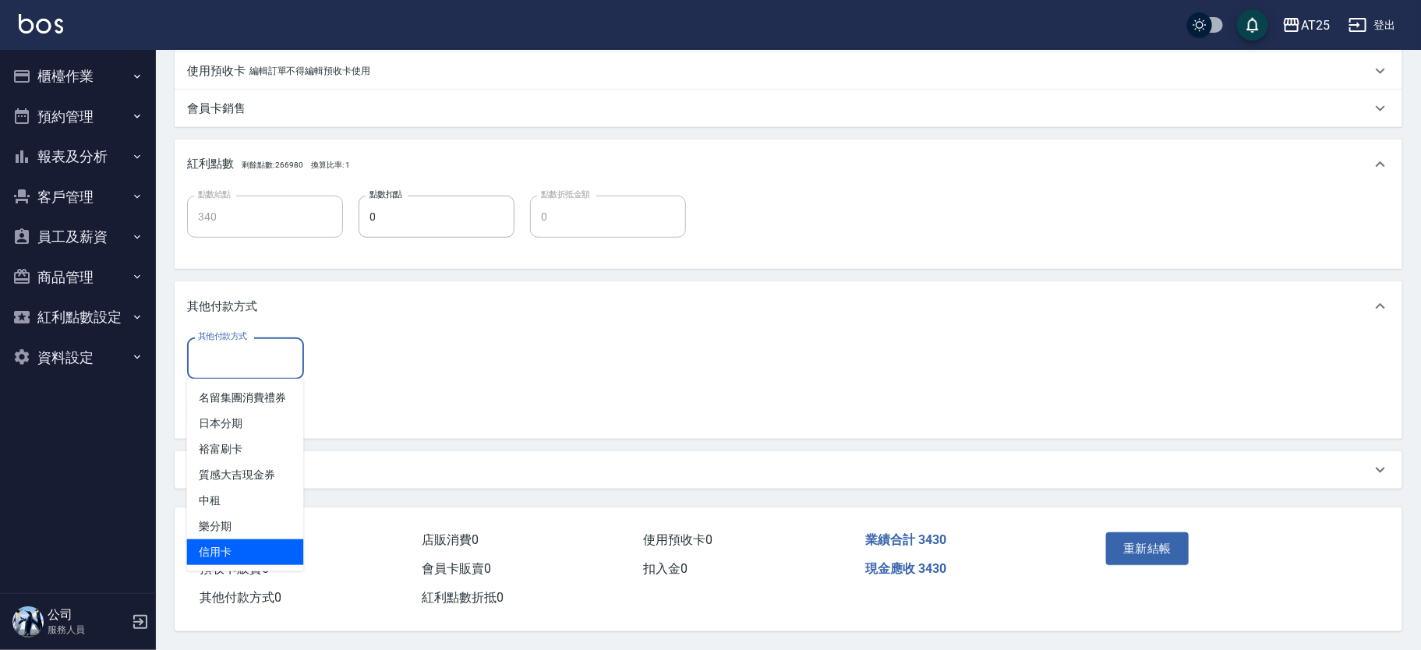
click at [269, 545] on span "信用卡" at bounding box center [245, 552] width 117 height 26
type input "信用卡"
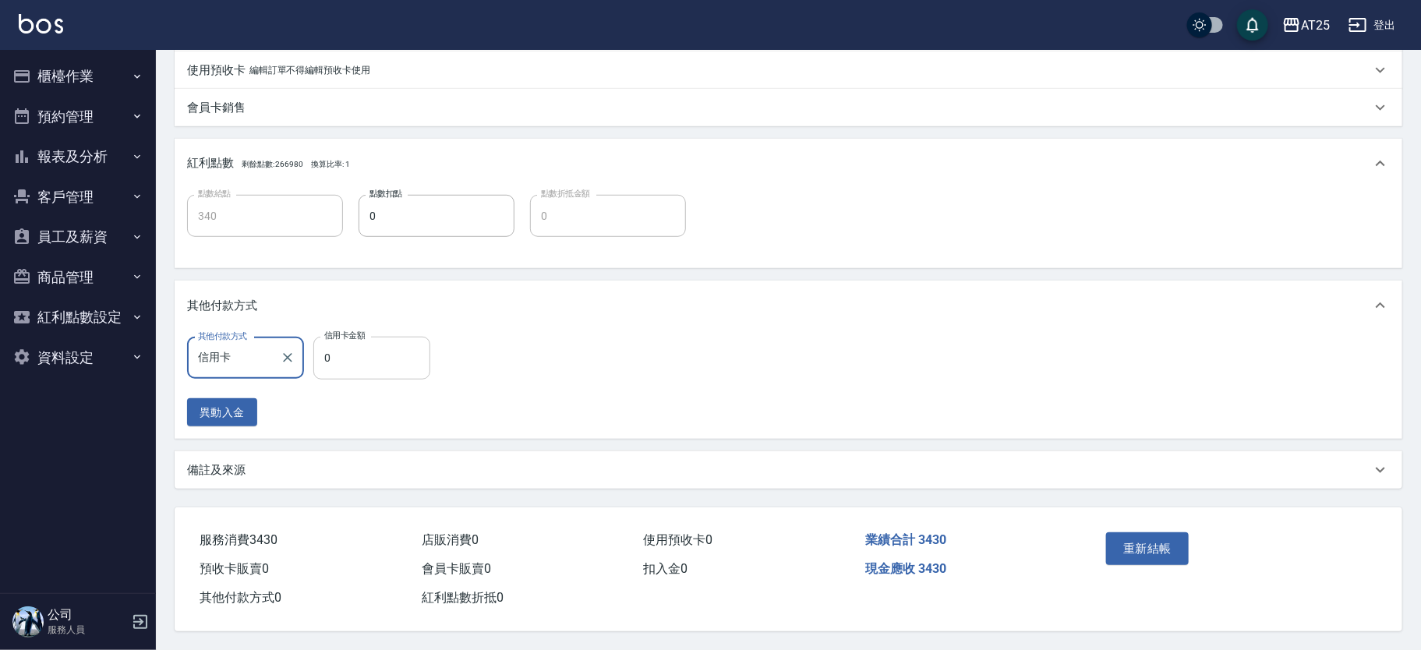
click at [368, 358] on input "0" at bounding box center [371, 358] width 117 height 42
type input "3"
type input "330"
type input "34"
type input "300"
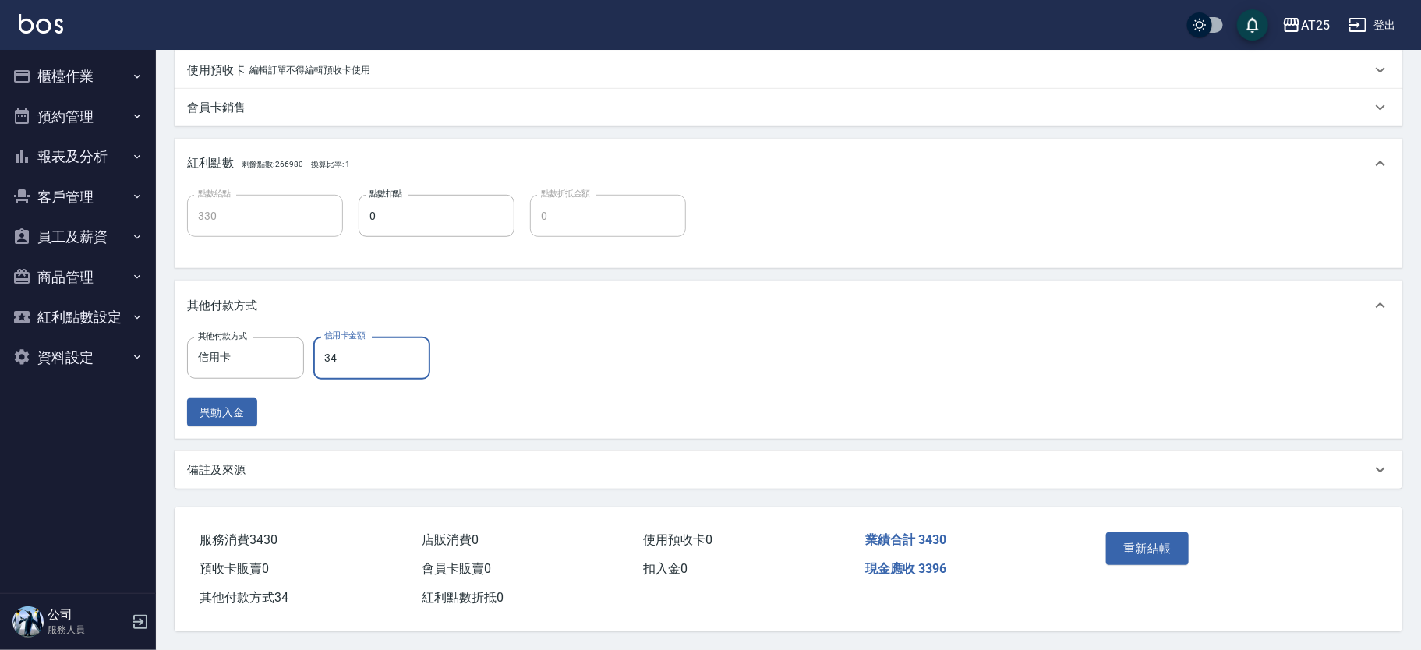
type input "343"
type input "0"
type input "3430"
click at [1168, 552] on button "重新結帳" at bounding box center [1147, 548] width 83 height 33
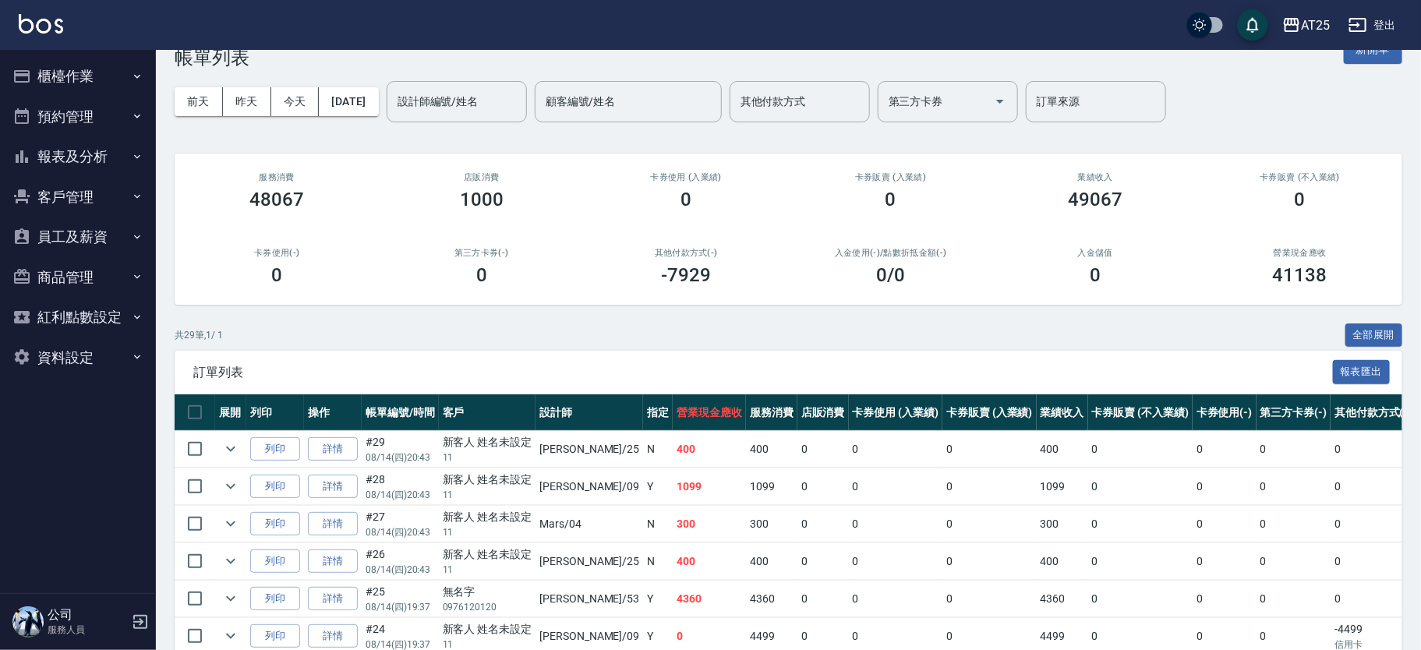
scroll to position [22, 0]
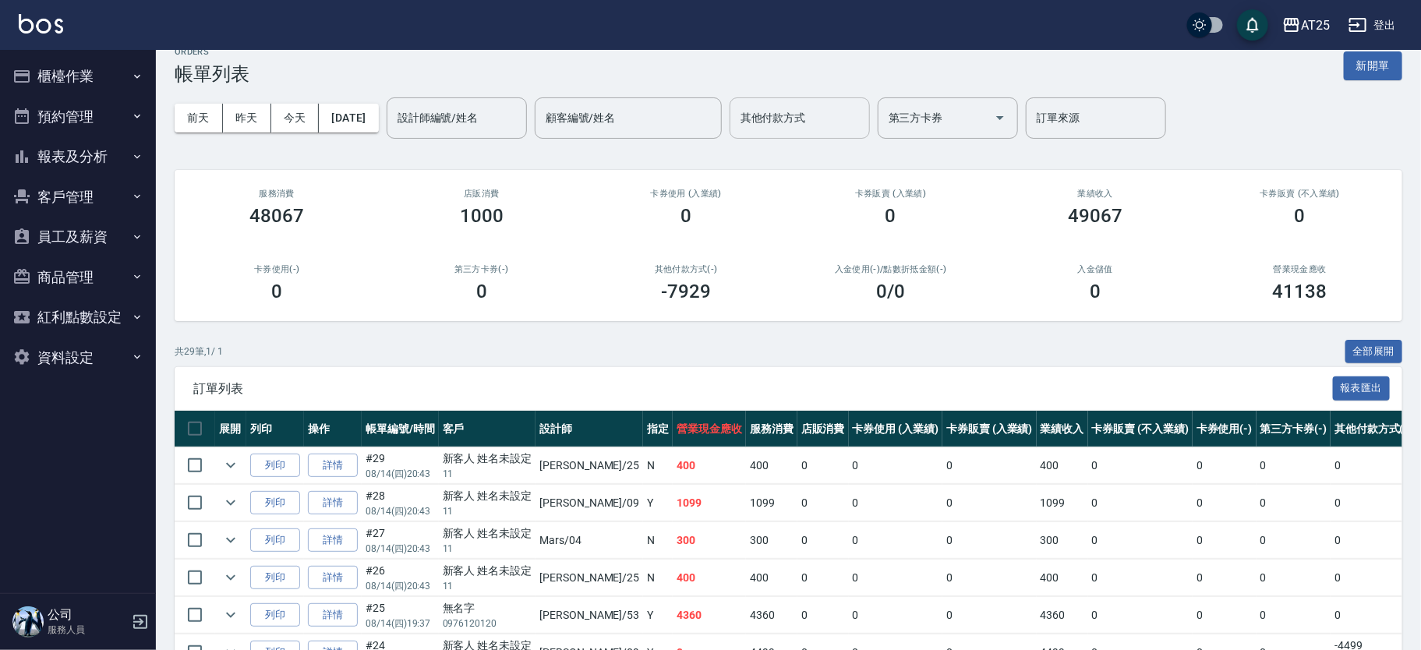
click at [863, 108] on input "其他付款方式" at bounding box center [799, 117] width 126 height 27
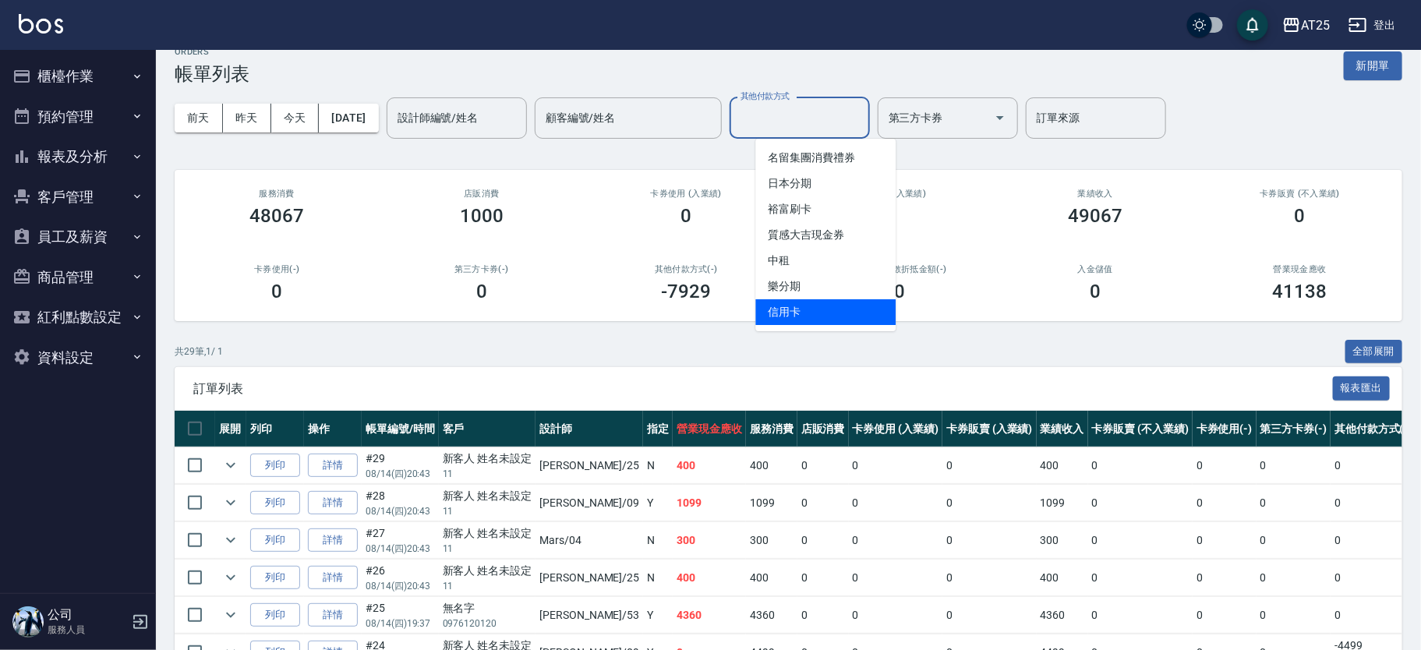
click at [836, 305] on span "信用卡" at bounding box center [825, 312] width 140 height 26
type input "信用卡"
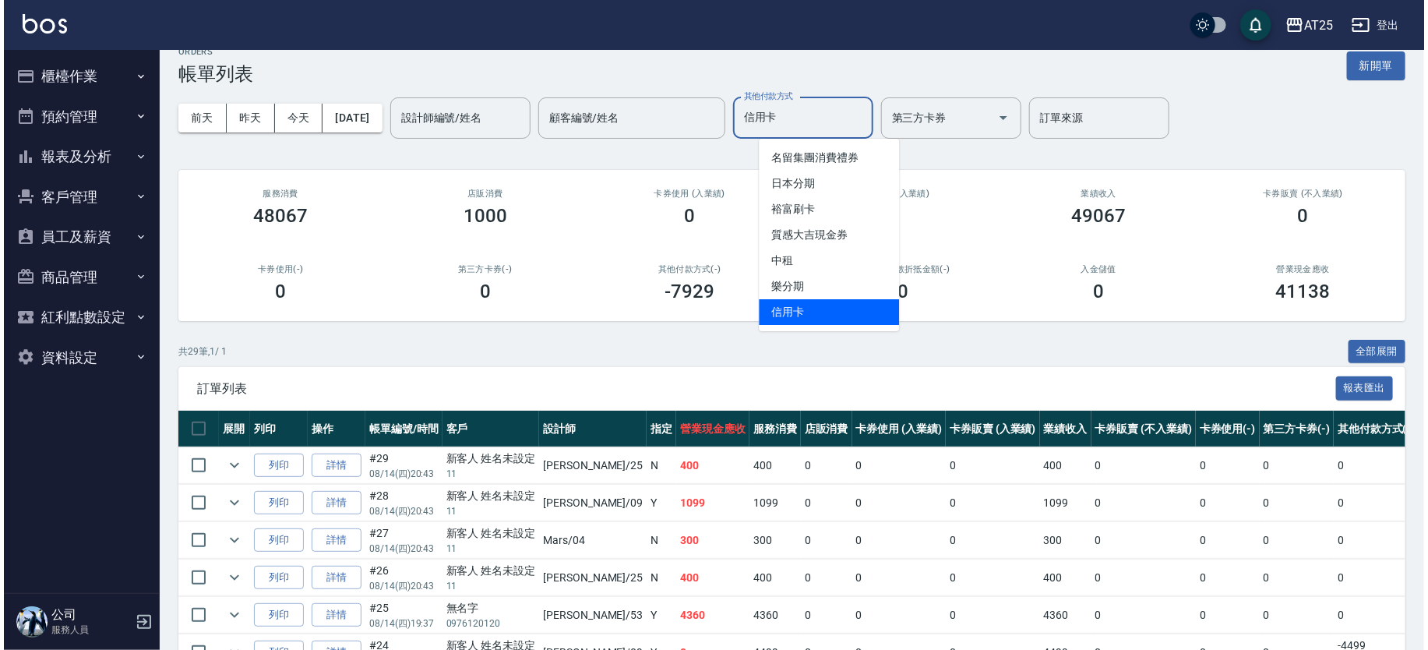
scroll to position [0, 0]
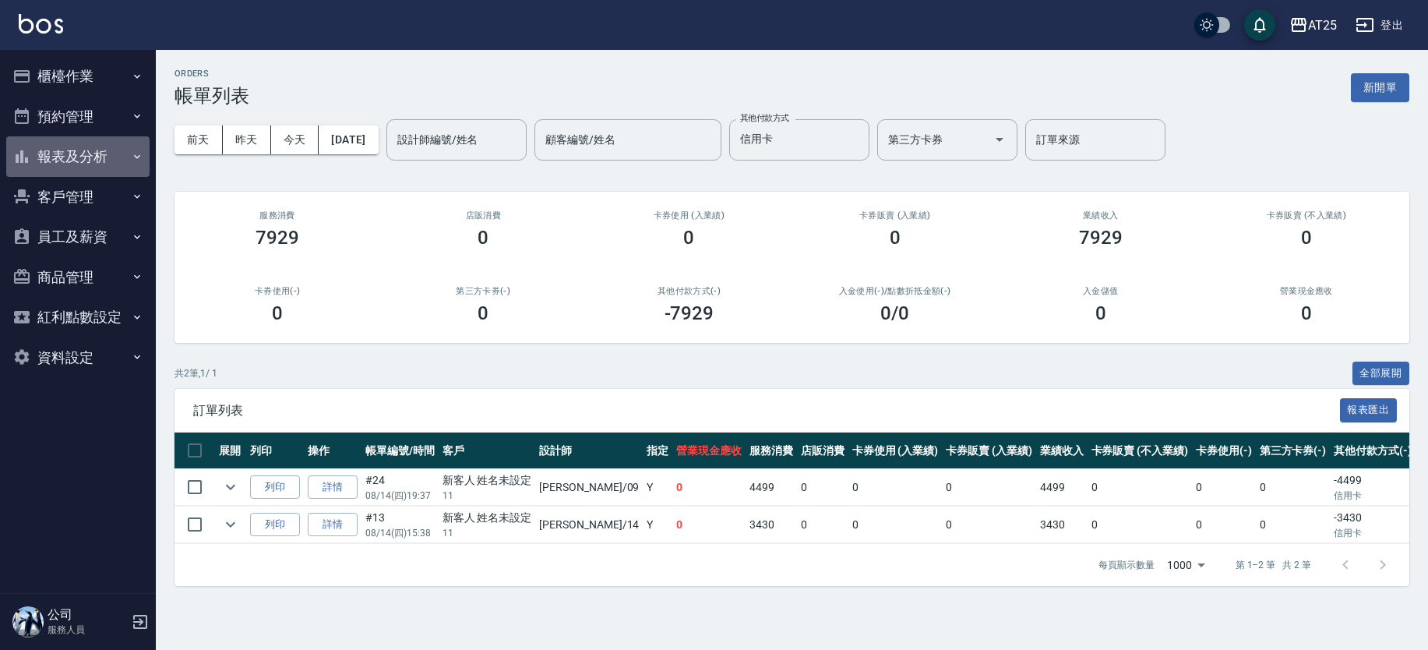
click at [107, 157] on button "報表及分析" at bounding box center [77, 156] width 143 height 41
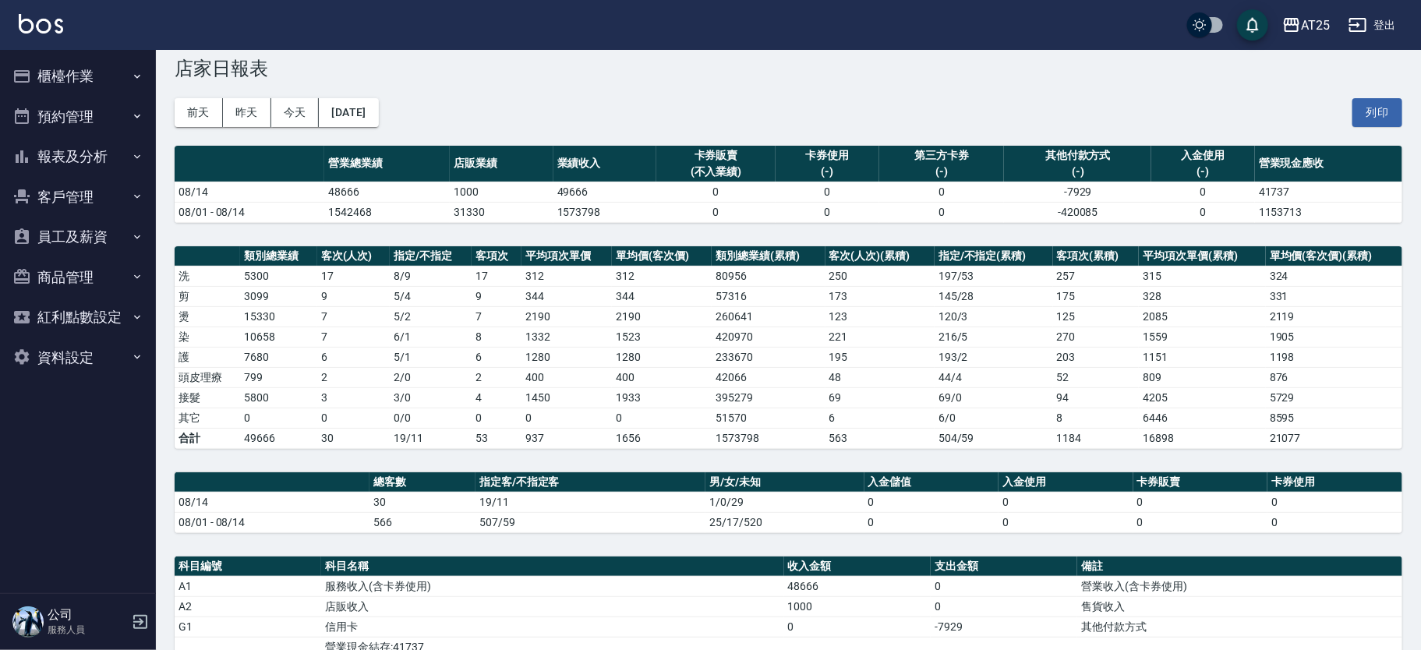
scroll to position [11, 0]
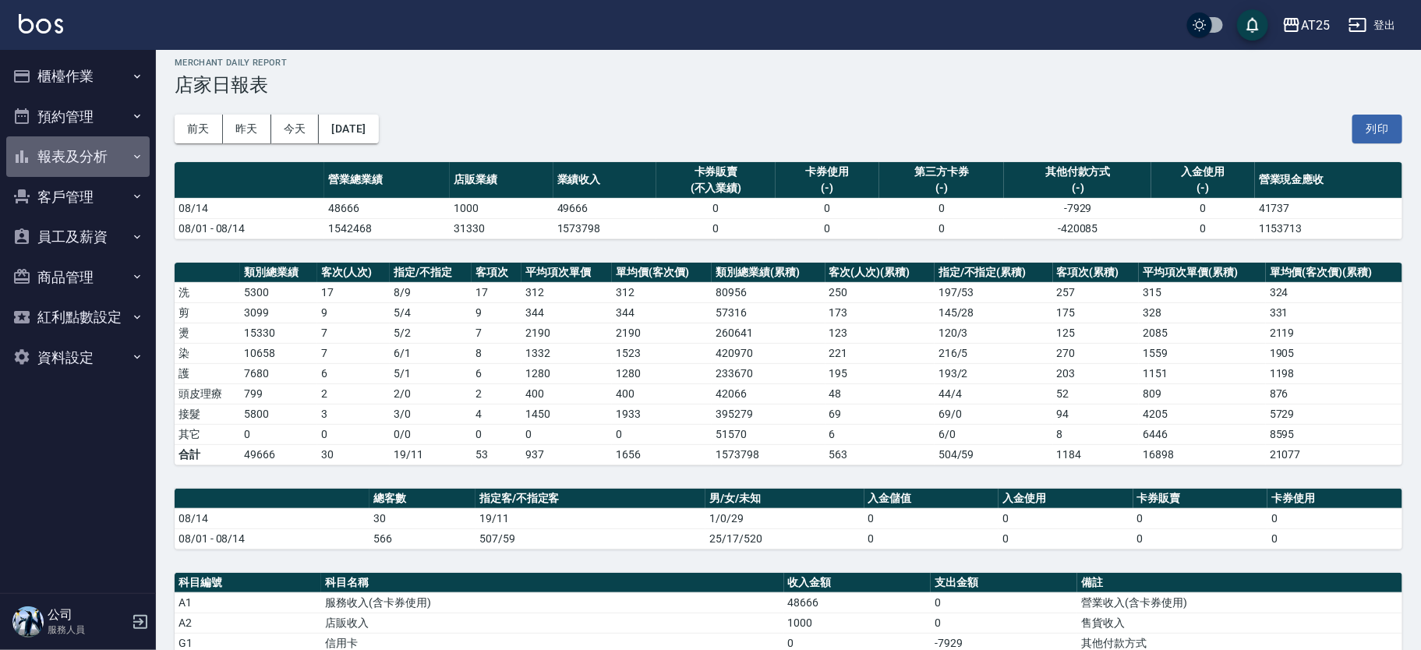
click at [134, 154] on icon "button" at bounding box center [137, 156] width 12 height 12
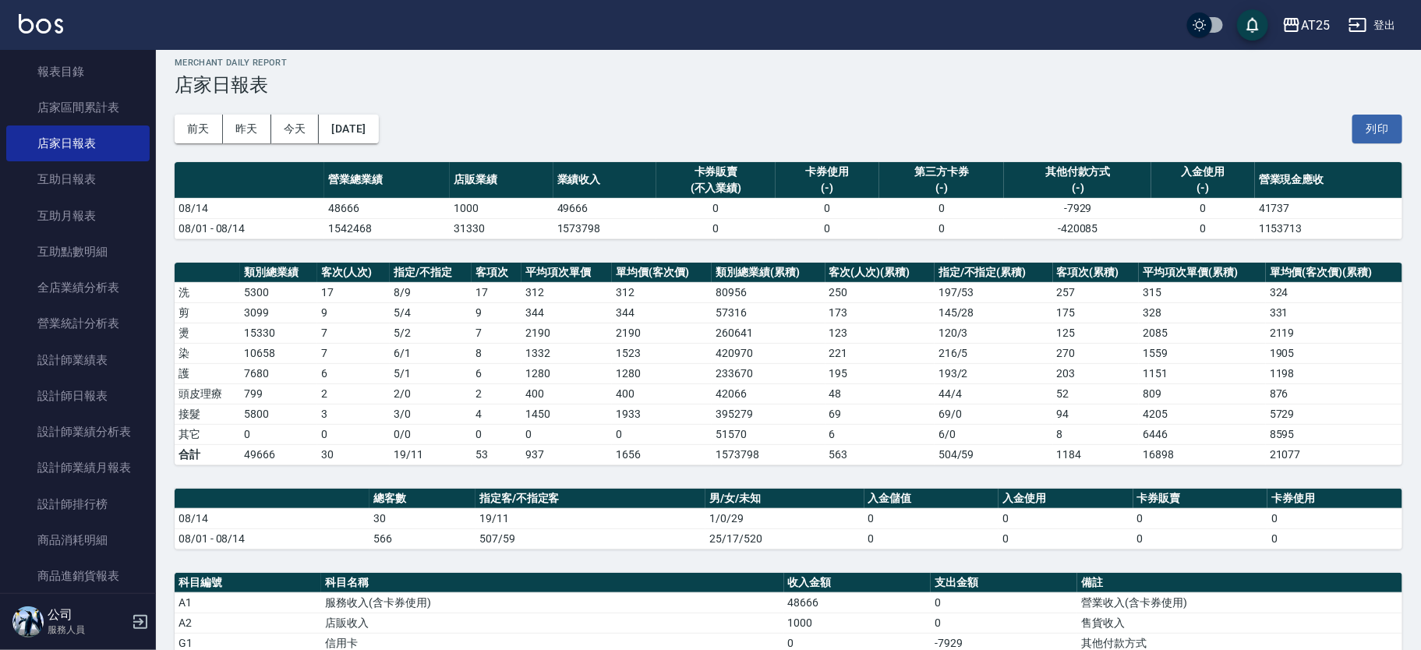
scroll to position [134, 0]
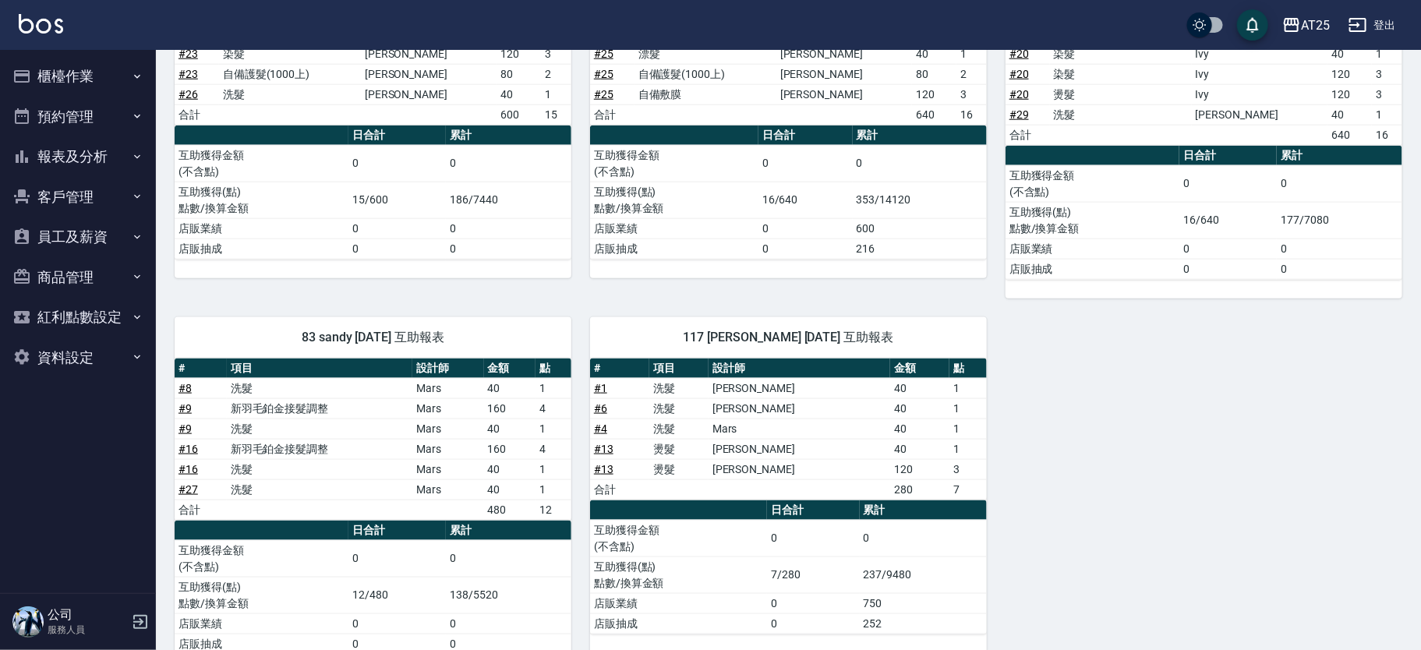
scroll to position [864, 0]
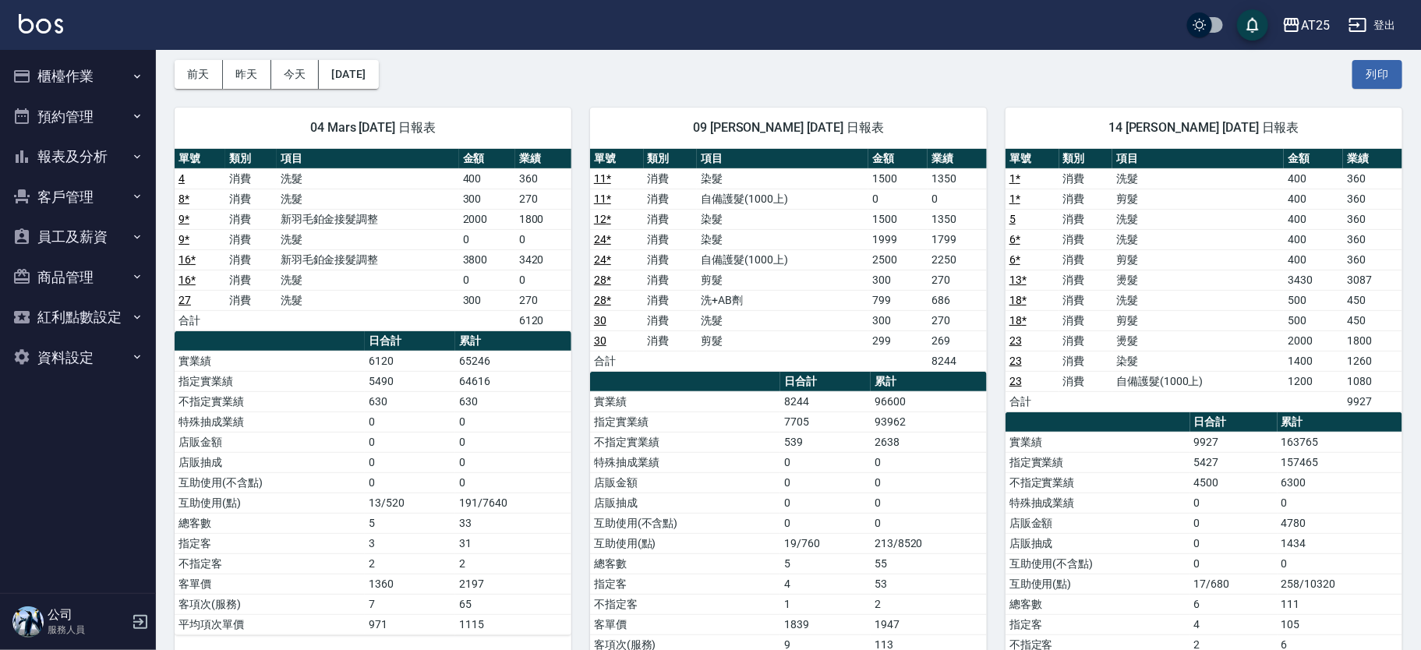
scroll to position [97, 0]
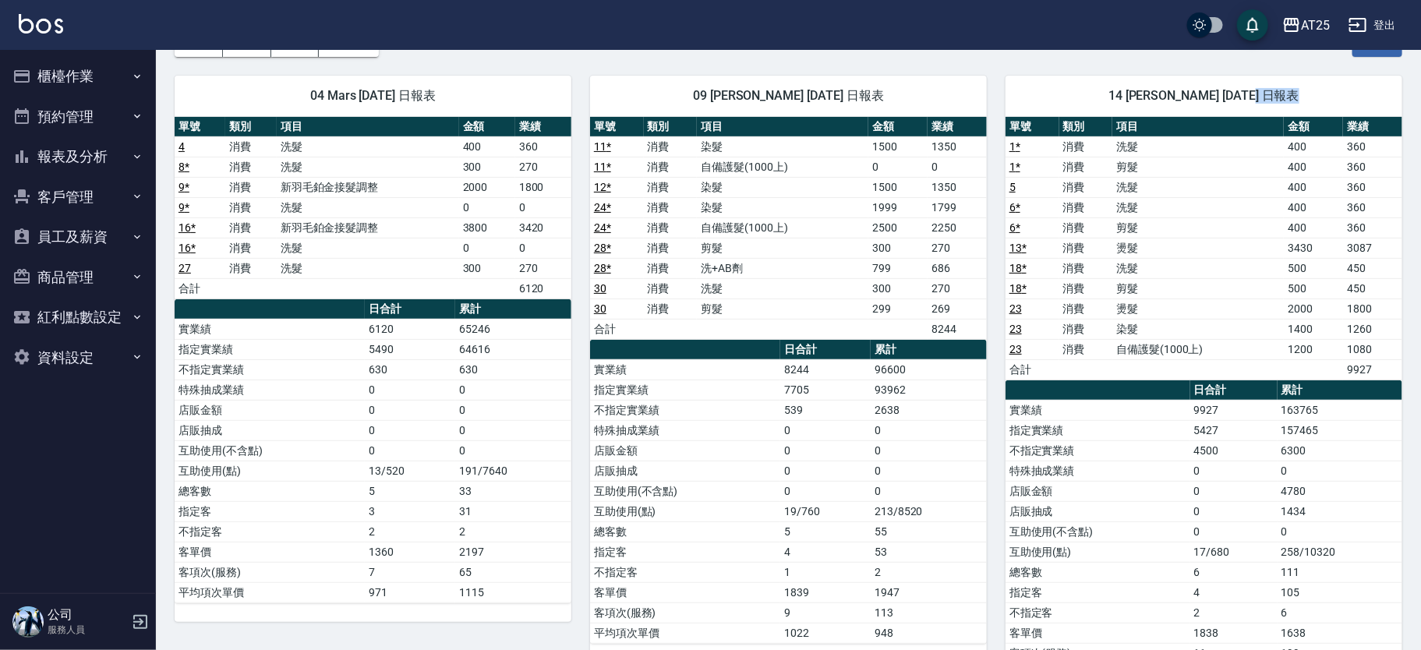
drag, startPoint x: 1420, startPoint y: 93, endPoint x: 1415, endPoint y: 212, distance: 119.3
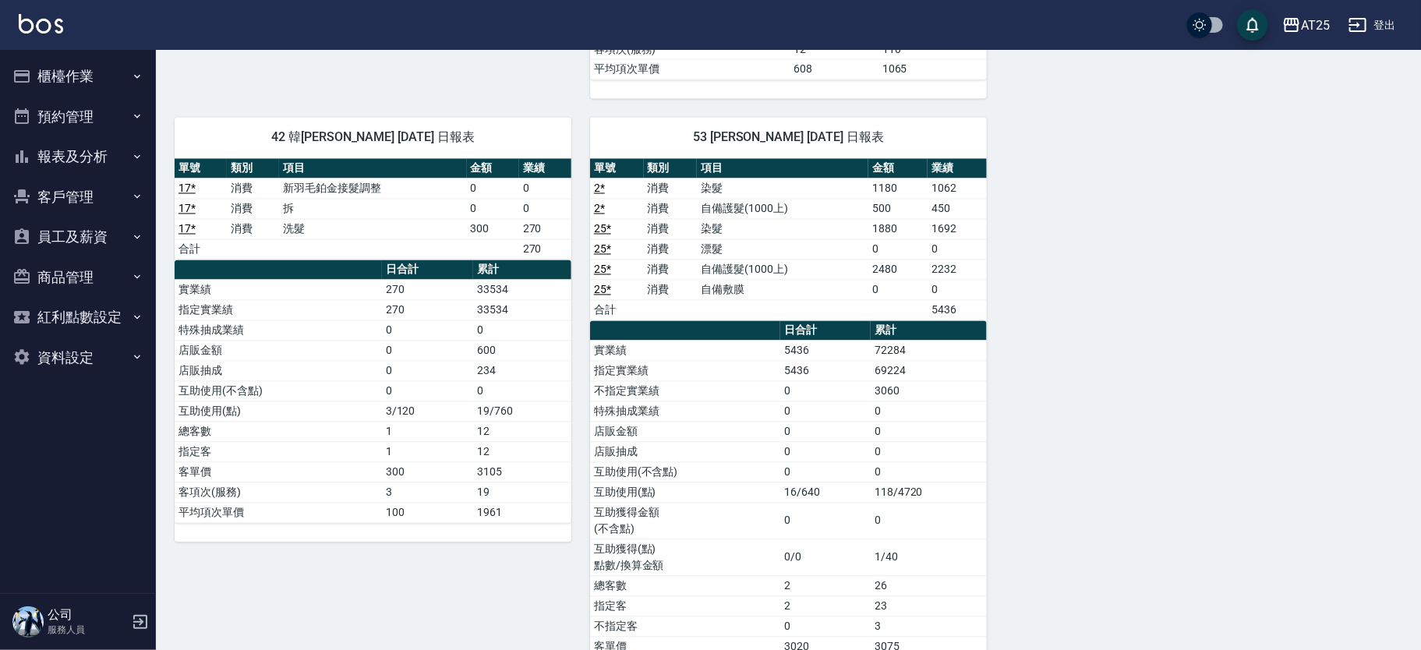
scroll to position [1475, 0]
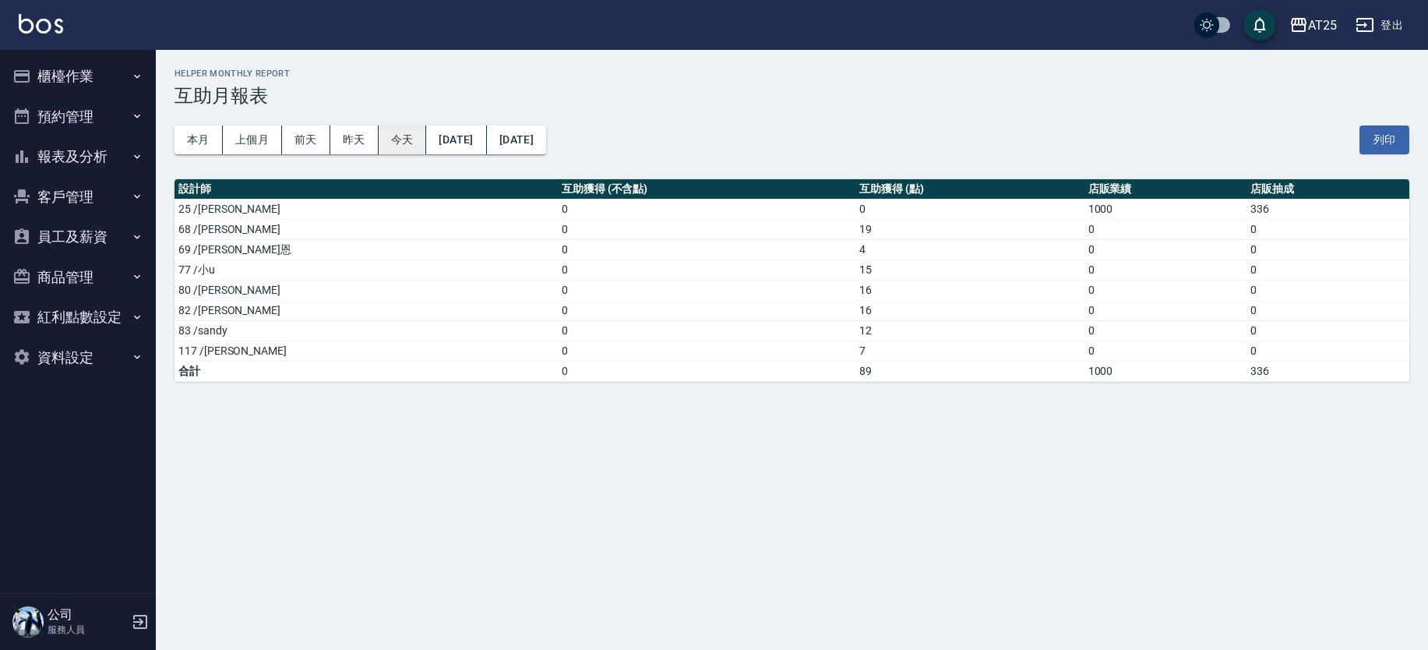
click at [408, 132] on button "今天" at bounding box center [403, 139] width 48 height 29
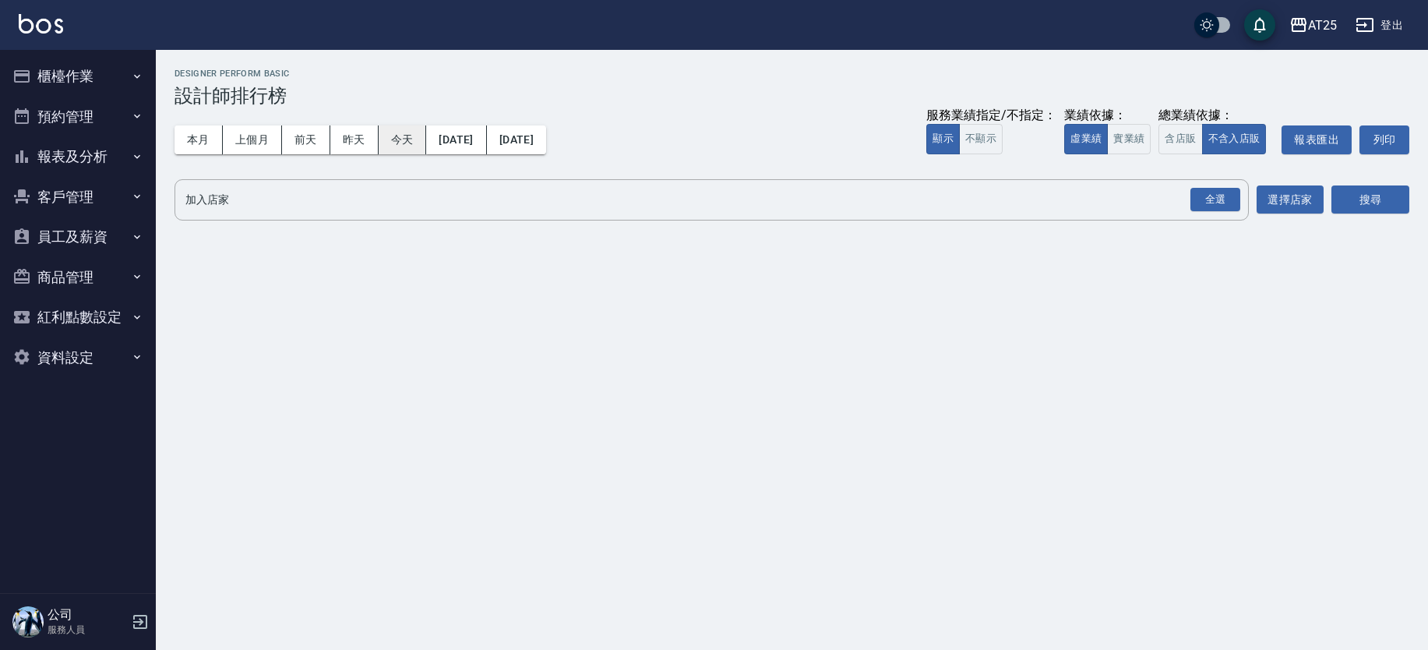
click at [409, 139] on button "今天" at bounding box center [403, 139] width 48 height 29
click at [1133, 137] on button "實業績" at bounding box center [1129, 139] width 44 height 30
click at [1217, 204] on div "全選" at bounding box center [1216, 200] width 50 height 24
click at [1368, 206] on button "搜尋" at bounding box center [1371, 200] width 78 height 29
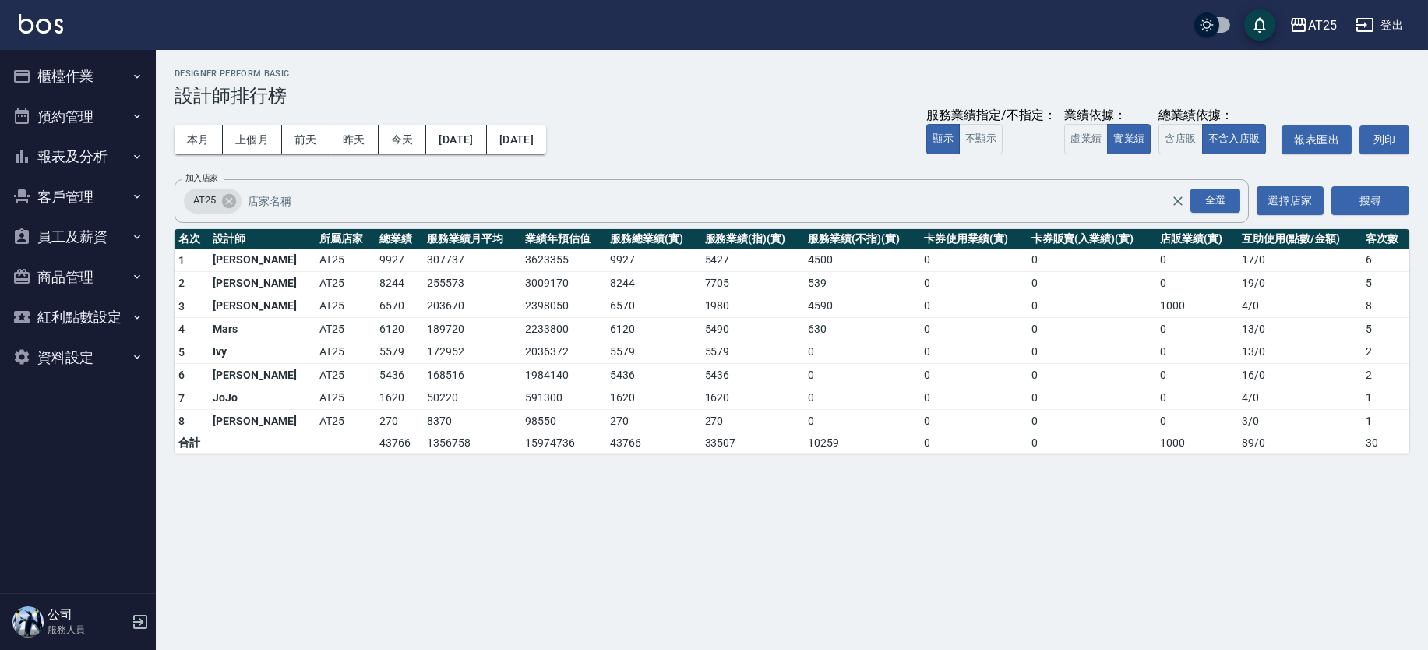
click at [129, 72] on button "櫃檯作業" at bounding box center [77, 76] width 143 height 41
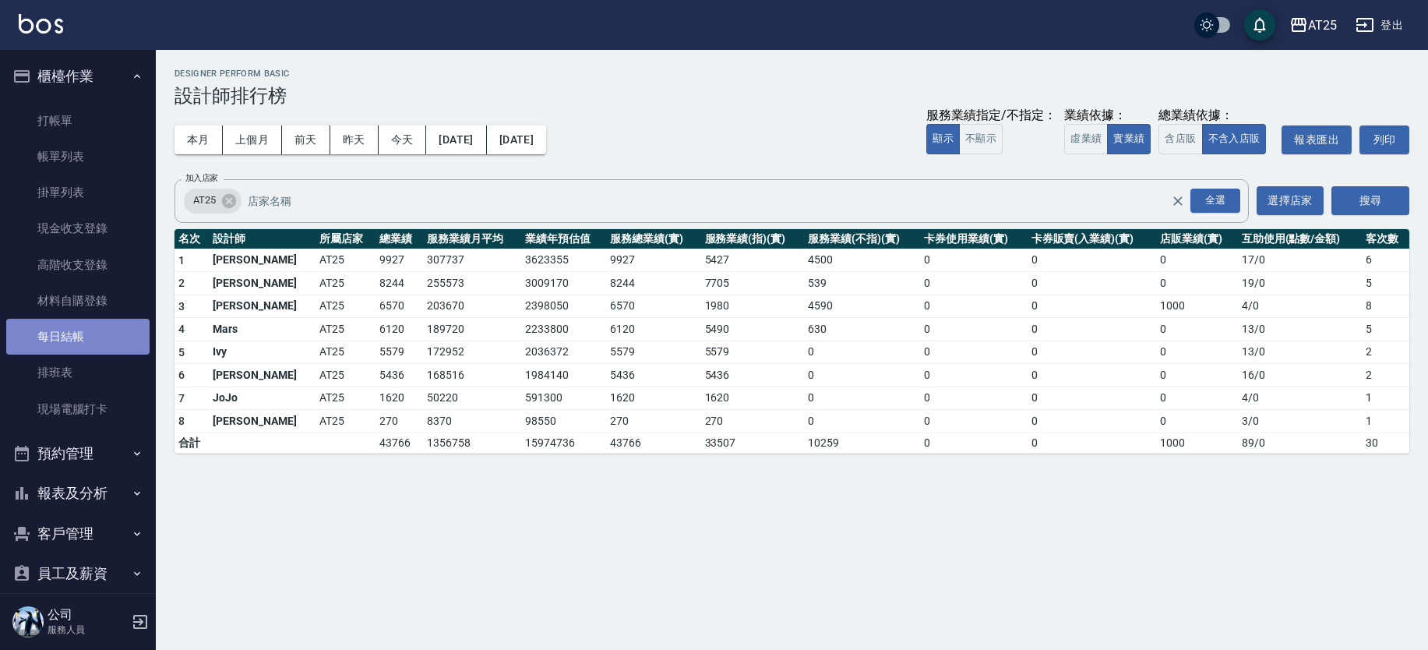
click at [103, 325] on link "每日結帳" at bounding box center [77, 337] width 143 height 36
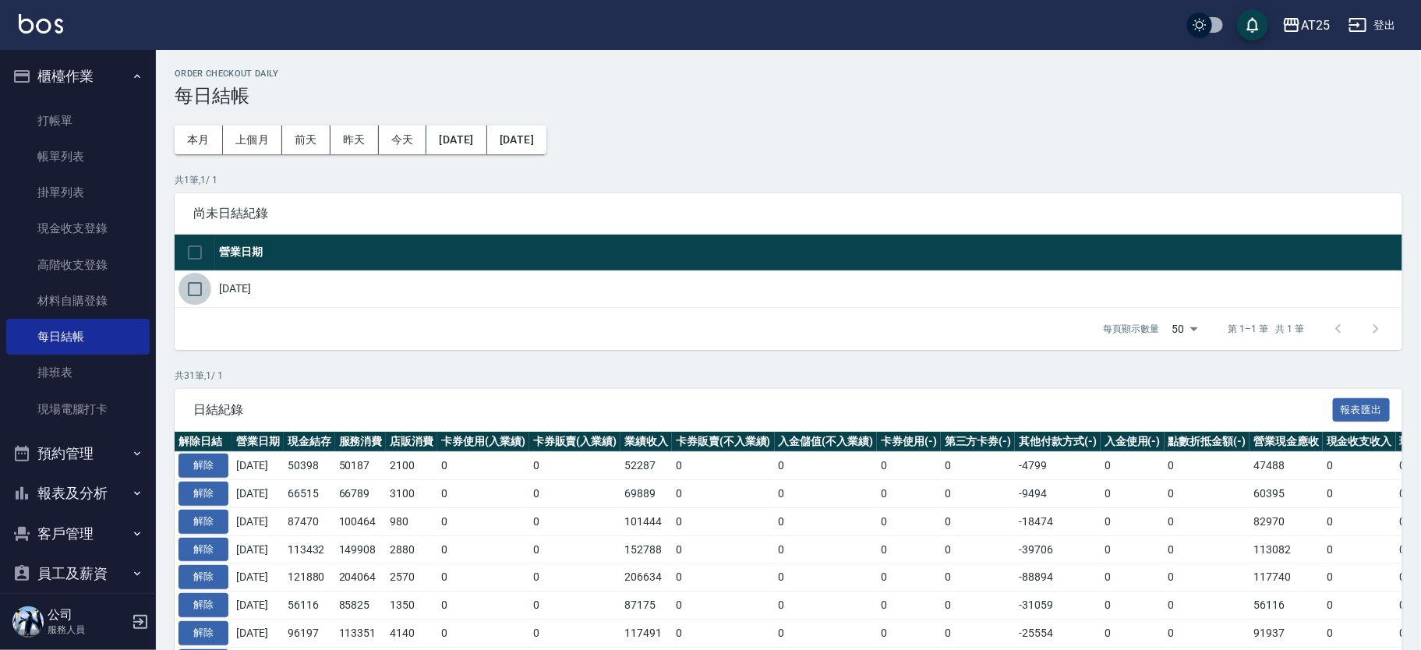
click at [196, 285] on input "checkbox" at bounding box center [194, 289] width 33 height 33
checkbox input "true"
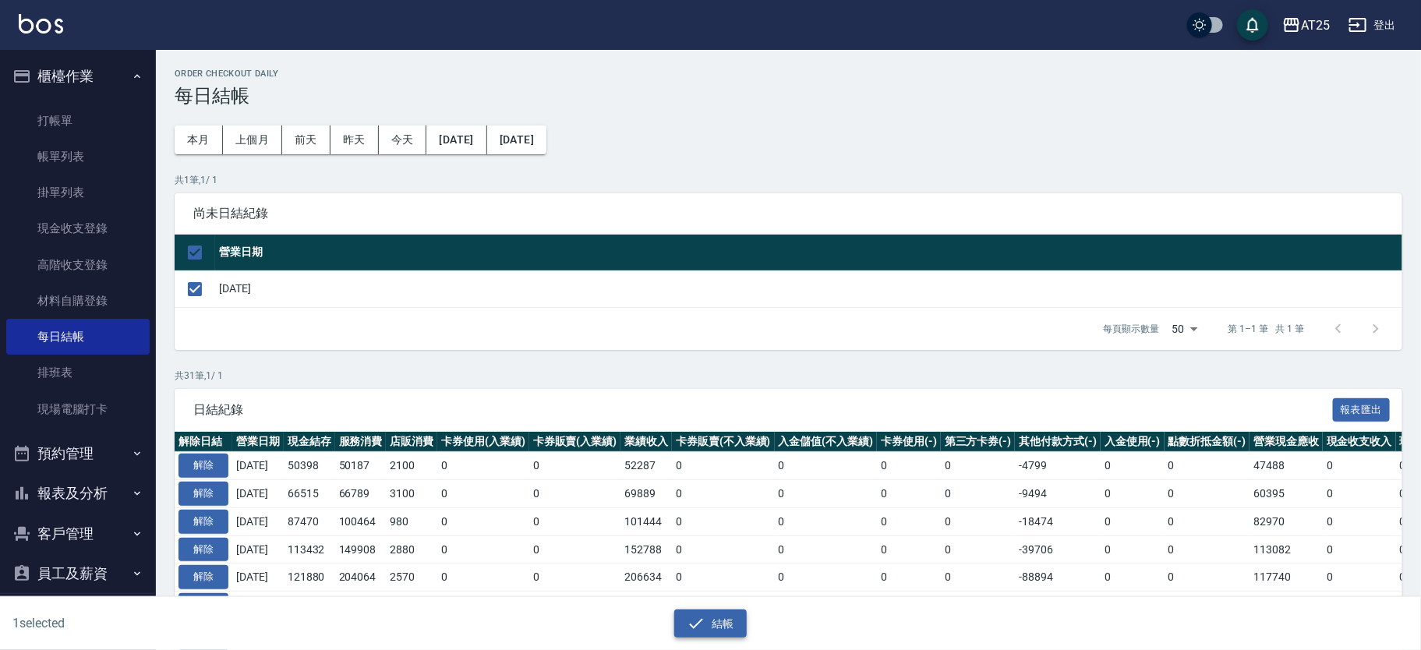
click at [700, 614] on icon "button" at bounding box center [696, 623] width 19 height 19
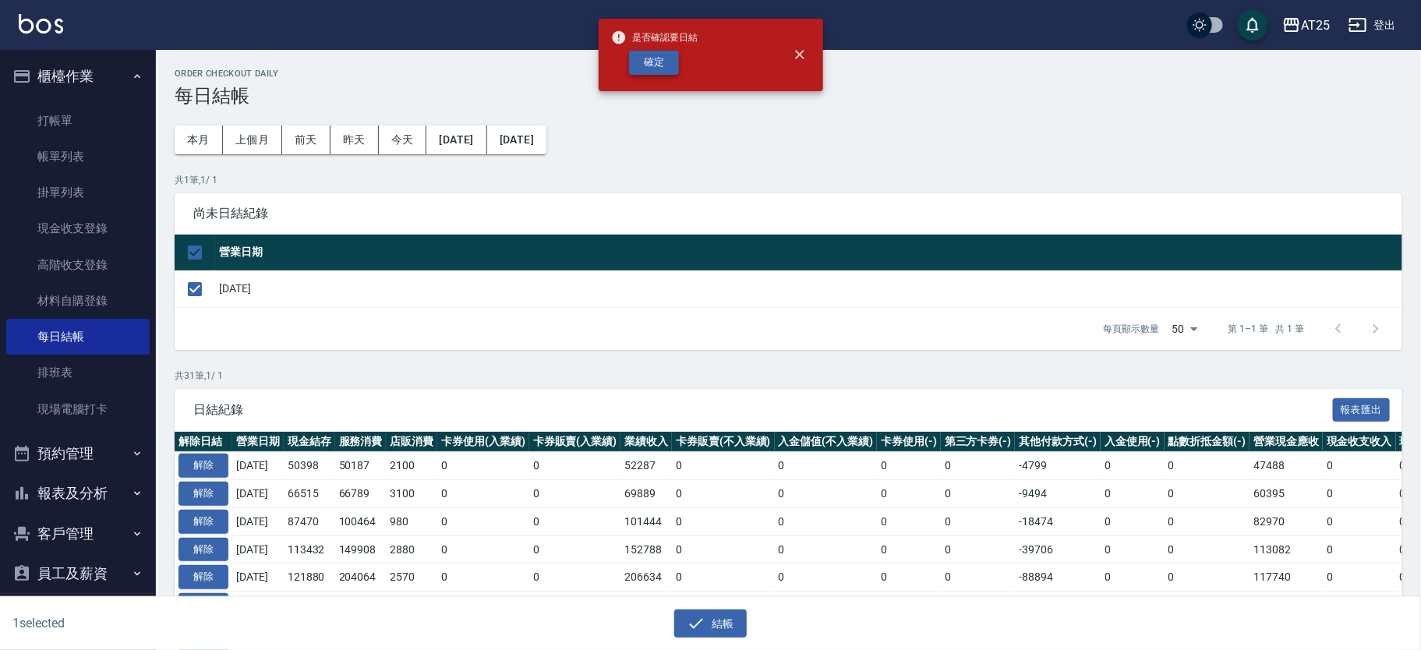
click at [662, 57] on button "確定" at bounding box center [654, 63] width 50 height 24
checkbox input "false"
